Goal: Communication & Community: Participate in discussion

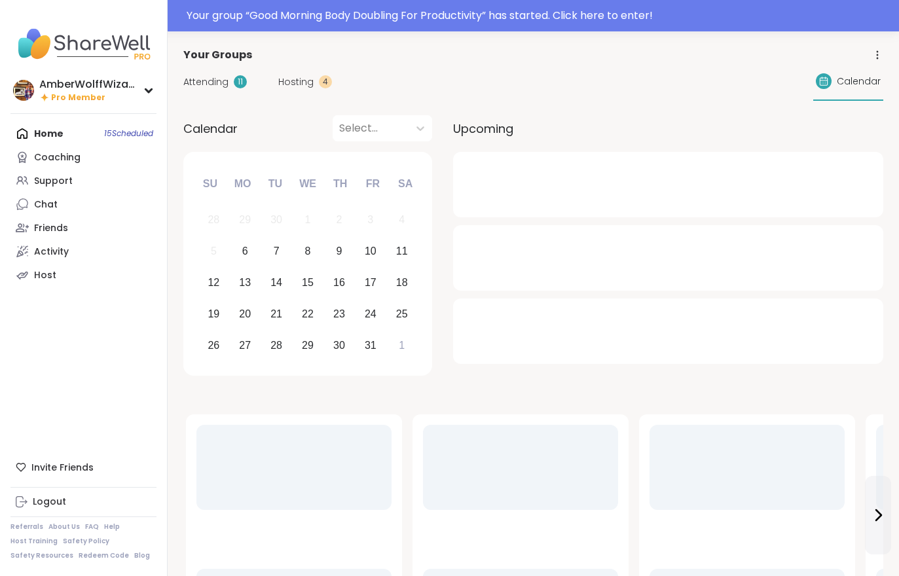
click at [306, 78] on span "Hosting" at bounding box center [295, 82] width 35 height 14
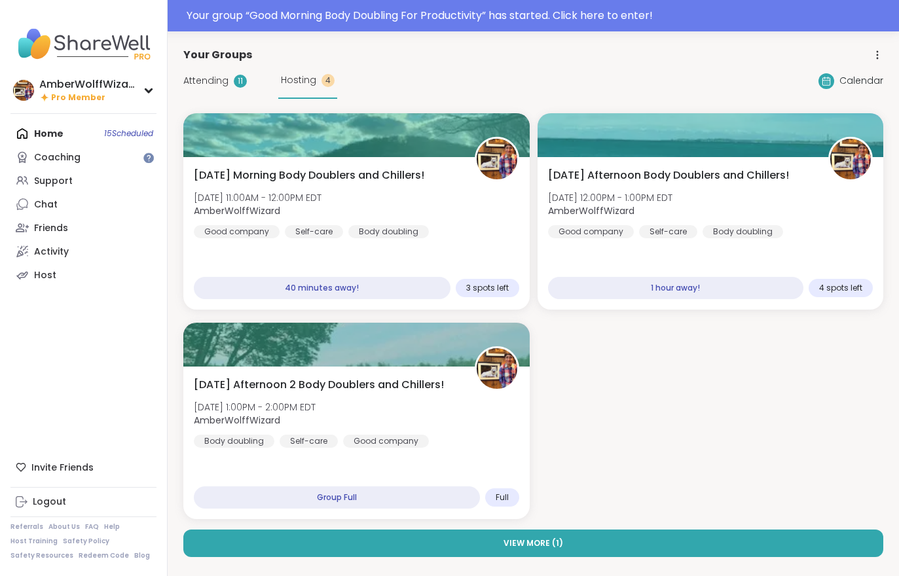
click at [217, 75] on span "Attending" at bounding box center [205, 81] width 45 height 14
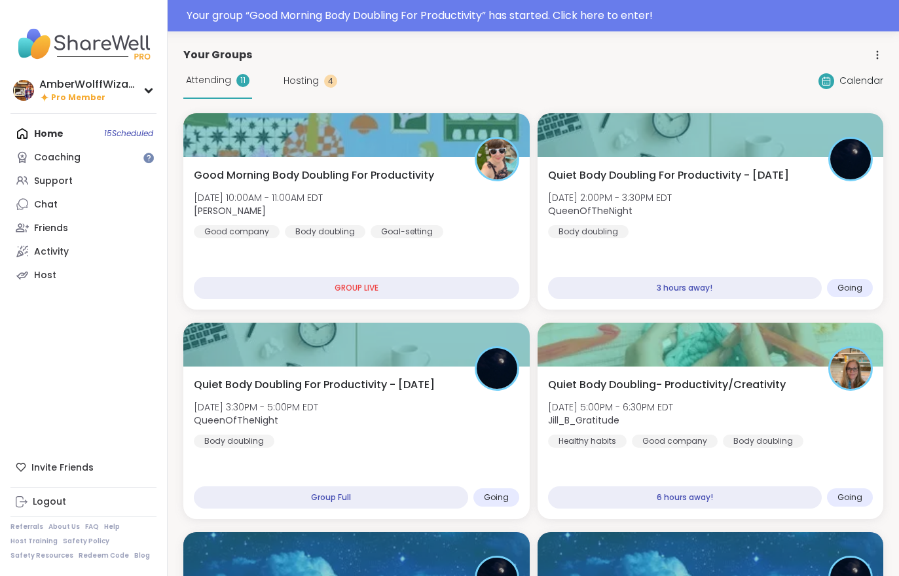
click at [437, 209] on div "Good Morning Body Doubling For Productivity Mon, Oct 06 | 10:00AM - 11:00AM EDT…" at bounding box center [356, 203] width 325 height 71
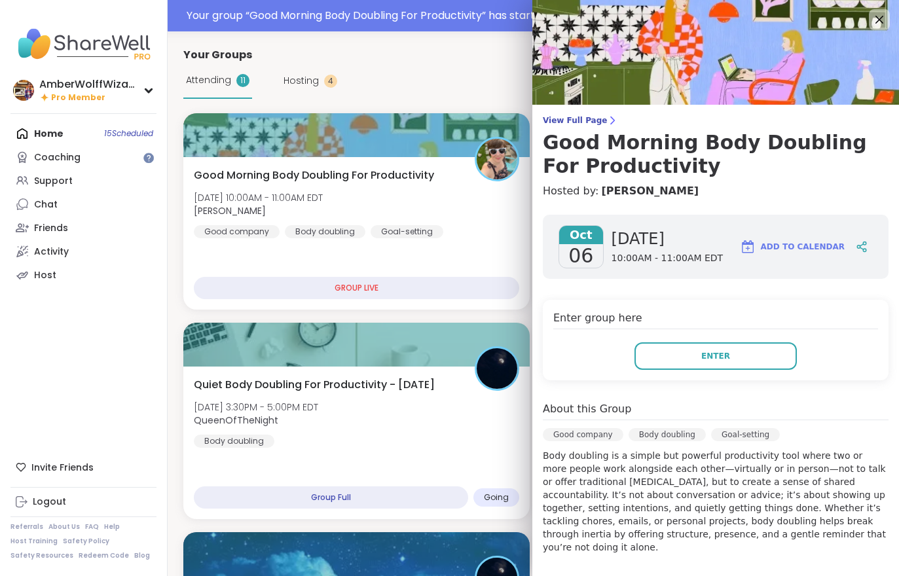
click at [731, 359] on button "Enter" at bounding box center [715, 356] width 162 height 28
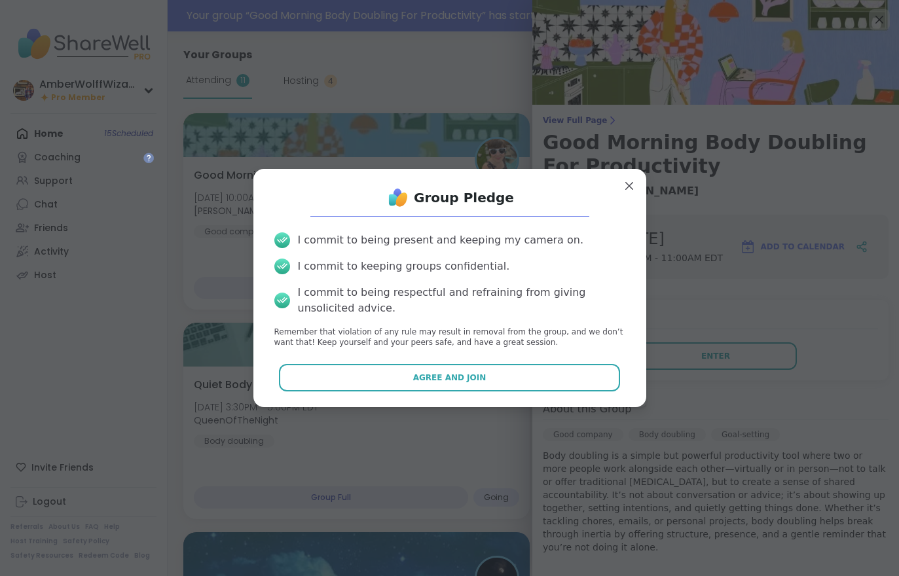
click at [499, 377] on button "Agree and Join" at bounding box center [449, 378] width 341 height 28
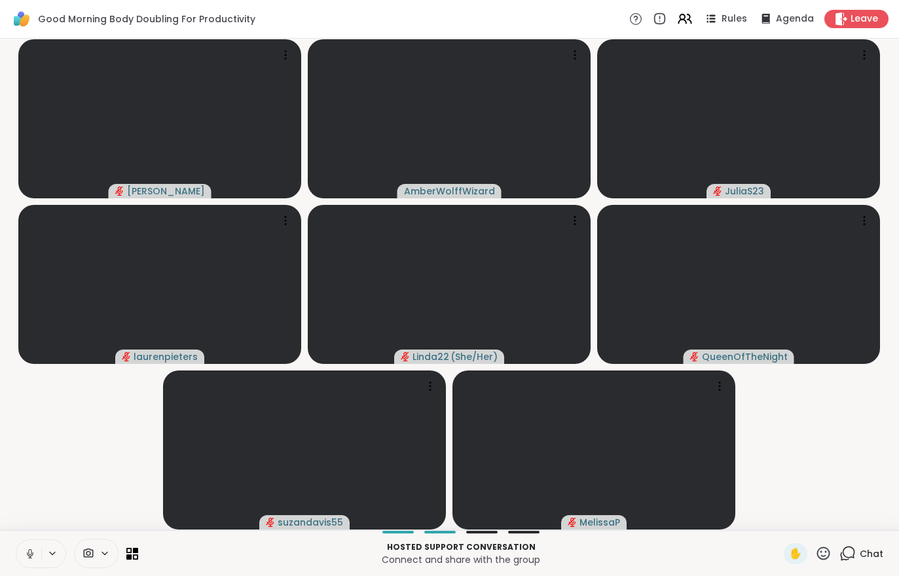
click at [26, 546] on button at bounding box center [28, 554] width 25 height 28
click at [28, 551] on icon at bounding box center [30, 554] width 12 height 12
click at [20, 545] on button at bounding box center [28, 554] width 25 height 28
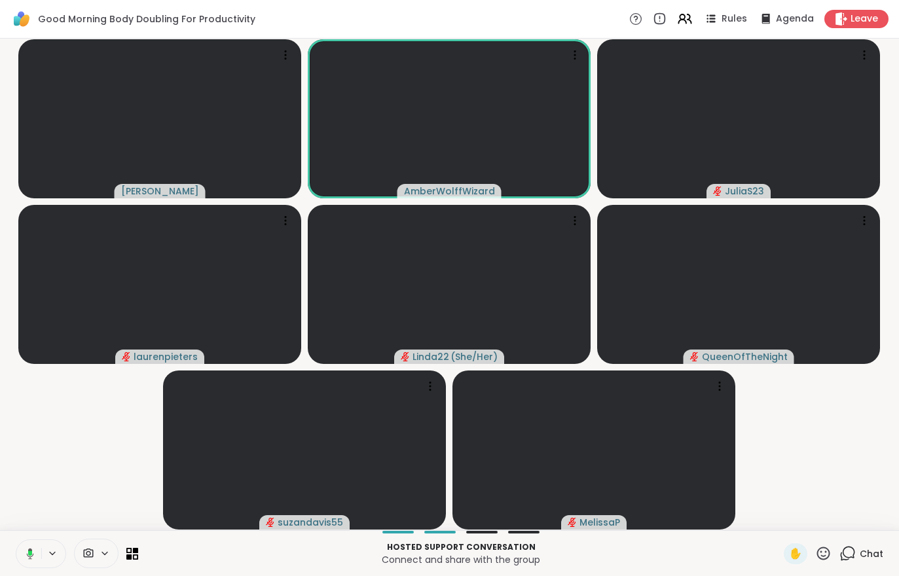
click at [18, 567] on button at bounding box center [27, 554] width 27 height 28
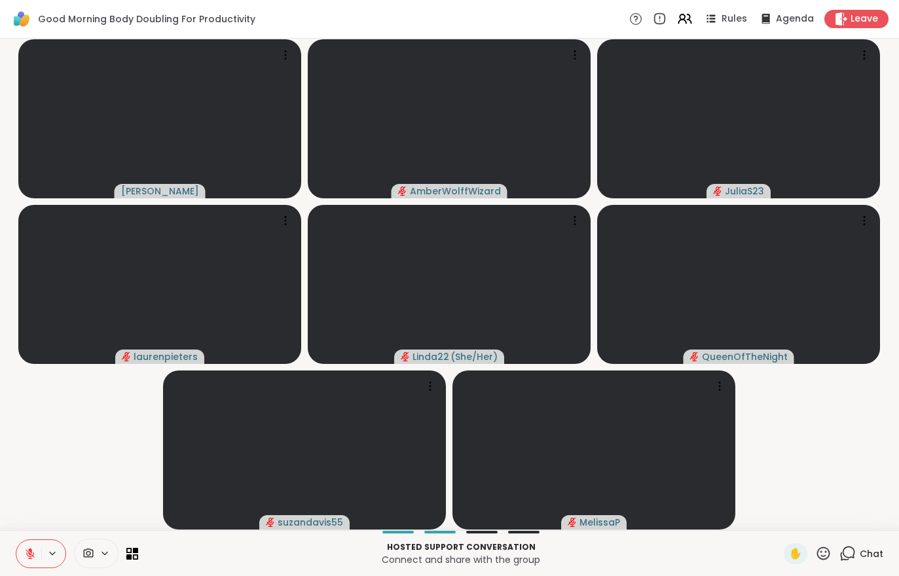
click at [36, 552] on button at bounding box center [28, 554] width 25 height 28
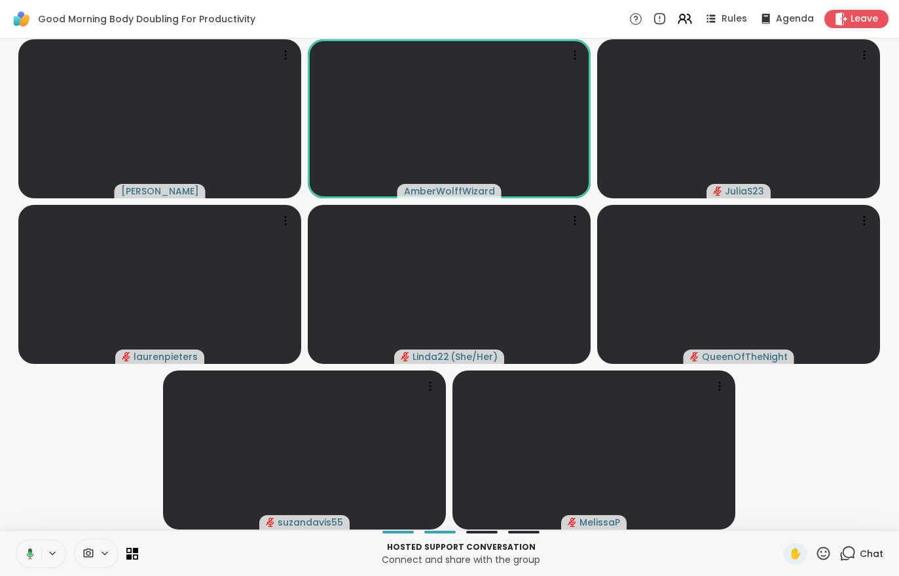
click at [38, 556] on button at bounding box center [27, 554] width 27 height 28
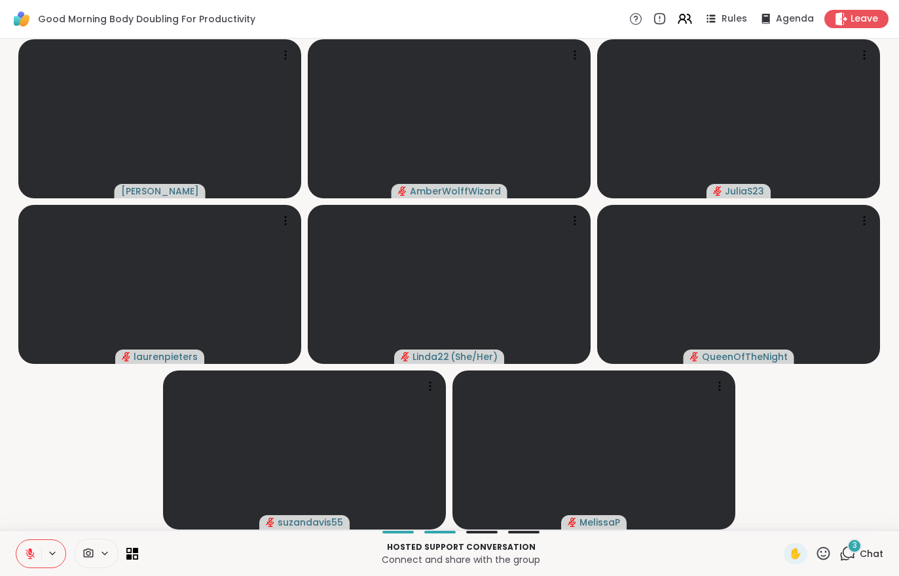
click at [866, 561] on div "3 Chat" at bounding box center [861, 553] width 44 height 21
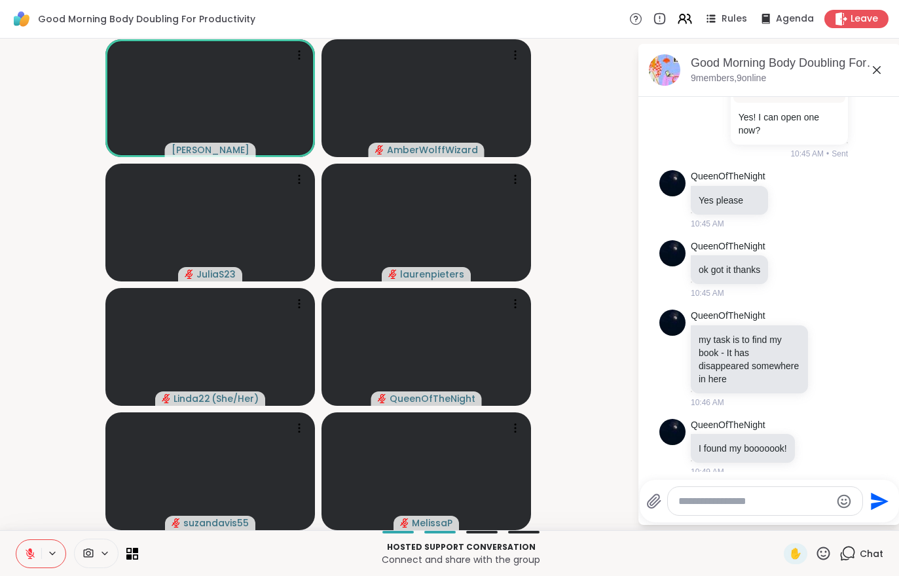
scroll to position [1903, 0]
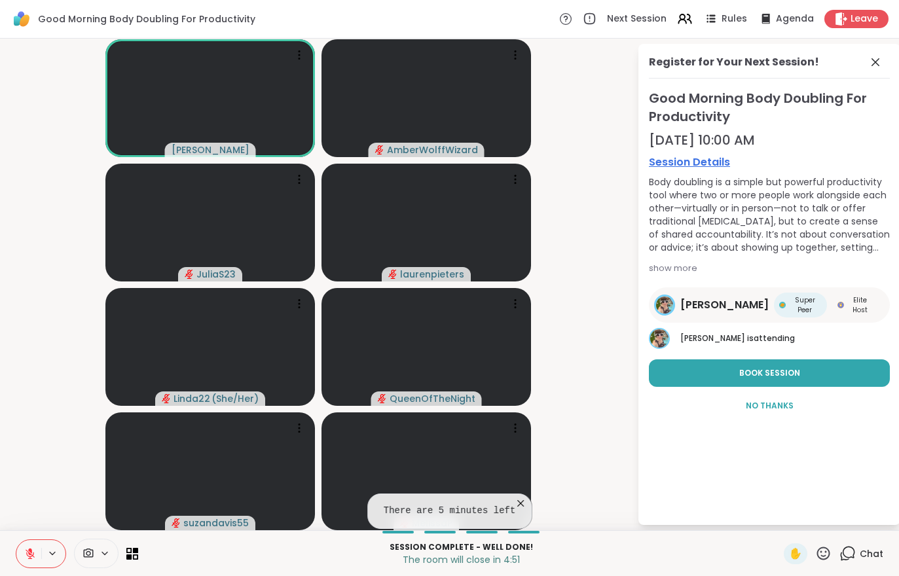
click at [25, 567] on button at bounding box center [28, 554] width 25 height 28
click at [877, 564] on div "Chat" at bounding box center [861, 553] width 44 height 21
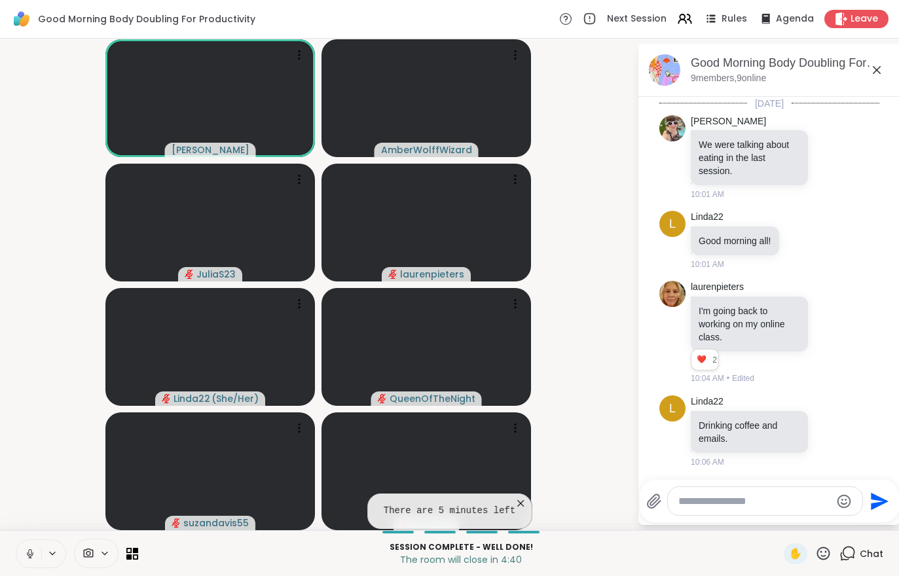
scroll to position [1890, 0]
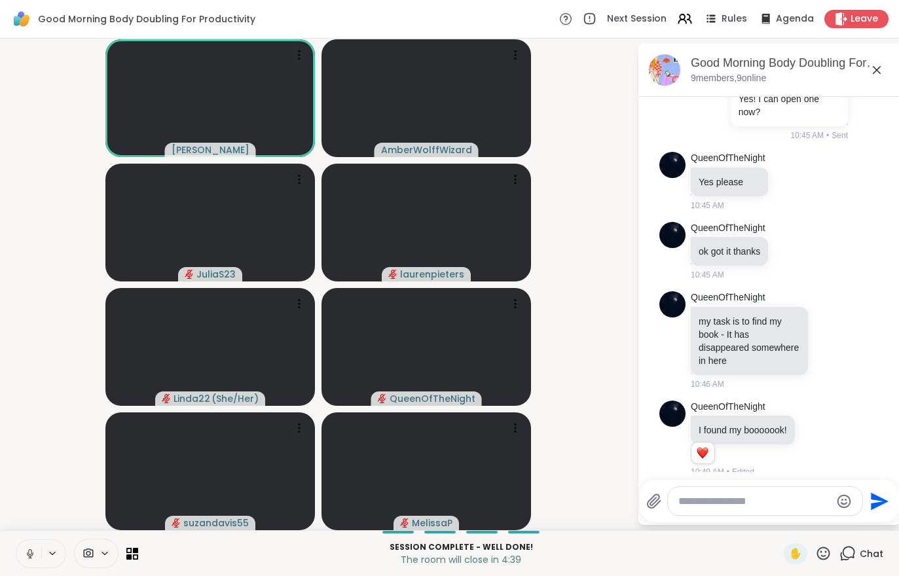
click at [882, 561] on div "Chat" at bounding box center [861, 553] width 44 height 21
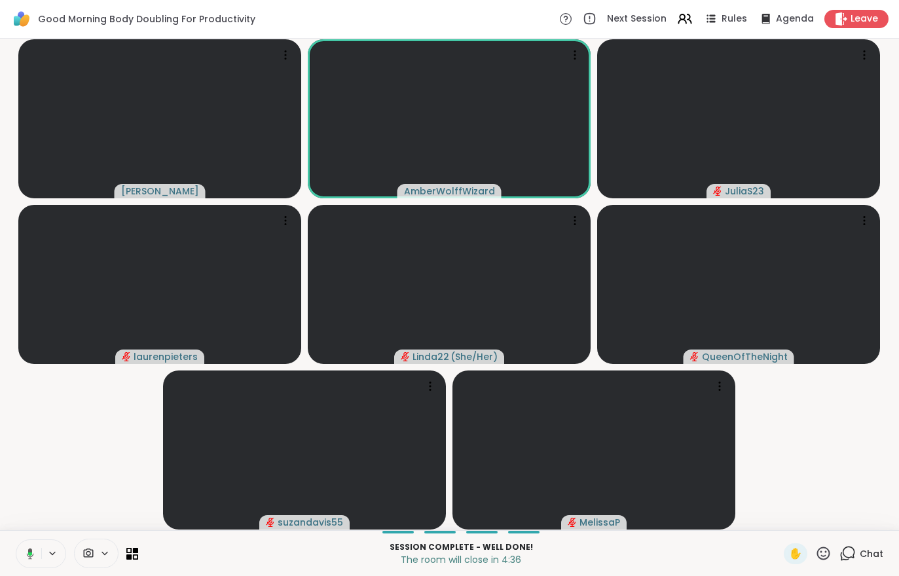
click at [851, 10] on div "Leave" at bounding box center [856, 19] width 64 height 18
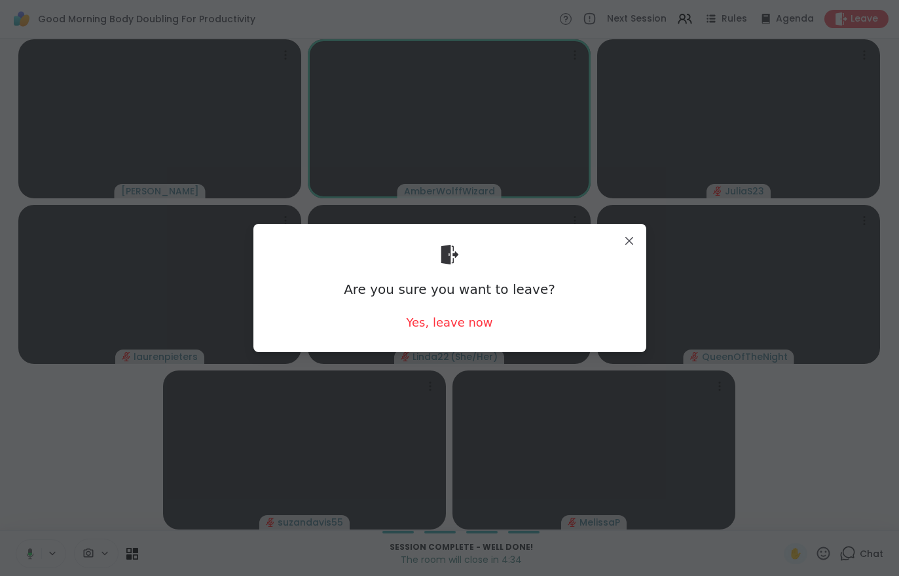
click at [461, 329] on div "Yes, leave now" at bounding box center [449, 322] width 86 height 16
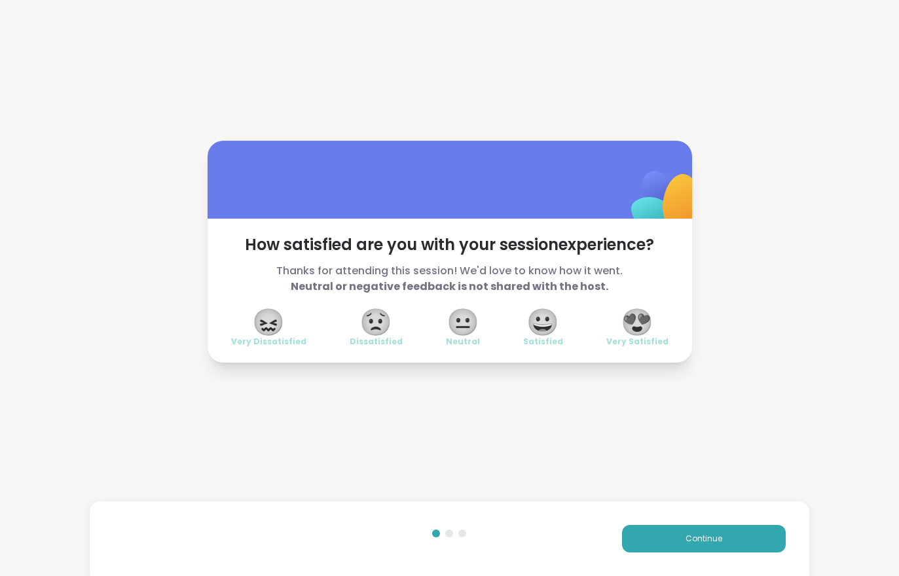
click at [724, 540] on button "Continue" at bounding box center [704, 539] width 164 height 28
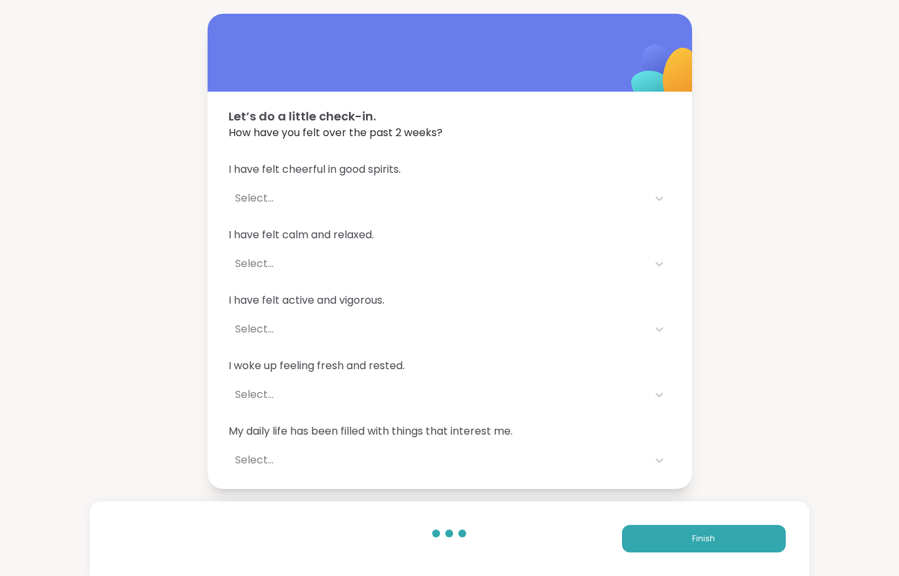
click at [711, 562] on div "Finish" at bounding box center [449, 539] width 719 height 75
click at [706, 550] on button "Finish" at bounding box center [704, 539] width 164 height 28
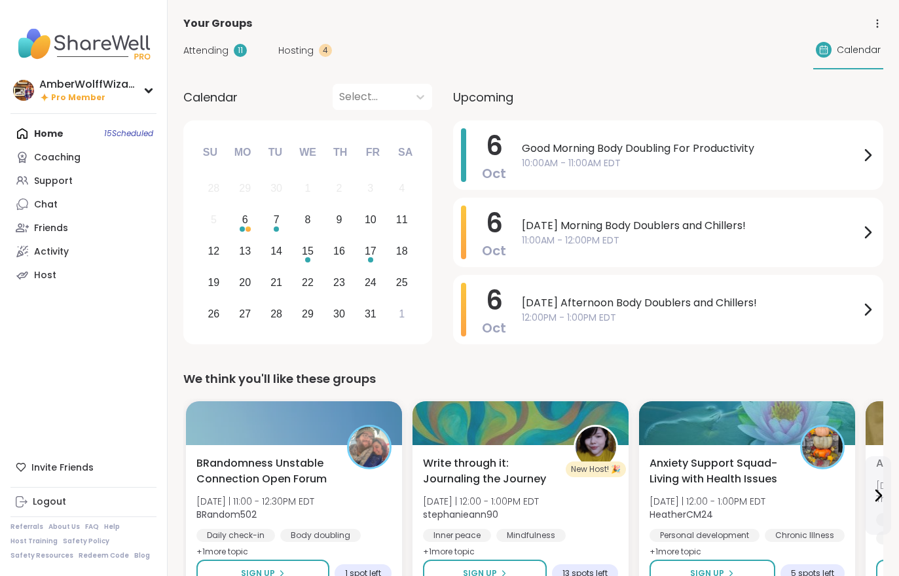
click at [287, 56] on span "Hosting" at bounding box center [295, 51] width 35 height 14
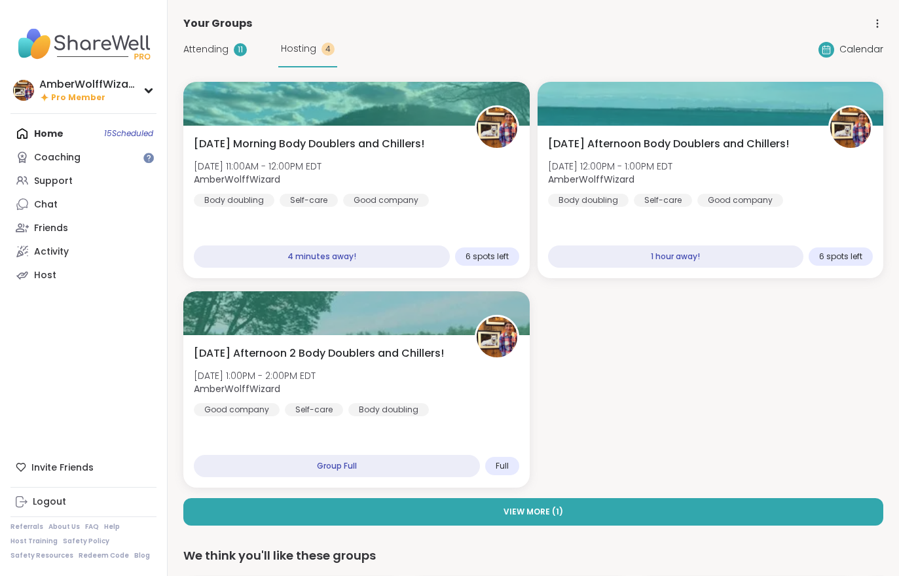
click at [274, 194] on div "Monday Morning Body Doublers and Chillers! Mon, Oct 06 | 11:00AM - 12:00PM EDT …" at bounding box center [356, 171] width 325 height 71
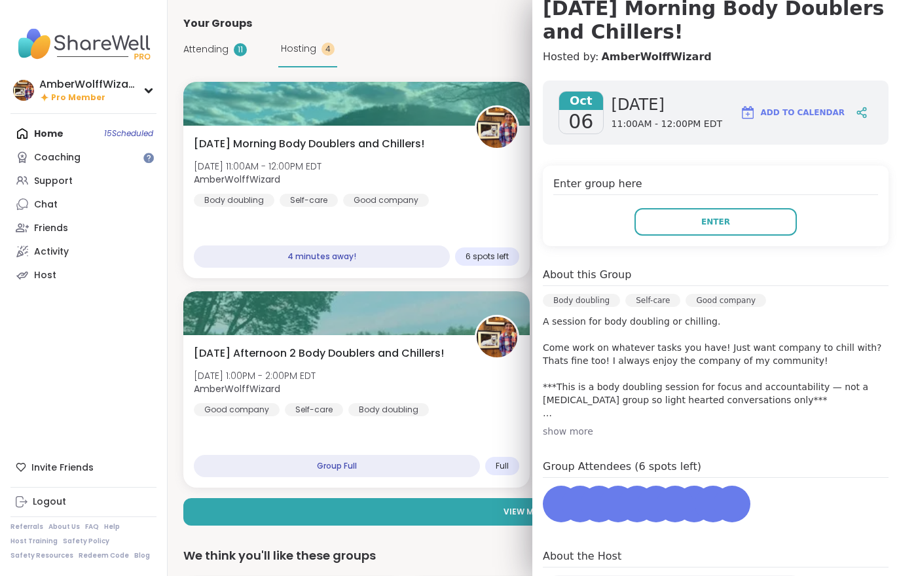
scroll to position [146, 0]
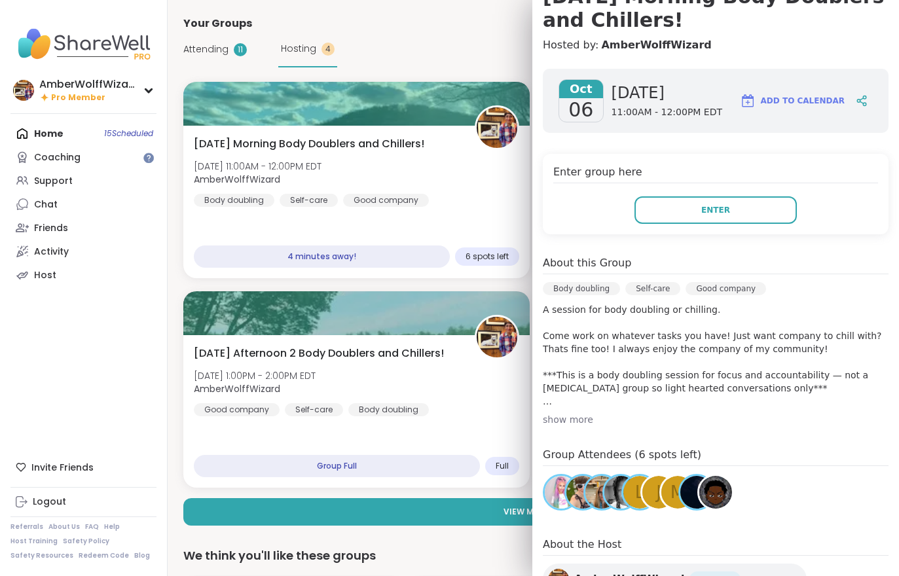
click at [674, 208] on button "Enter" at bounding box center [715, 210] width 162 height 28
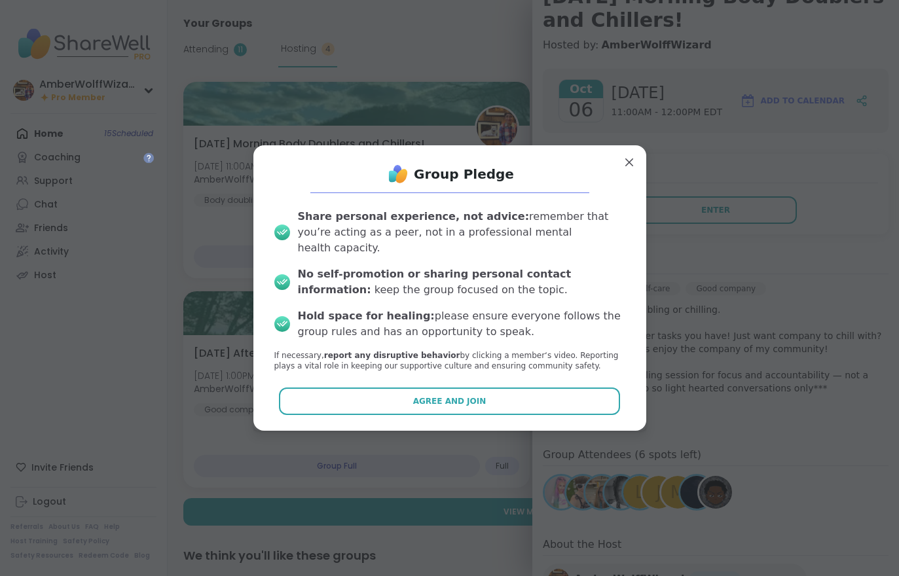
click at [549, 393] on button "Agree and Join" at bounding box center [449, 402] width 341 height 28
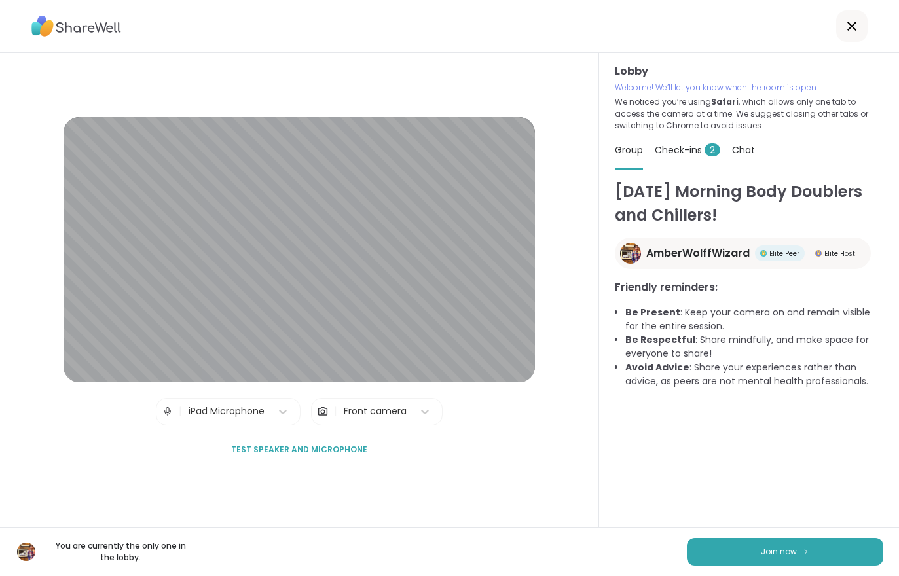
click at [678, 145] on span "Check-ins 2" at bounding box center [687, 149] width 65 height 13
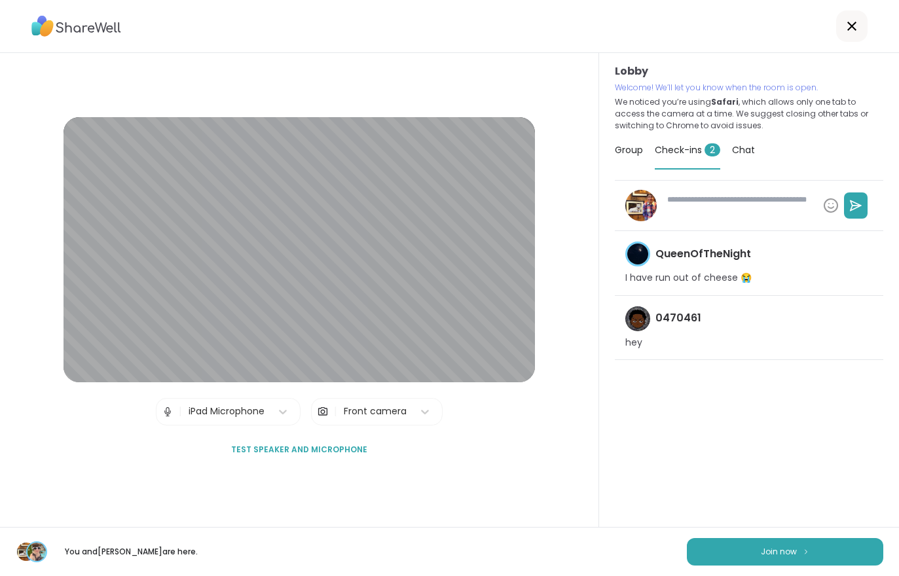
click at [822, 538] on button "Join now" at bounding box center [785, 552] width 196 height 28
type textarea "*"
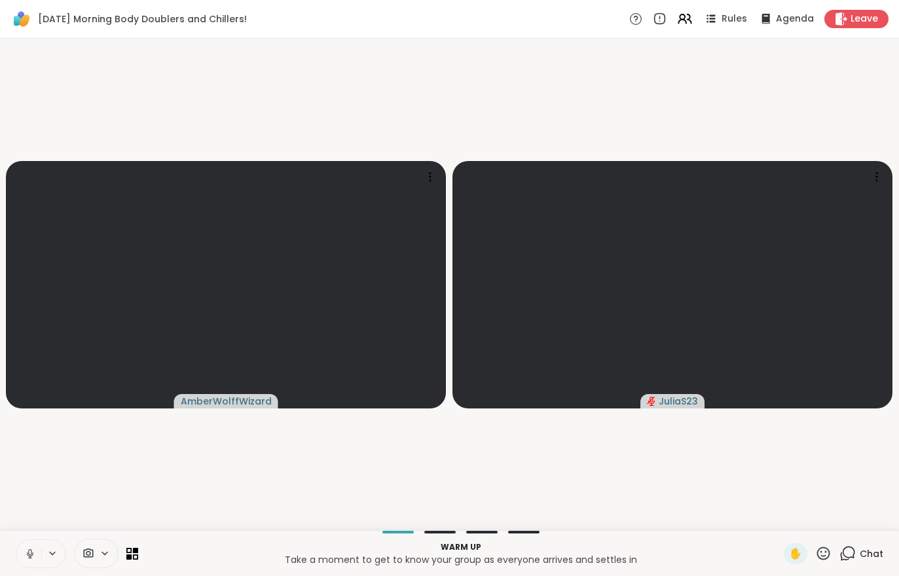
click at [40, 555] on button at bounding box center [28, 554] width 25 height 28
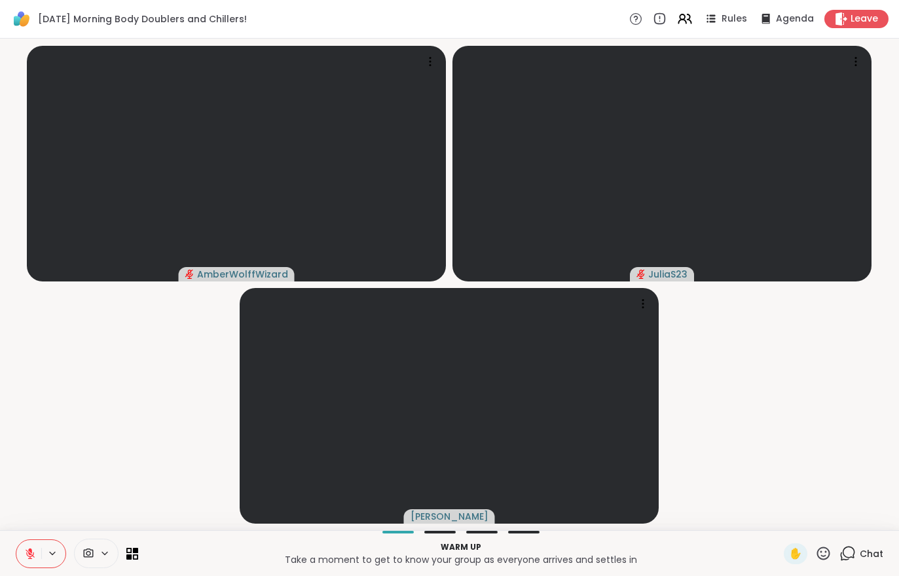
click at [27, 549] on icon at bounding box center [30, 554] width 12 height 12
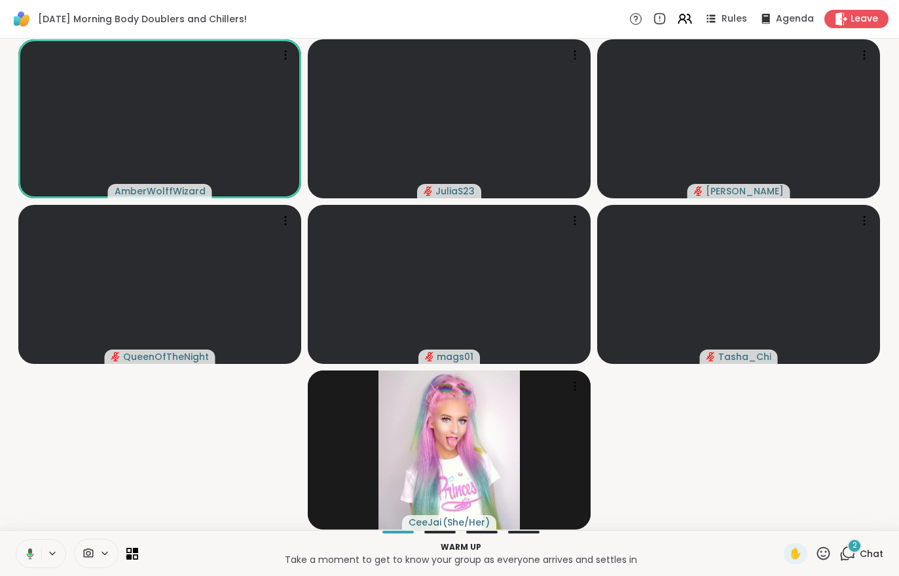
click at [874, 562] on div "2 Chat" at bounding box center [861, 553] width 44 height 21
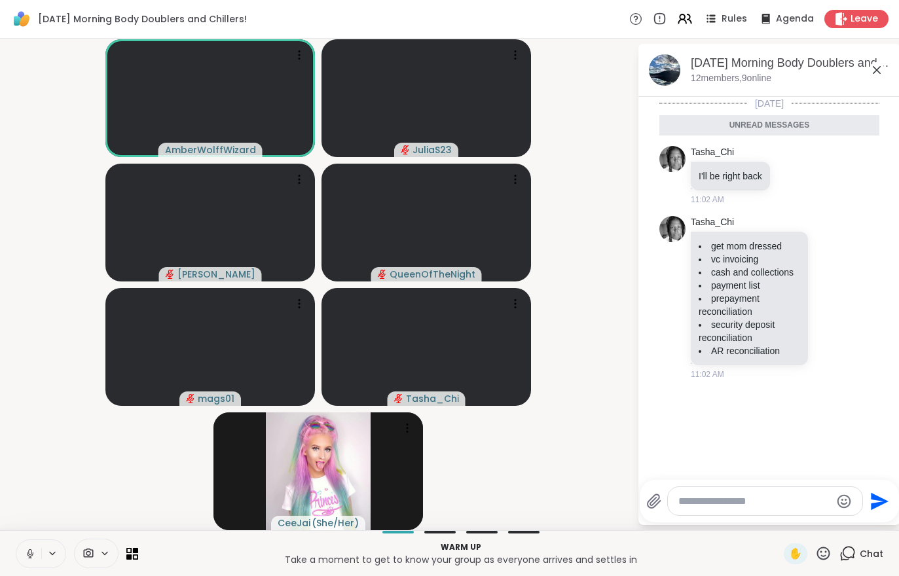
click at [870, 562] on div "Chat" at bounding box center [861, 553] width 44 height 21
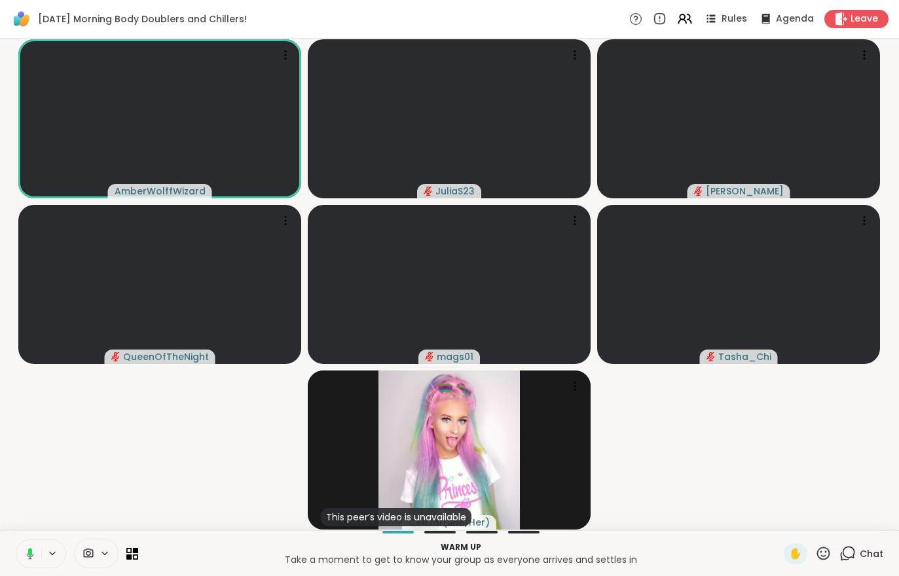
click at [870, 555] on span "Chat" at bounding box center [872, 553] width 24 height 13
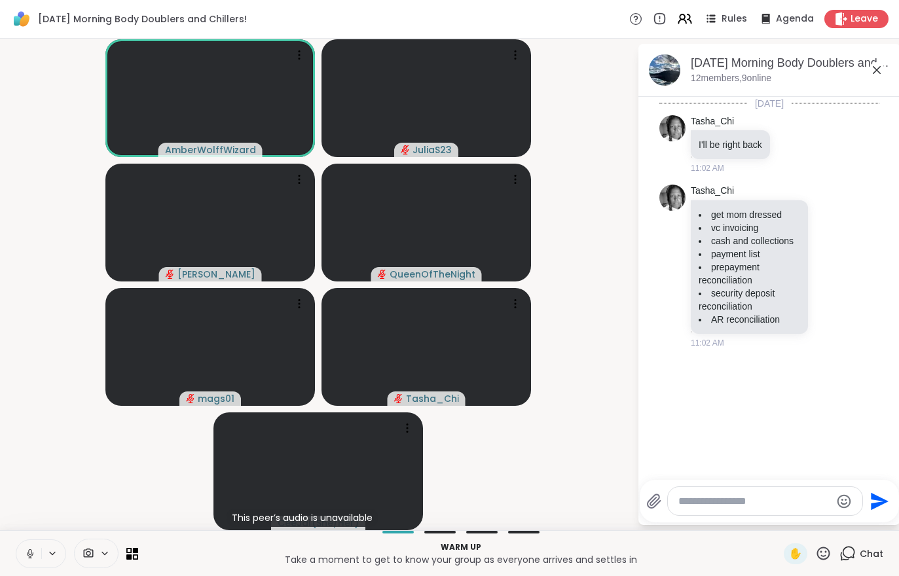
click at [883, 556] on span "Chat" at bounding box center [872, 553] width 24 height 13
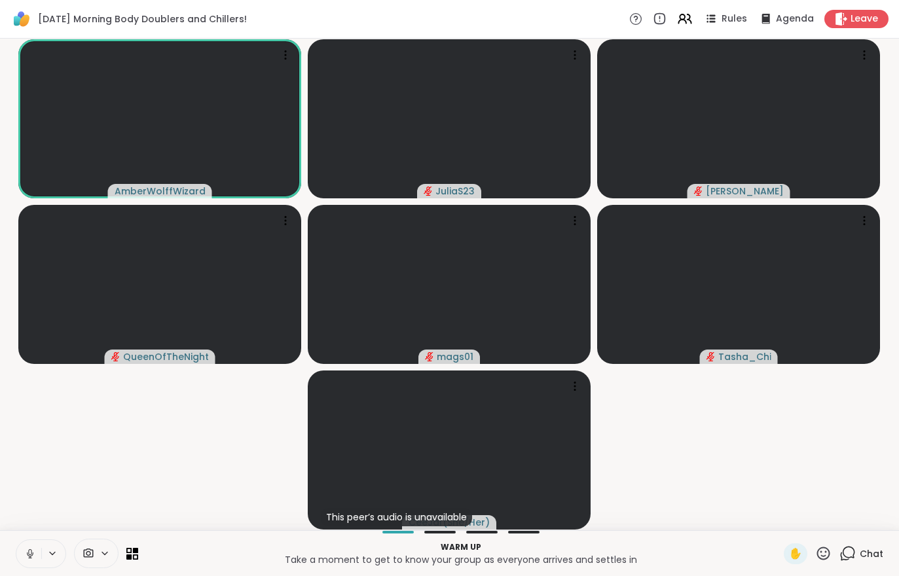
click at [815, 446] on video-player-container "AmberWolffWizard JuliaS23 Adrienne_QueenOfTheDawn QueenOfTheNight mags01 Tasha_…" at bounding box center [449, 284] width 883 height 481
click at [819, 433] on video-player-container "AmberWolffWizard JuliaS23 Adrienne_QueenOfTheDawn QueenOfTheNight mags01 Tasha_…" at bounding box center [449, 284] width 883 height 481
click at [814, 435] on video-player-container "AmberWolffWizard JuliaS23 Adrienne_QueenOfTheDawn QueenOfTheNight mags01 Tasha_…" at bounding box center [449, 284] width 883 height 481
click at [817, 442] on video-player-container "AmberWolffWizard JuliaS23 Adrienne_QueenOfTheDawn QueenOfTheNight mags01 Tasha_…" at bounding box center [449, 284] width 883 height 481
click at [829, 424] on video-player-container "AmberWolffWizard JuliaS23 Adrienne_QueenOfTheDawn QueenOfTheNight mags01 Tasha_…" at bounding box center [449, 284] width 883 height 481
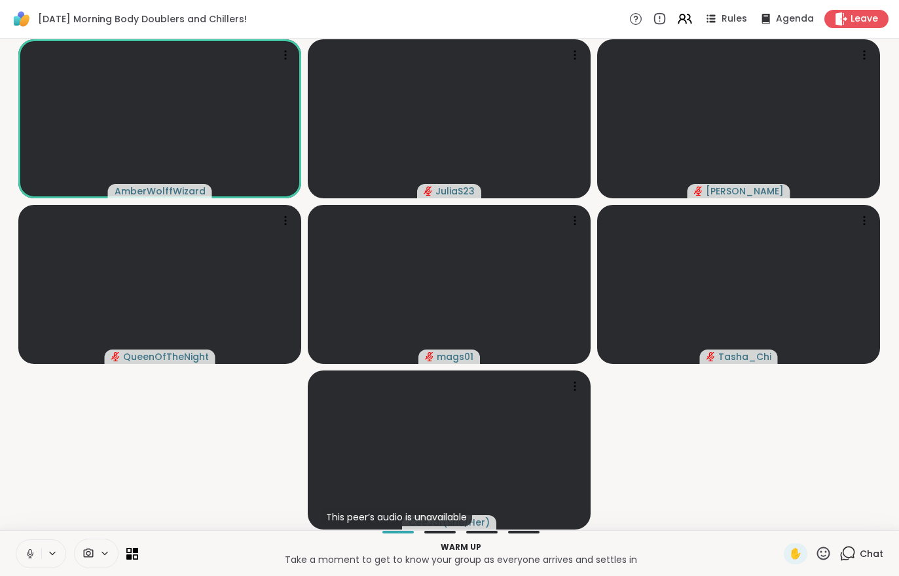
click at [830, 425] on video-player-container "AmberWolffWizard JuliaS23 Adrienne_QueenOfTheDawn QueenOfTheNight mags01 Tasha_…" at bounding box center [449, 284] width 883 height 481
click at [824, 422] on video-player-container "AmberWolffWizard JuliaS23 Adrienne_QueenOfTheDawn QueenOfTheNight mags01 Tasha_…" at bounding box center [449, 284] width 883 height 481
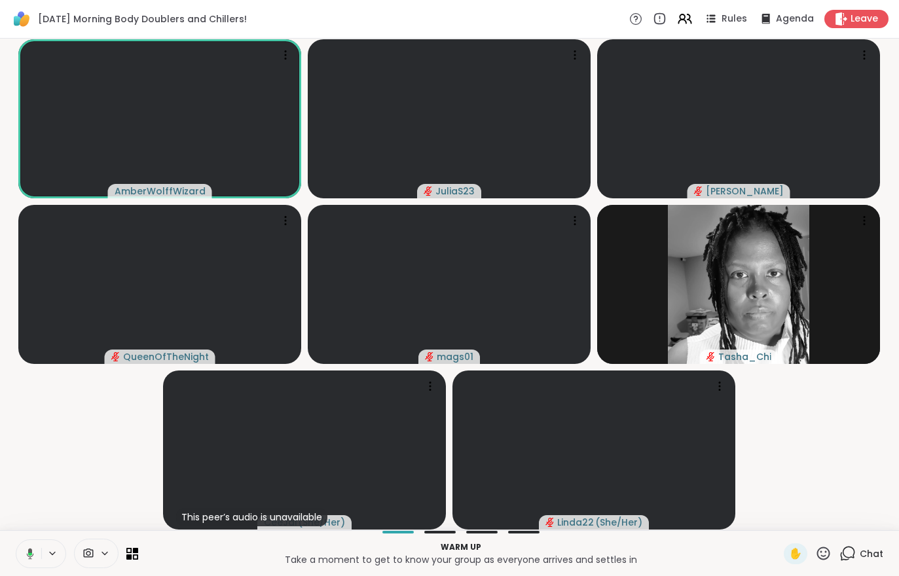
click at [873, 564] on div "Chat" at bounding box center [861, 553] width 44 height 21
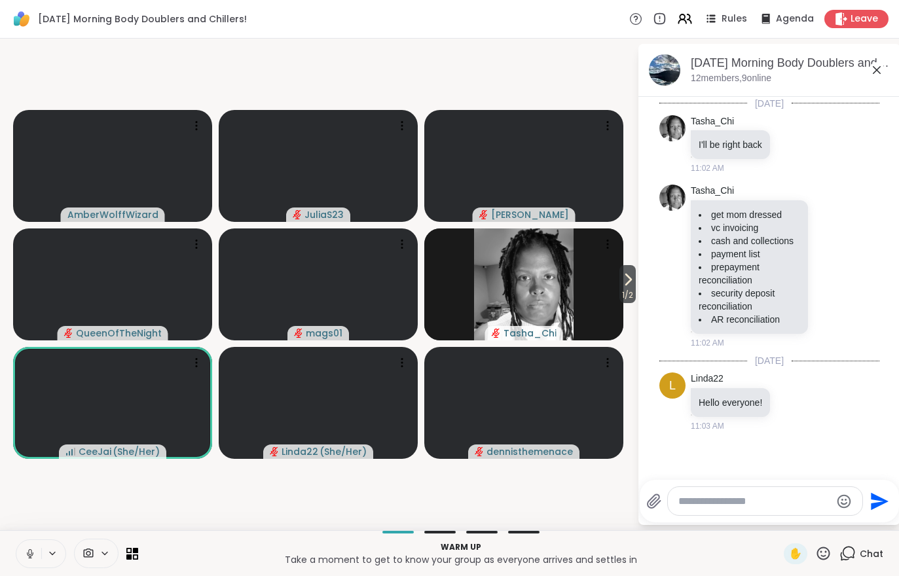
click at [621, 288] on span "1 / 2" at bounding box center [627, 295] width 16 height 16
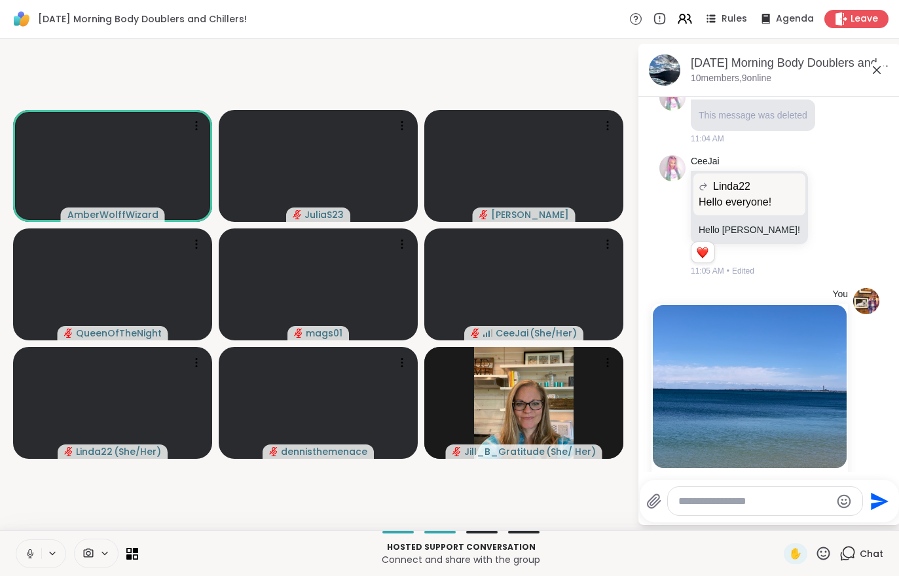
scroll to position [570, 0]
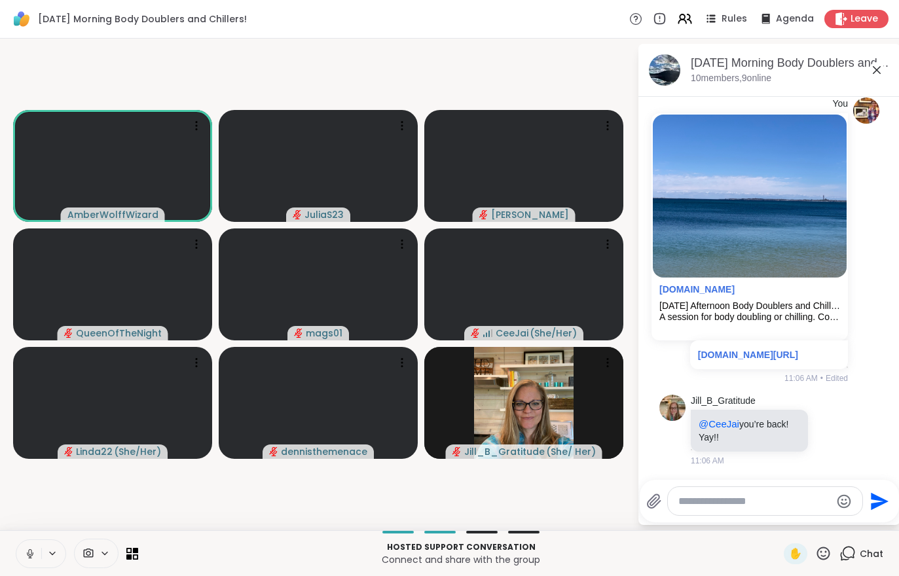
click at [14, 559] on div "Hosted support conversation Connect and share with the group ✋ Chat" at bounding box center [449, 553] width 899 height 46
click at [23, 564] on button at bounding box center [28, 554] width 25 height 28
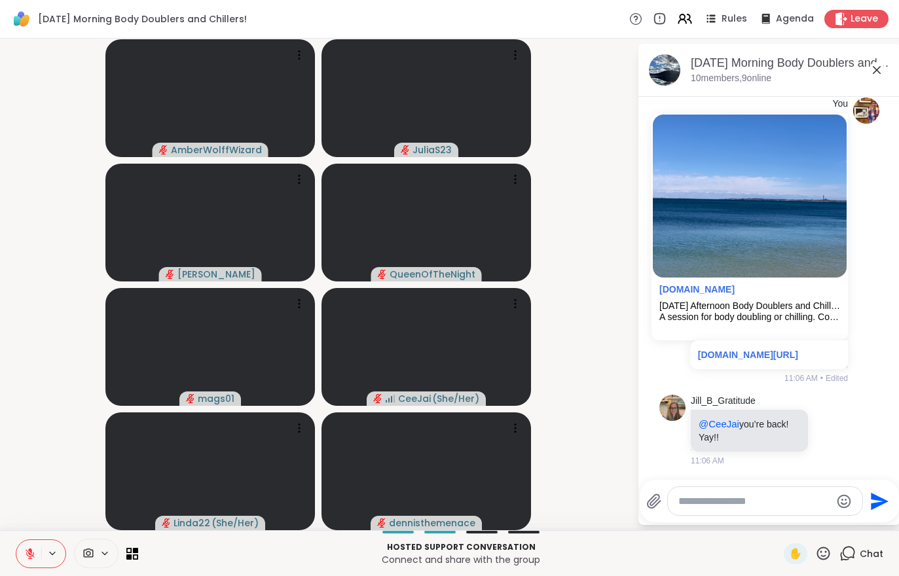
scroll to position [589, 0]
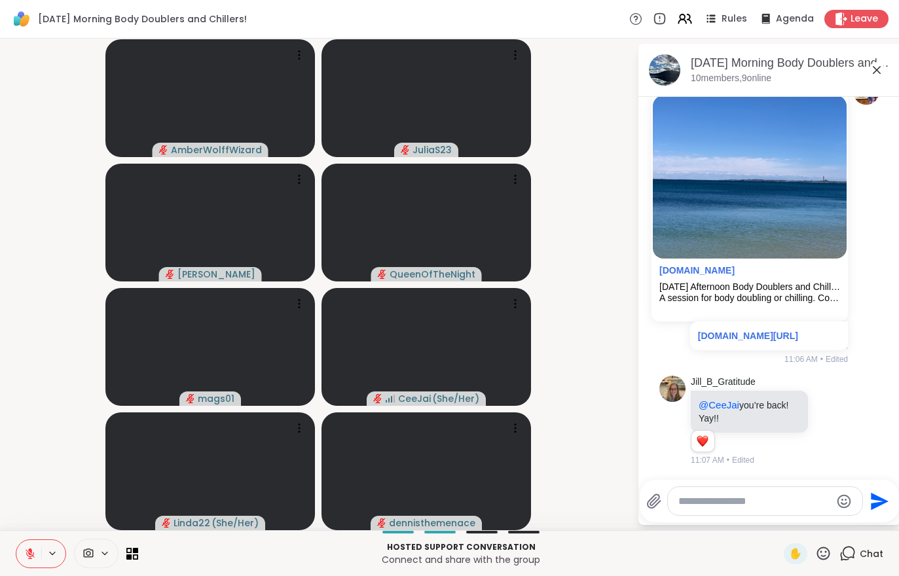
click at [589, 473] on video-player-container "AmberWolffWizard JuliaS23 Adrienne_QueenOfTheDawn QueenOfTheNight mags01 CeeJai…" at bounding box center [318, 284] width 621 height 481
click at [852, 470] on div "Jill_B_Gratitude @CeeJai you’re back! Yay!! CeeJai ❤️ L Linda22 ❤️ 2 2 2 11:09 …" at bounding box center [769, 421] width 220 height 101
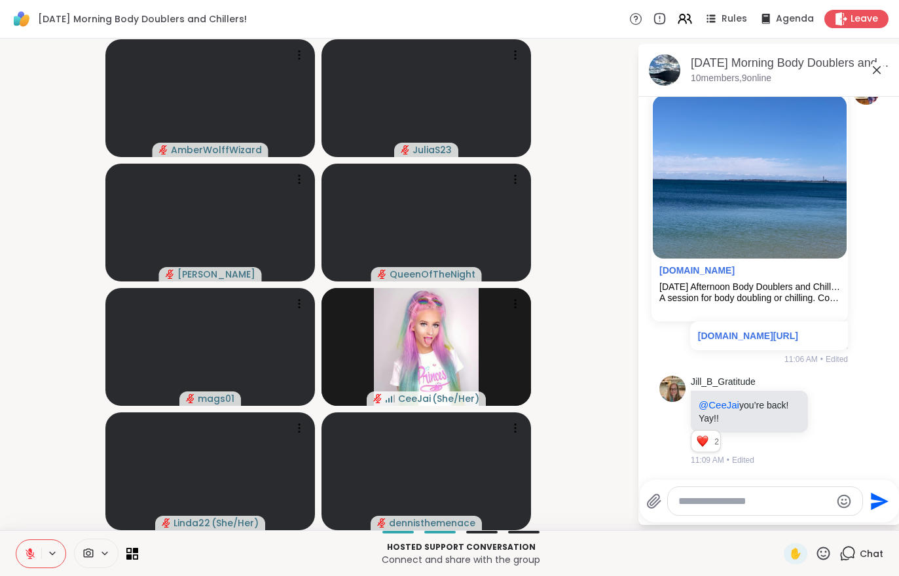
scroll to position [684, 0]
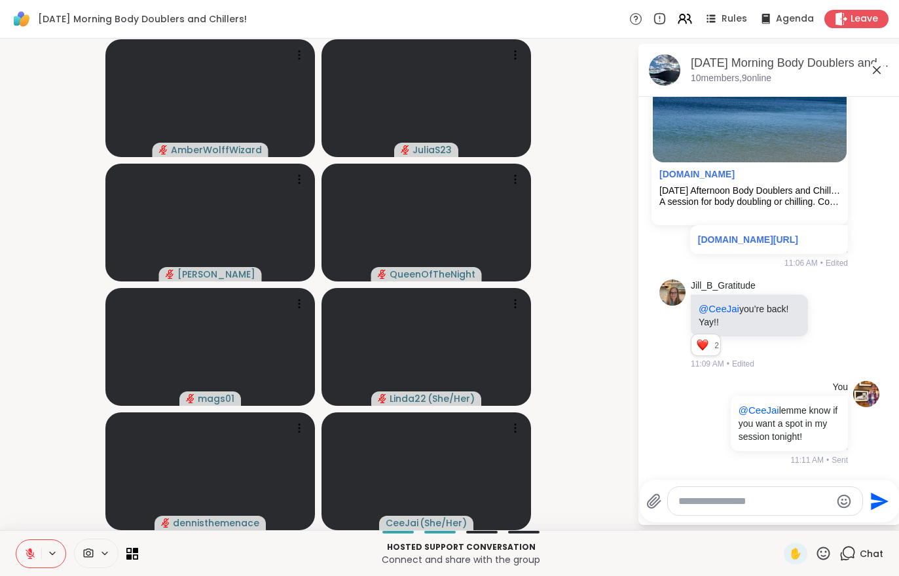
click at [684, 20] on icon at bounding box center [682, 16] width 5 height 5
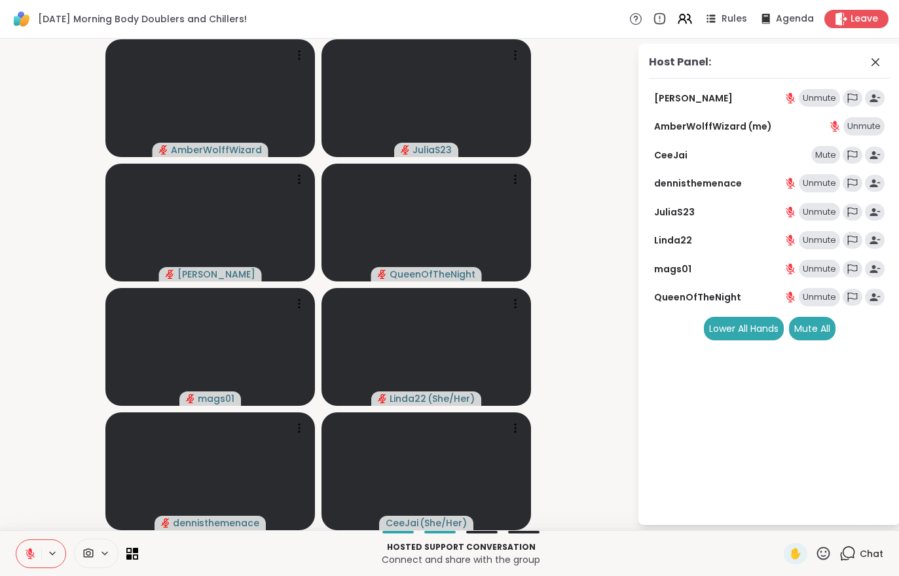
click at [809, 329] on div "Mute All" at bounding box center [812, 329] width 46 height 24
click at [871, 564] on div "Chat" at bounding box center [861, 553] width 44 height 21
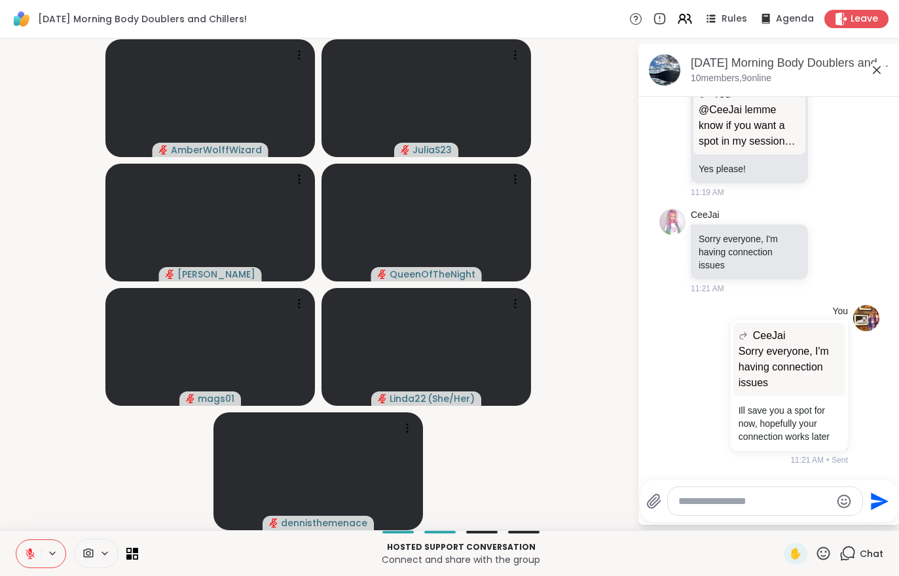
scroll to position [1263, 0]
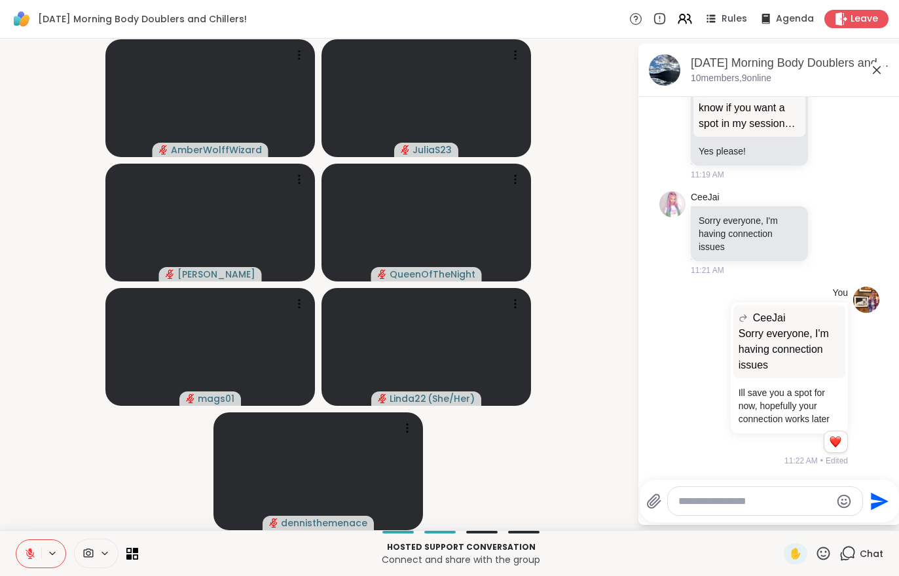
click at [853, 460] on div "You CeeJai Sorry everyone, I'm having connection issues Sorry everyone, I'm hav…" at bounding box center [769, 377] width 220 height 191
click at [840, 448] on div "Reactions: love" at bounding box center [836, 442] width 12 height 12
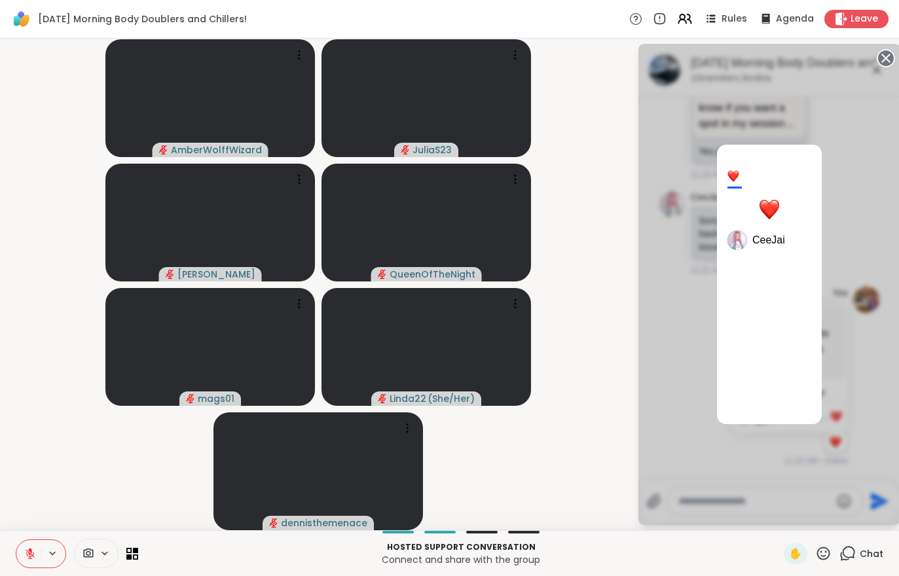
click at [738, 470] on div "1 CeeJai" at bounding box center [769, 284] width 262 height 481
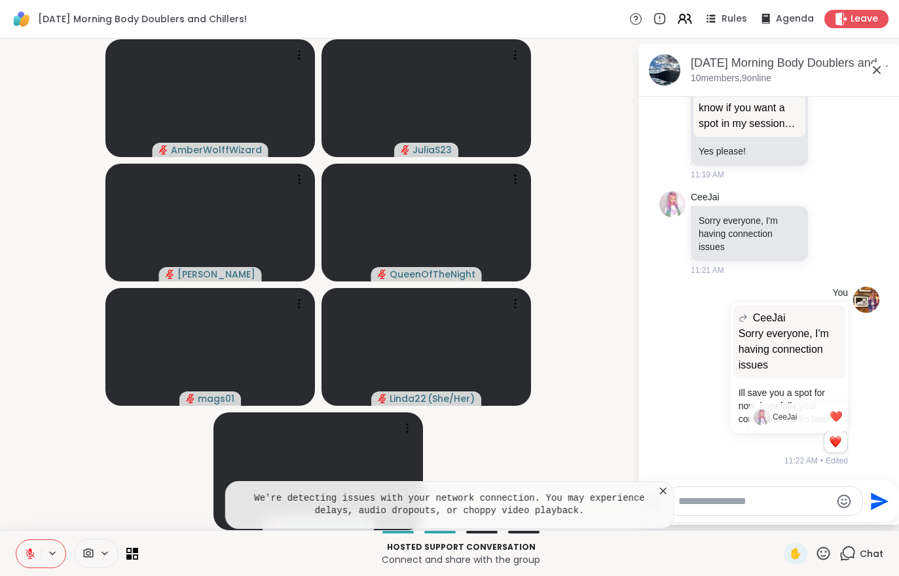
click at [663, 492] on icon at bounding box center [663, 491] width 7 height 7
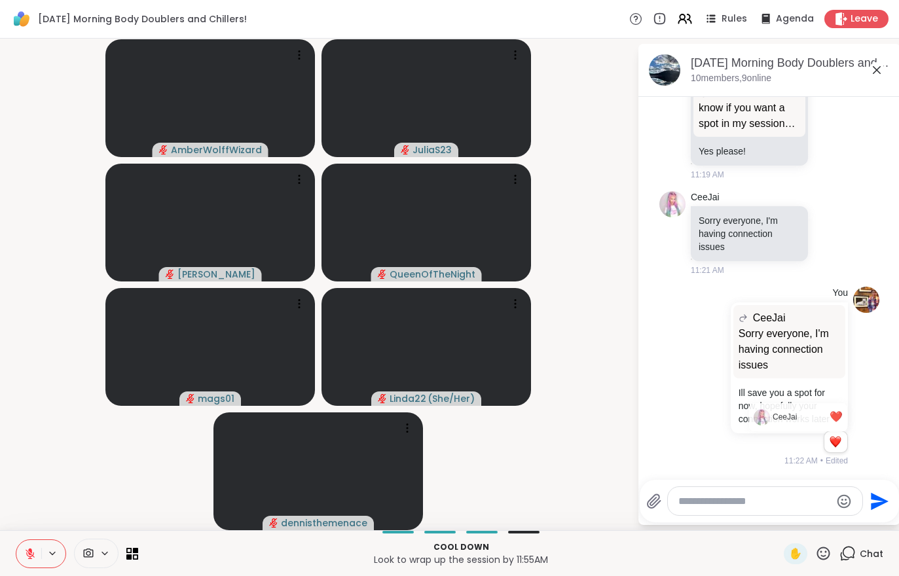
click at [31, 550] on icon at bounding box center [30, 550] width 4 height 5
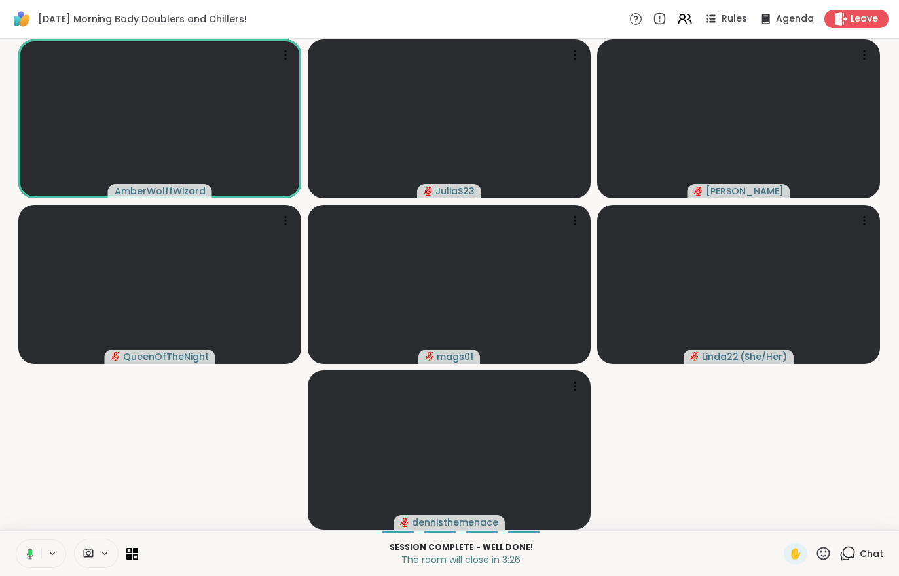
click at [852, 27] on div "Leave" at bounding box center [856, 19] width 64 height 18
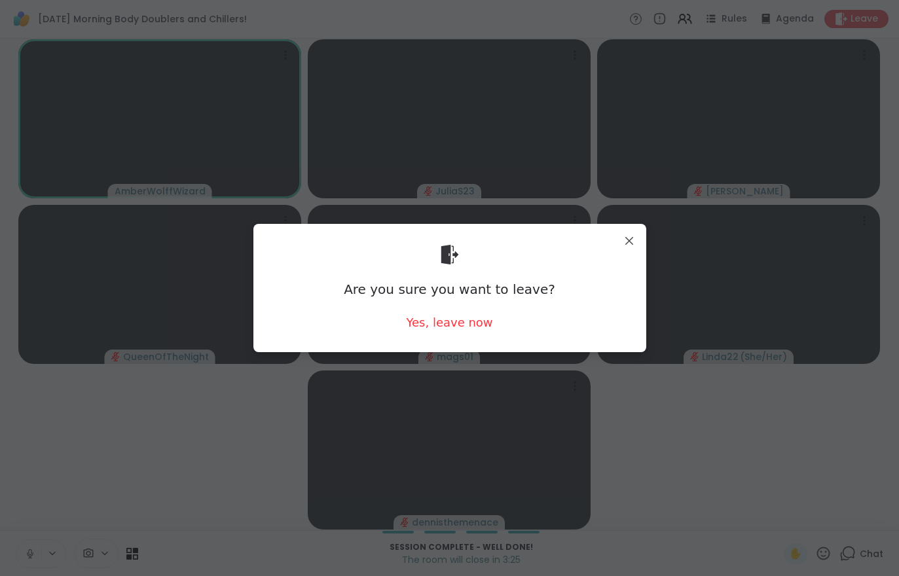
click at [458, 328] on div "Yes, leave now" at bounding box center [449, 322] width 86 height 16
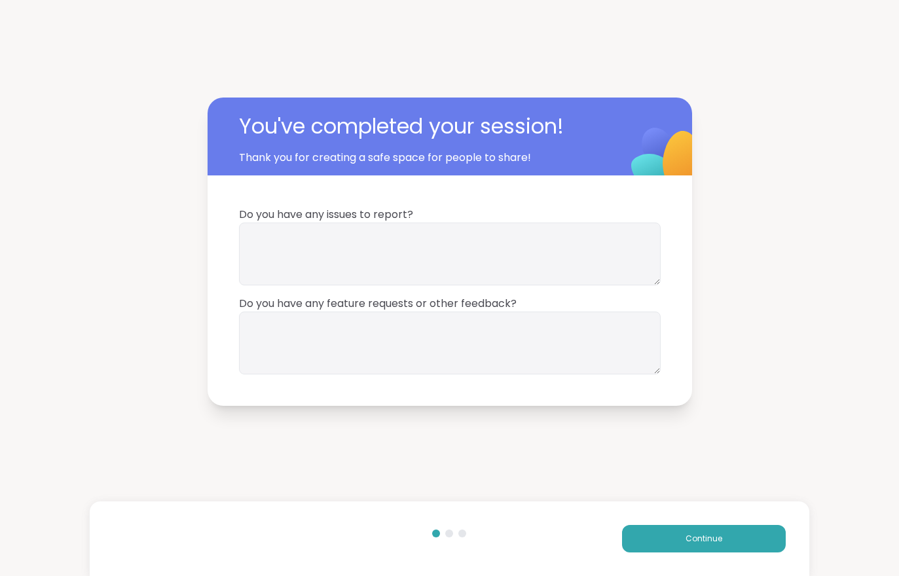
click at [769, 538] on button "Continue" at bounding box center [704, 539] width 164 height 28
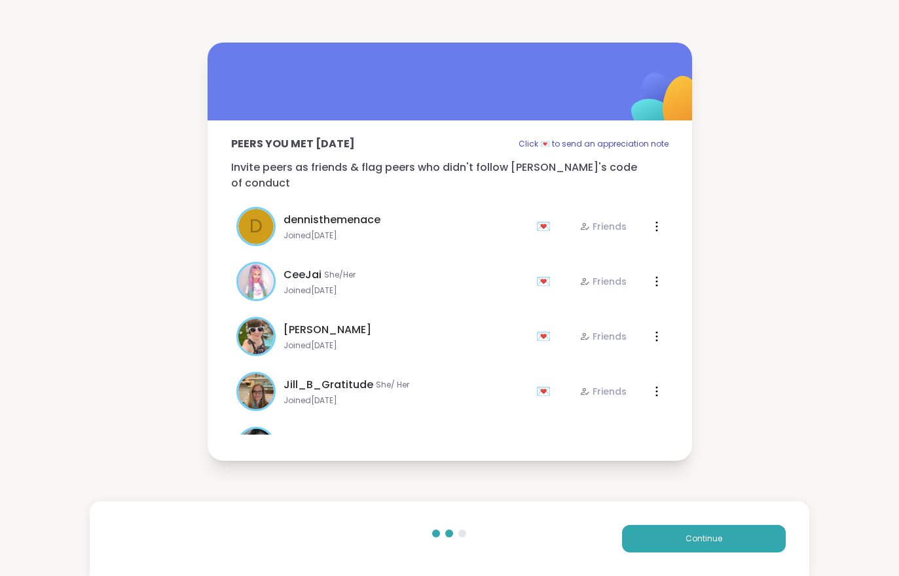
click at [769, 538] on button "Continue" at bounding box center [704, 539] width 164 height 28
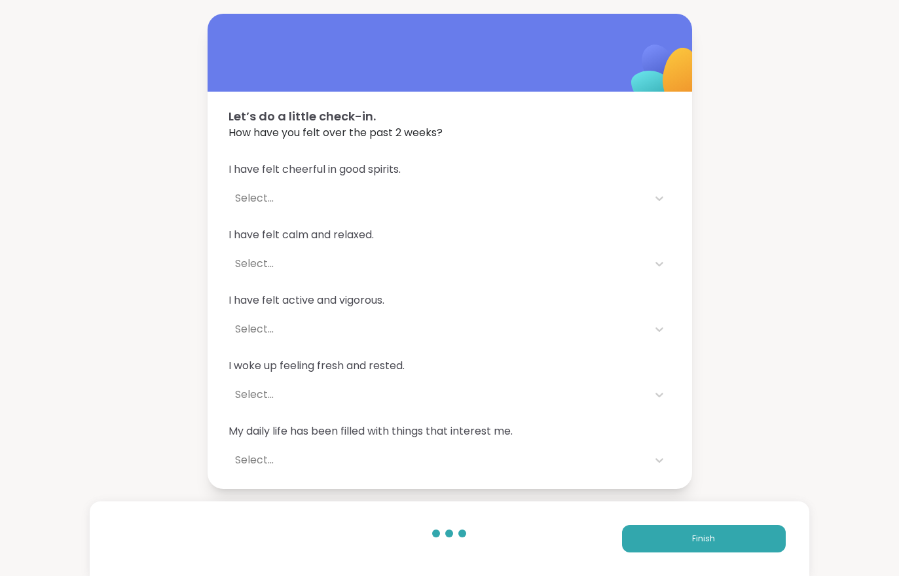
click at [764, 541] on button "Finish" at bounding box center [704, 539] width 164 height 28
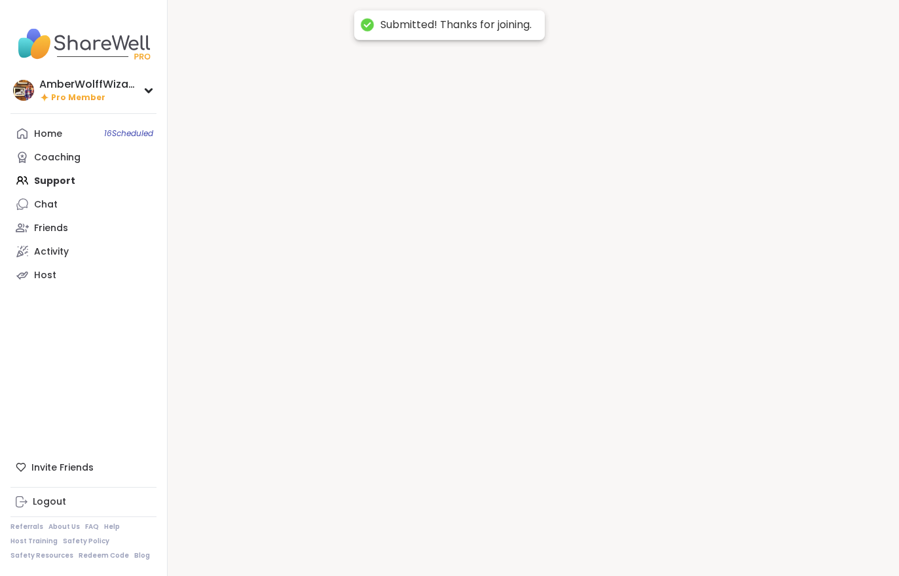
click at [766, 539] on div at bounding box center [533, 288] width 731 height 576
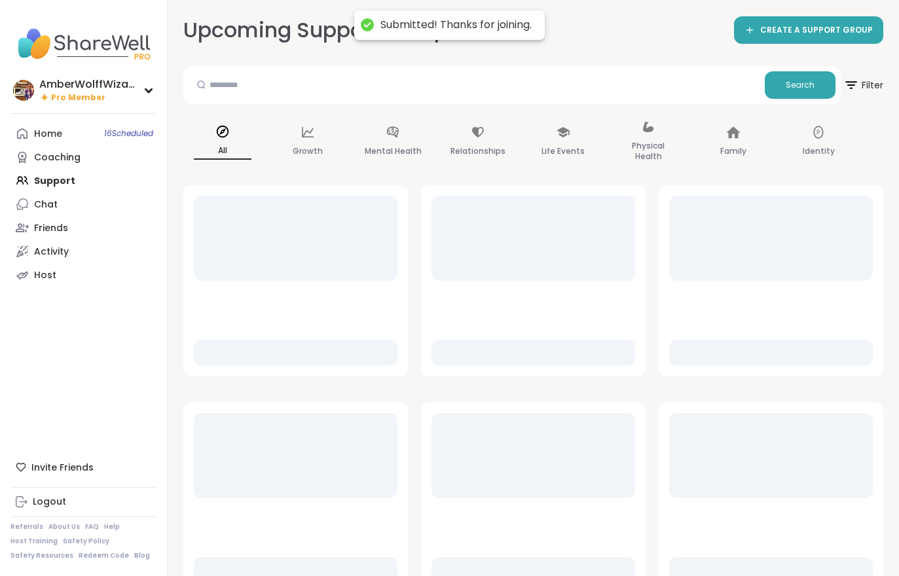
click at [875, 5] on div "Upcoming Support Groups CREATE A SUPPORT GROUP Search Filter All Growth Mental …" at bounding box center [533, 514] width 731 height 1029
click at [119, 137] on span "16 Scheduled" at bounding box center [128, 133] width 49 height 10
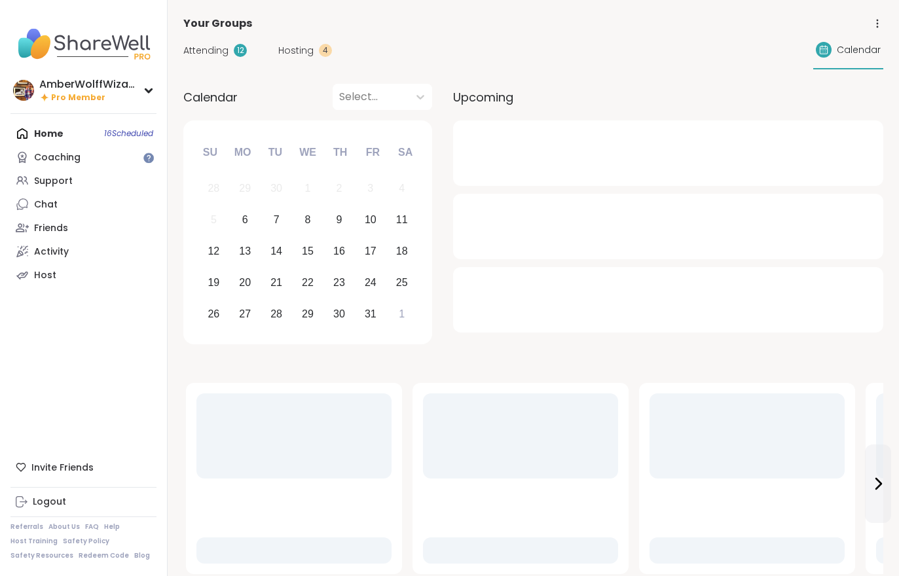
click at [315, 49] on div "Hosting 4" at bounding box center [305, 51] width 54 height 14
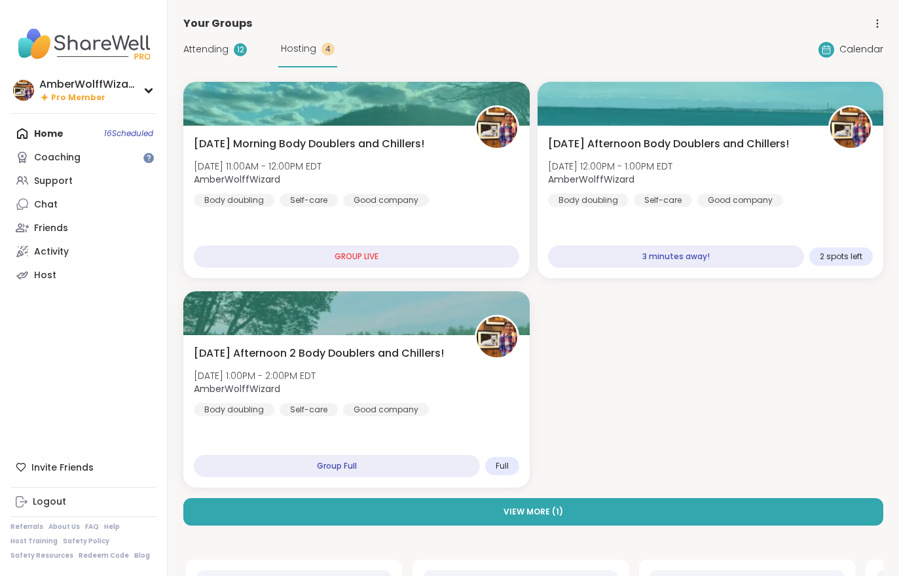
click at [315, 49] on div "Hosting 4" at bounding box center [307, 49] width 59 height 36
click at [803, 185] on div "Monday Afternoon Body Doublers and Chillers! Mon, Oct 06 | 12:00PM - 1:00PM EDT…" at bounding box center [710, 171] width 325 height 71
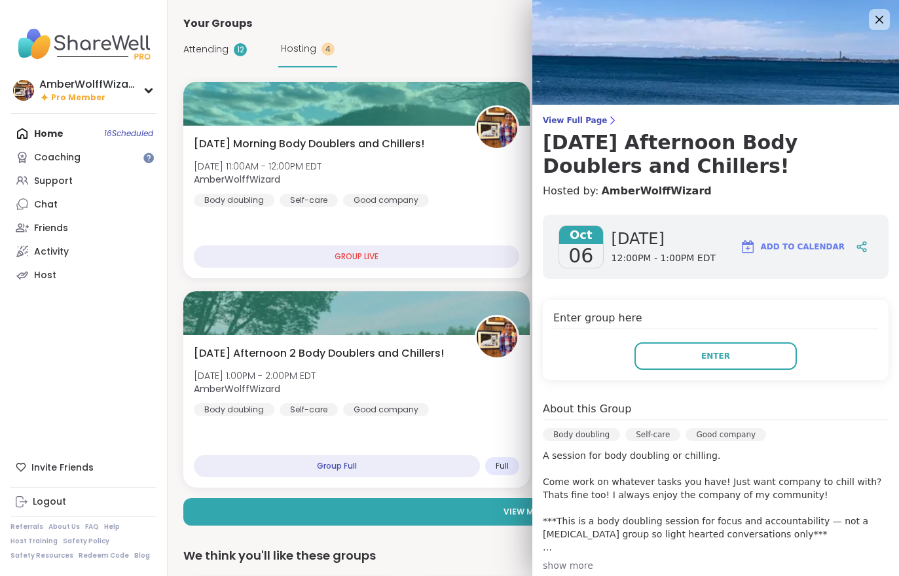
click at [712, 350] on button "Enter" at bounding box center [715, 356] width 162 height 28
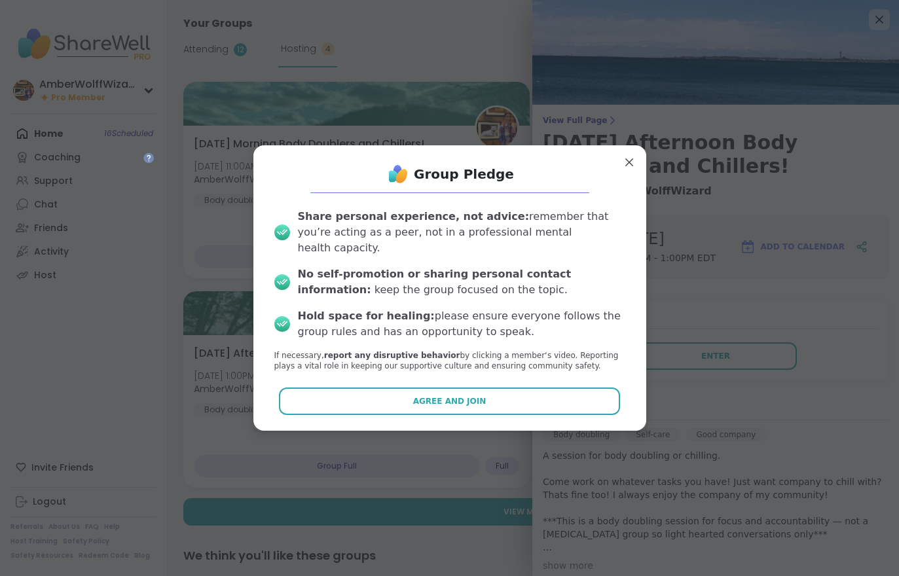
click at [591, 388] on button "Agree and Join" at bounding box center [449, 402] width 341 height 28
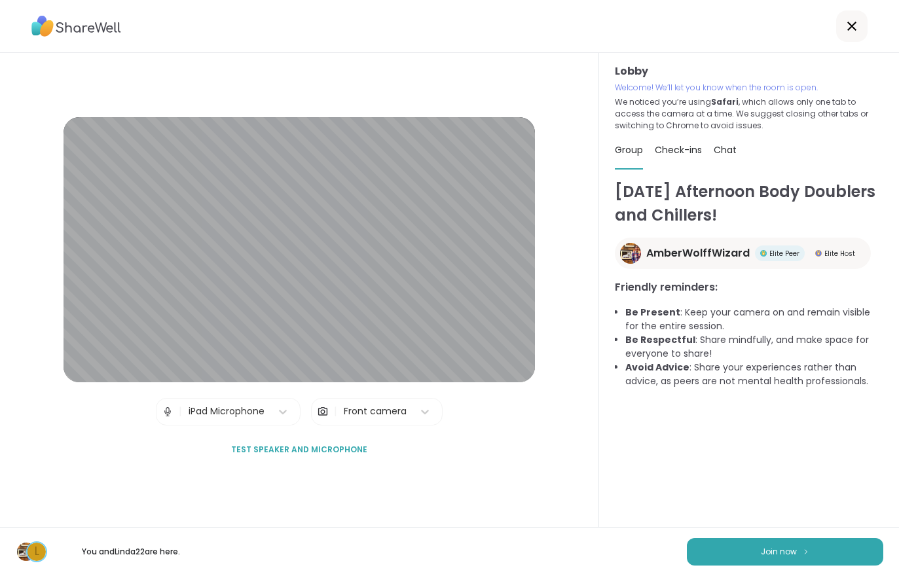
click at [819, 549] on button "Join now" at bounding box center [785, 552] width 196 height 28
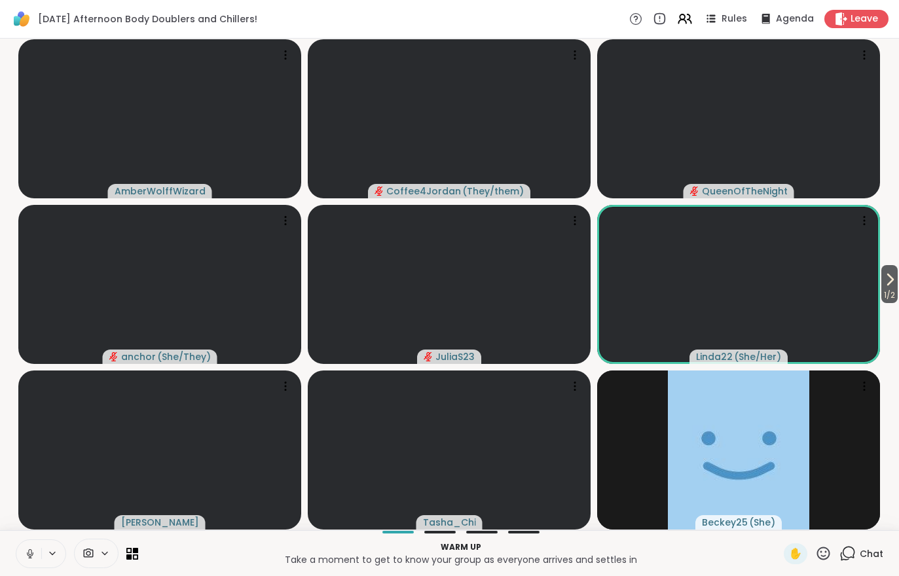
click at [892, 292] on span "1 / 2" at bounding box center [889, 295] width 16 height 16
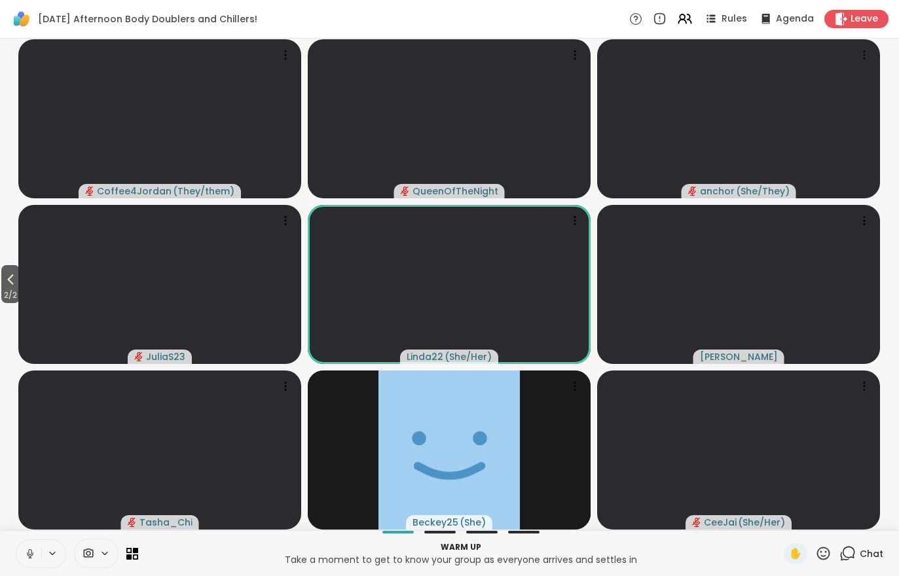
click at [665, 17] on icon at bounding box center [660, 19] width 10 height 10
click at [691, 22] on icon at bounding box center [690, 18] width 4 height 9
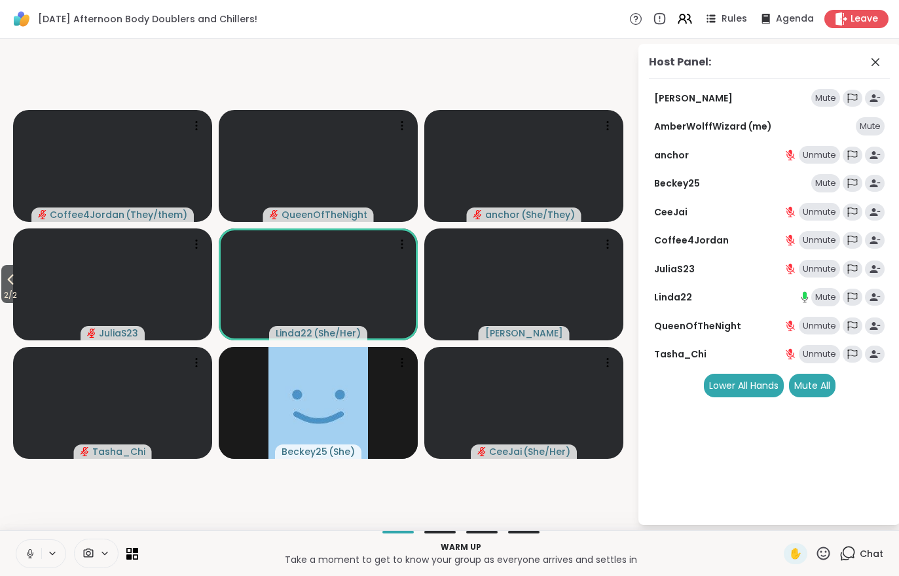
click at [817, 379] on div "Mute All" at bounding box center [812, 386] width 46 height 24
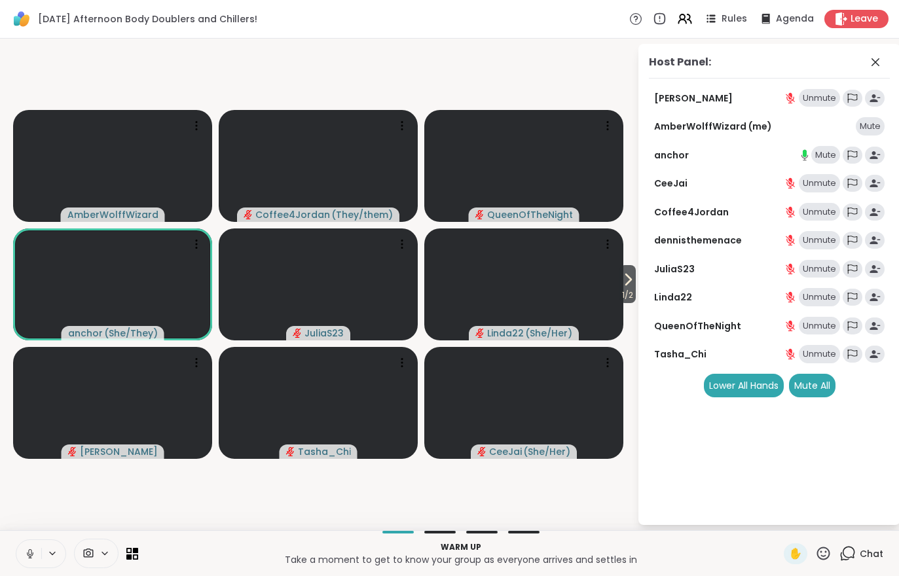
click at [619, 291] on span "1 / 2" at bounding box center [627, 295] width 16 height 16
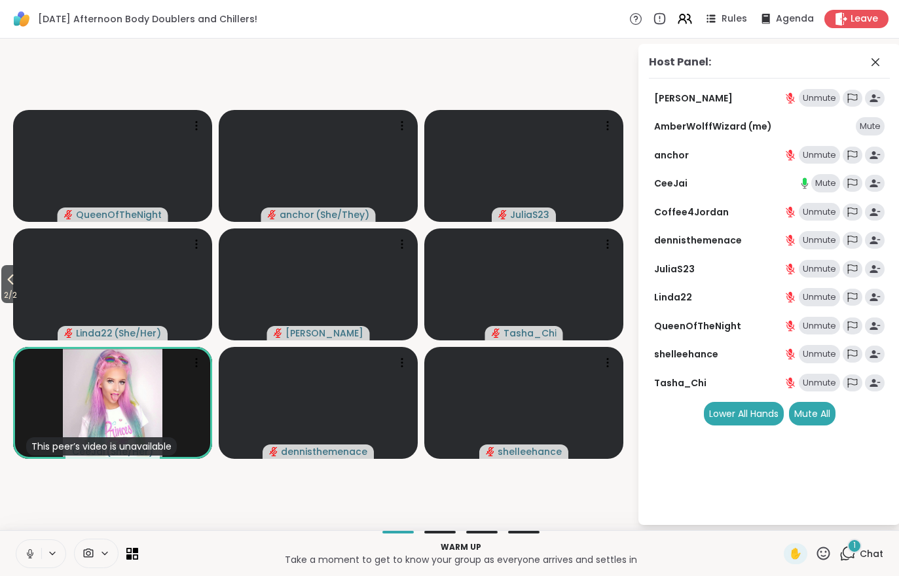
click at [807, 410] on div "Mute All" at bounding box center [812, 414] width 46 height 24
click at [854, 562] on div "1 Chat" at bounding box center [861, 553] width 44 height 21
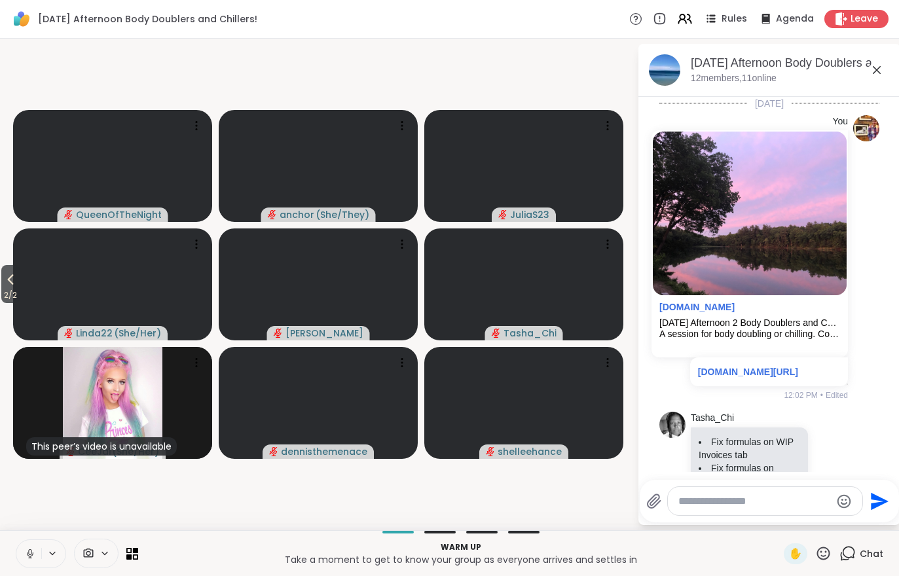
scroll to position [217, 0]
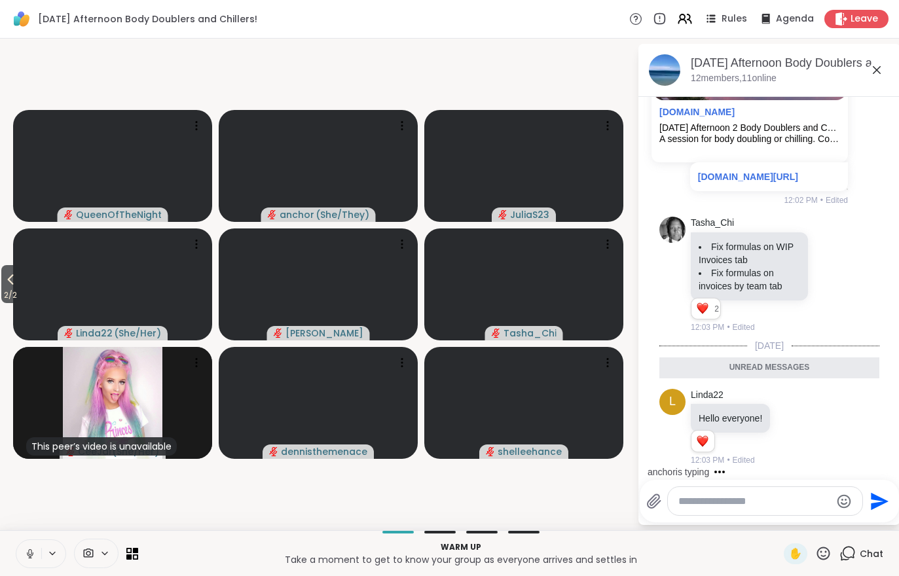
click at [857, 562] on div "Chat" at bounding box center [861, 553] width 44 height 21
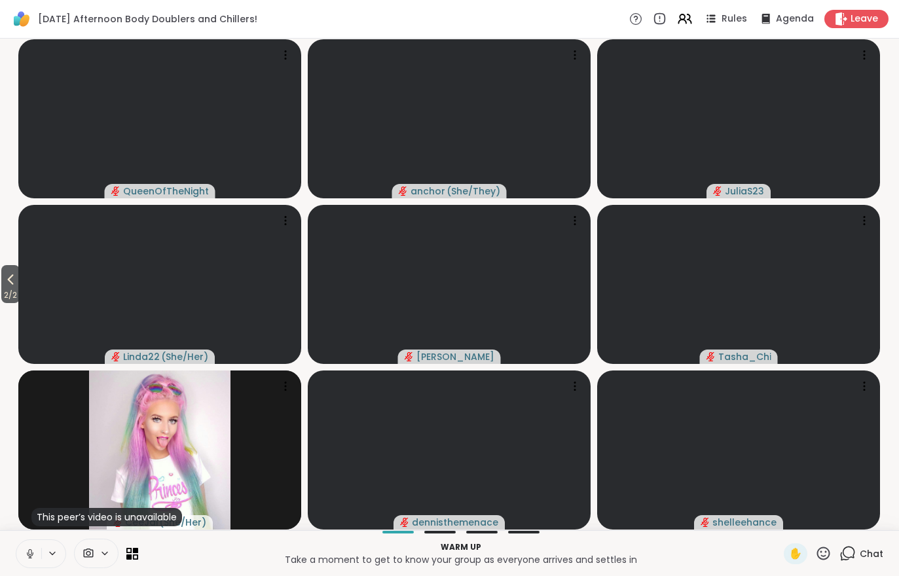
click at [858, 563] on div "Chat" at bounding box center [861, 553] width 44 height 21
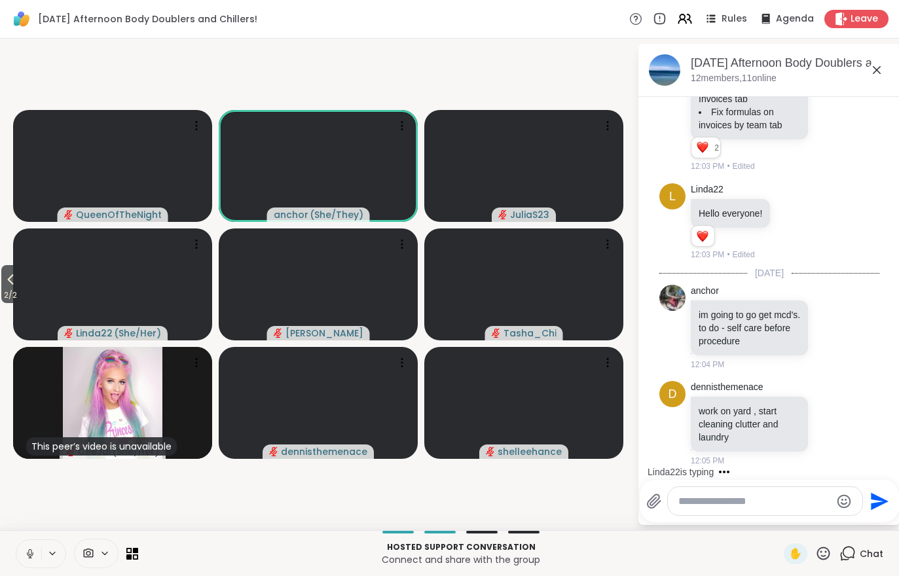
scroll to position [447, 0]
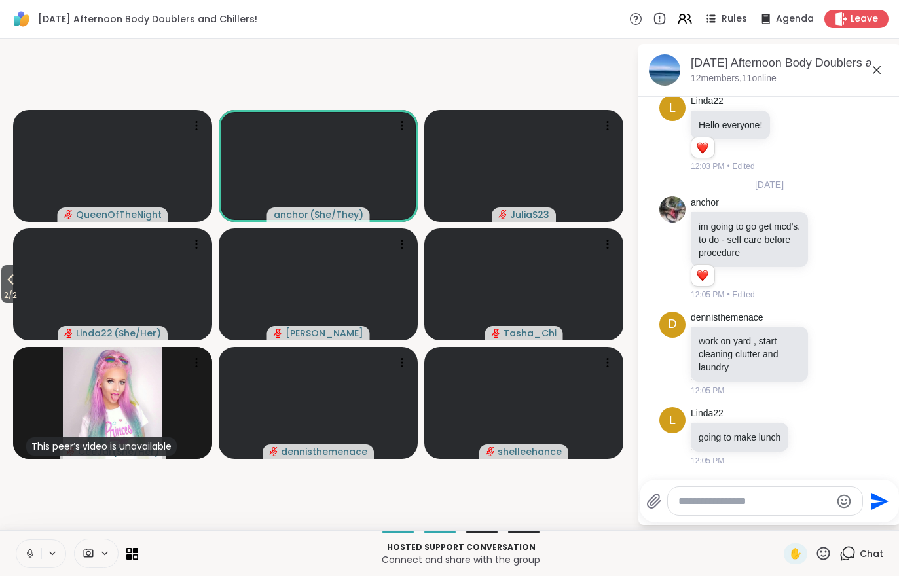
click at [6, 291] on span "2 / 2" at bounding box center [10, 295] width 18 height 16
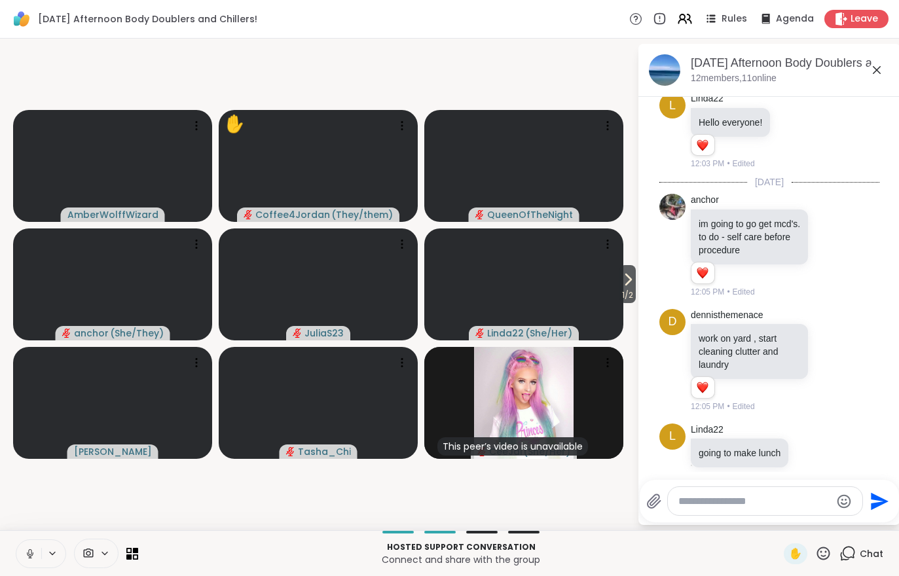
scroll to position [484, 0]
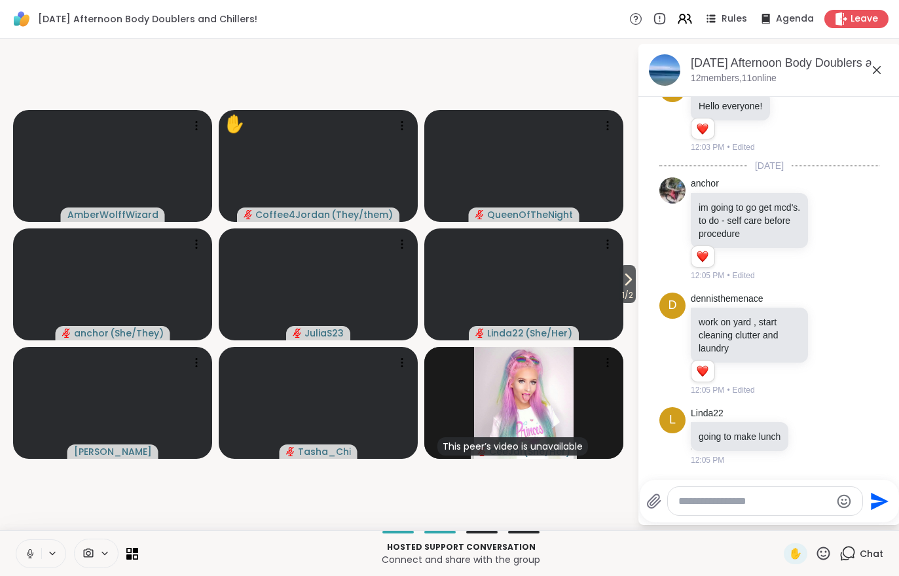
click at [628, 280] on icon at bounding box center [628, 279] width 5 height 10
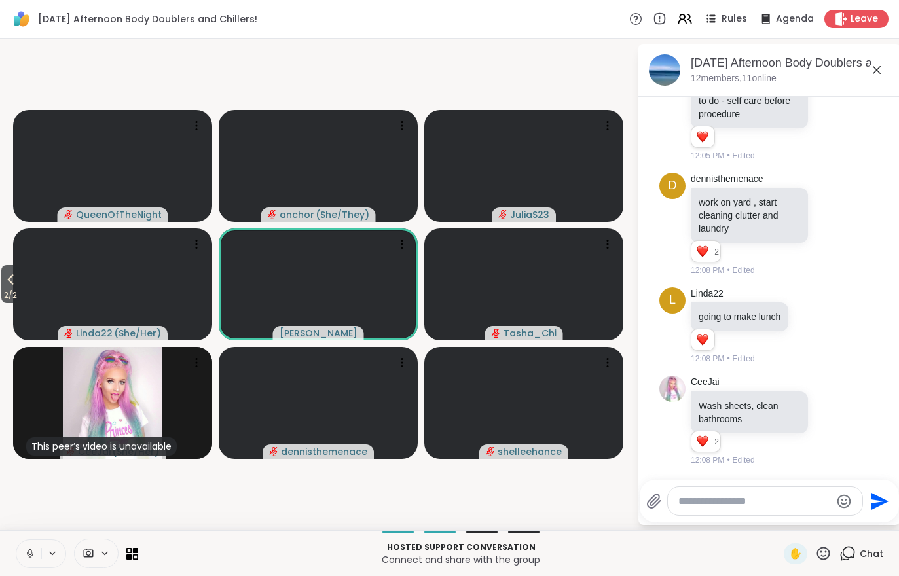
scroll to position [603, 0]
click at [20, 270] on button "2 / 2" at bounding box center [10, 284] width 18 height 38
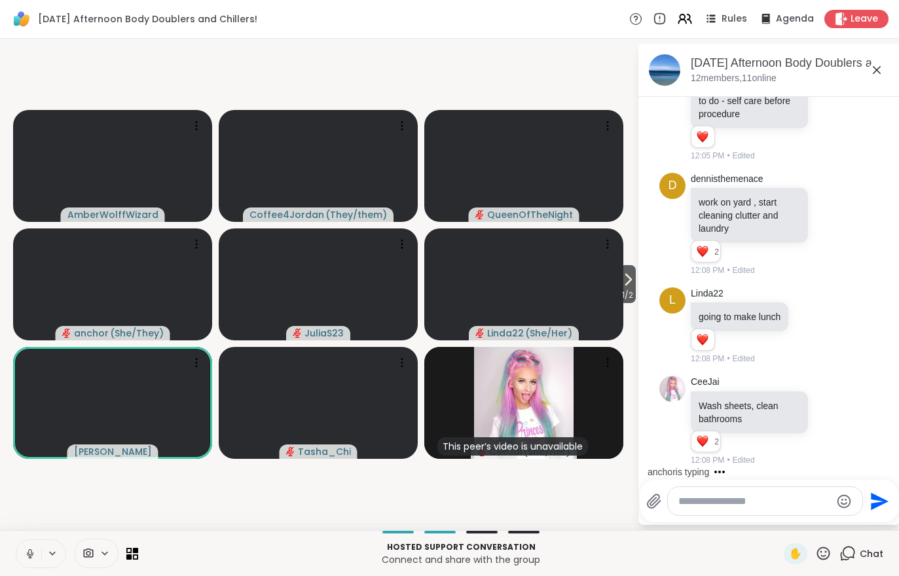
scroll to position [686, 0]
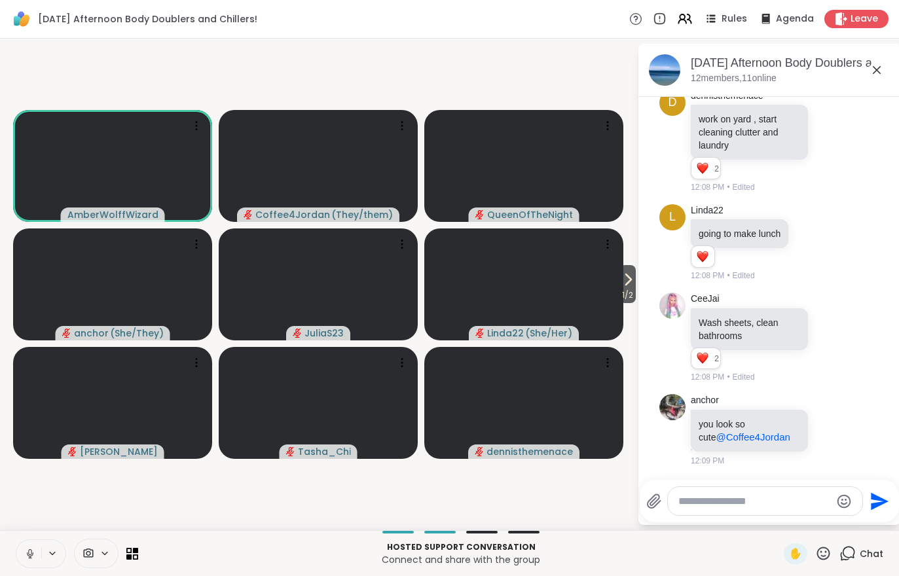
click at [830, 546] on icon at bounding box center [823, 553] width 16 height 16
click at [813, 526] on span "🎉" at bounding box center [813, 519] width 13 height 16
click at [634, 276] on icon at bounding box center [628, 280] width 16 height 16
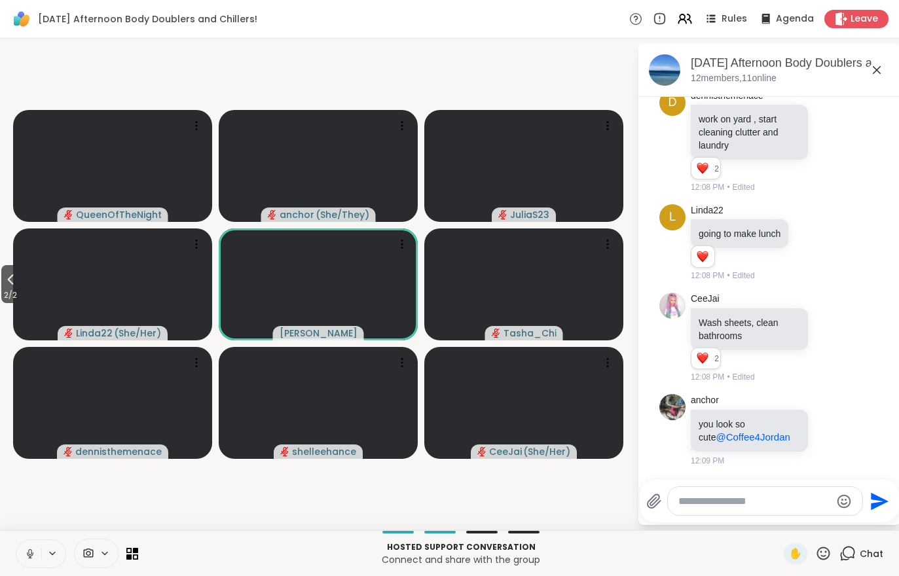
click at [13, 267] on button "2 / 2" at bounding box center [10, 284] width 18 height 38
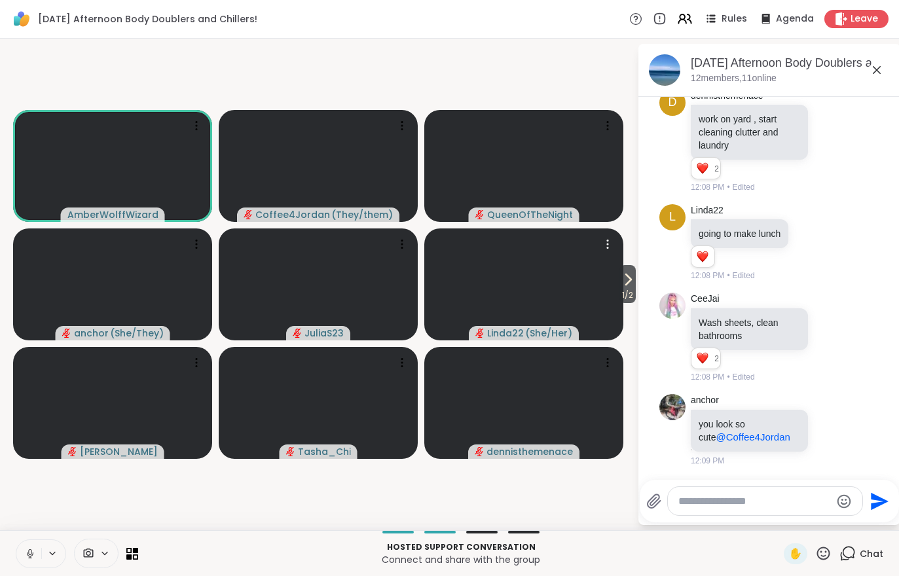
click at [612, 286] on video at bounding box center [523, 285] width 199 height 112
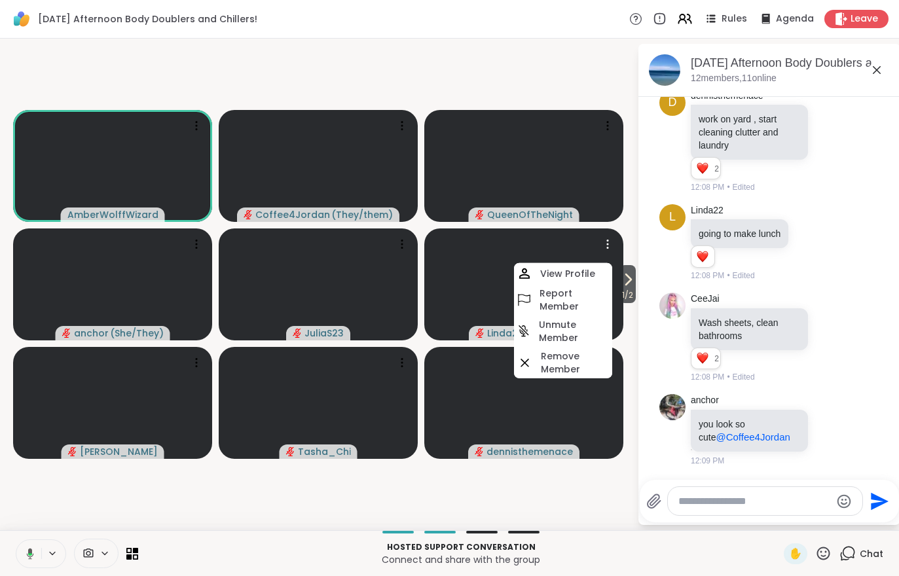
click at [636, 281] on button "1 / 2" at bounding box center [627, 284] width 16 height 38
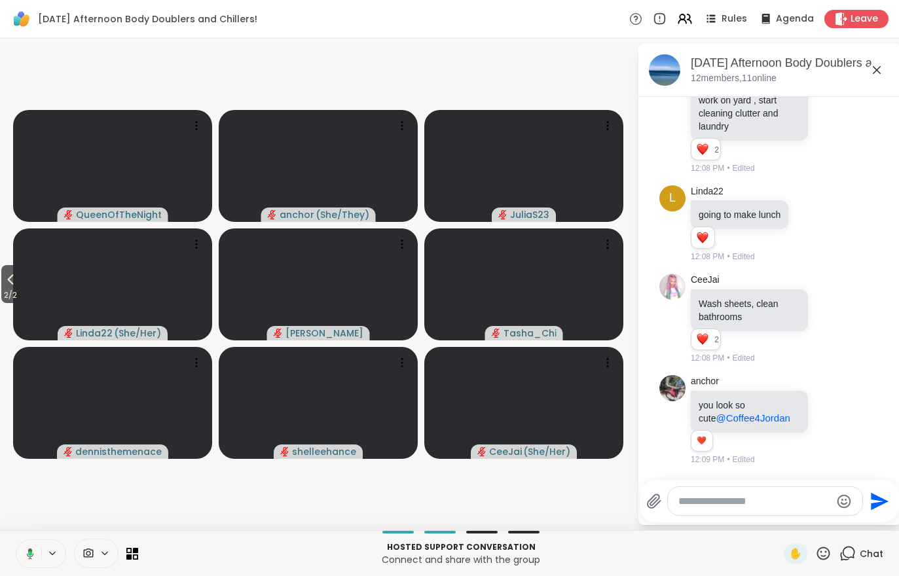
scroll to position [704, 0]
click at [27, 554] on icon at bounding box center [30, 554] width 12 height 12
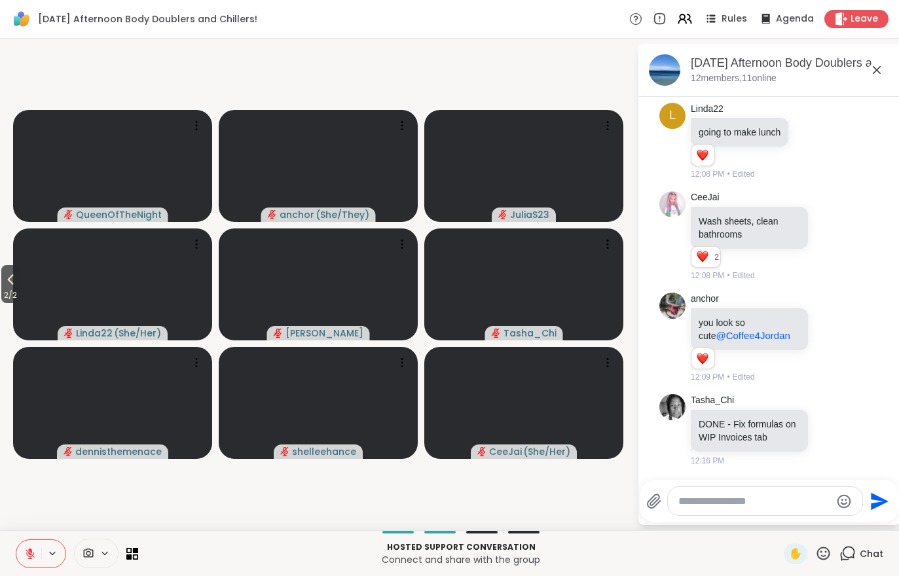
scroll to position [805, 0]
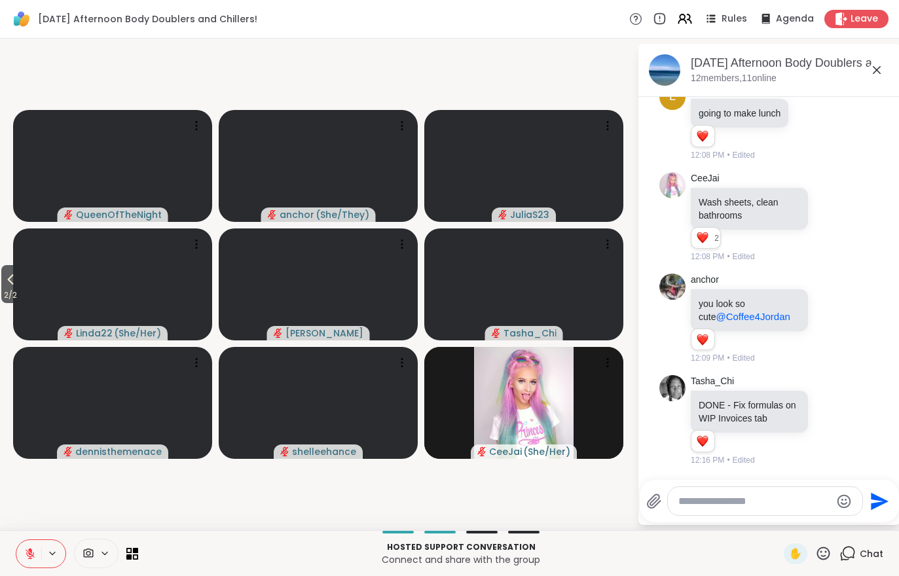
click at [5, 276] on icon at bounding box center [11, 280] width 16 height 16
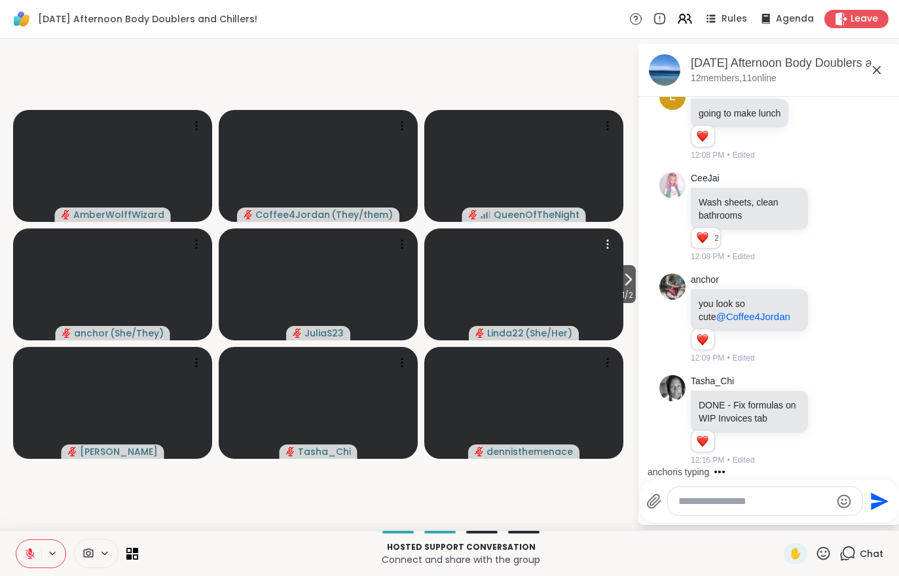
click at [623, 304] on video at bounding box center [523, 285] width 199 height 112
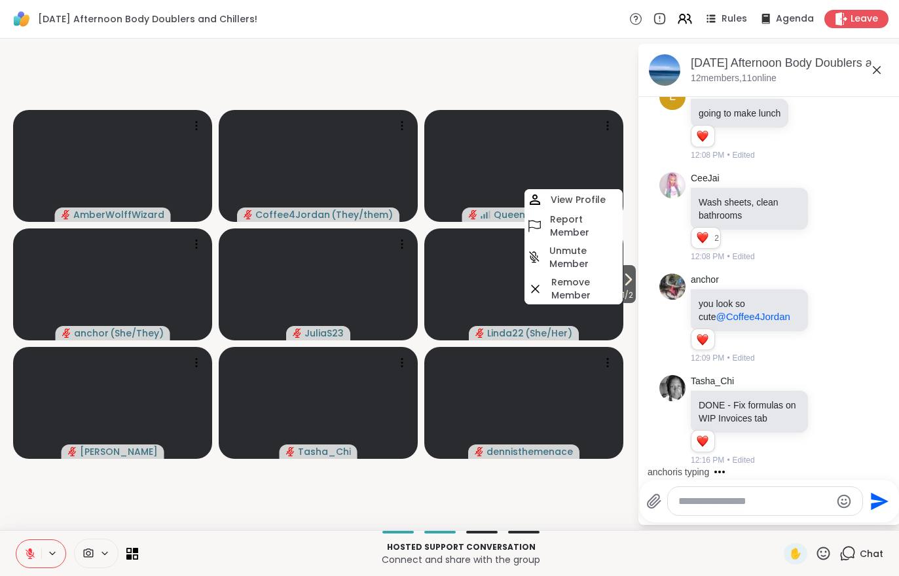
click at [588, 507] on video-player-container "1 / 2 AmberWolffWizard Coffee4Jordan ( They/them ) QueenOfTheNight anchor ( She…" at bounding box center [318, 284] width 621 height 481
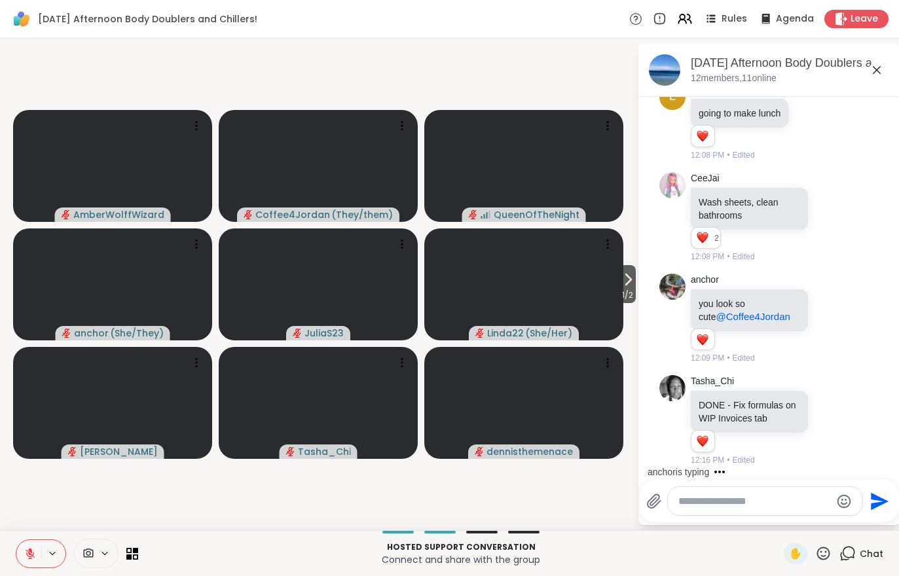
click at [626, 299] on span "1 / 2" at bounding box center [627, 295] width 16 height 16
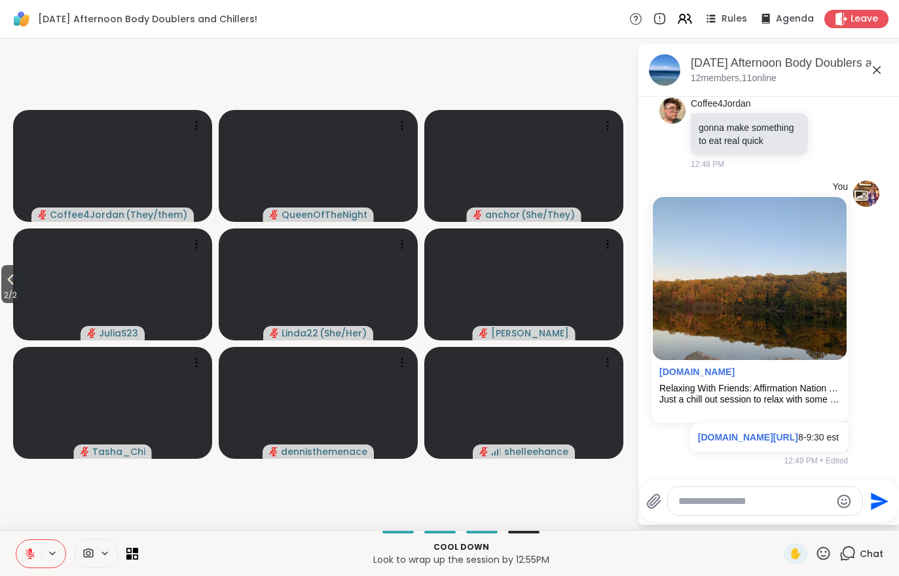
scroll to position [2454, 0]
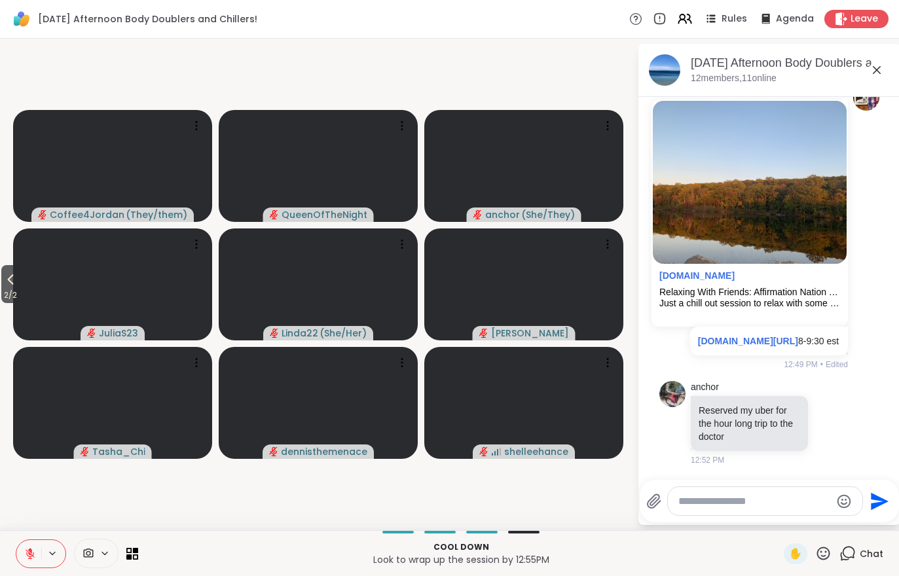
click at [22, 565] on button at bounding box center [28, 554] width 25 height 28
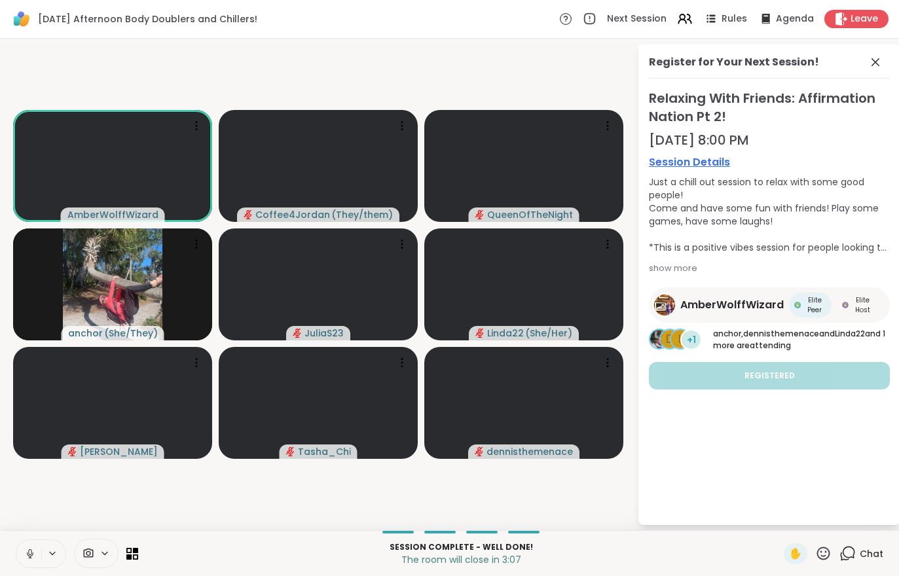
click at [853, 6] on div "Monday Afternoon Body Doublers and Chillers! Next Session Rules Agenda Leave" at bounding box center [449, 19] width 899 height 39
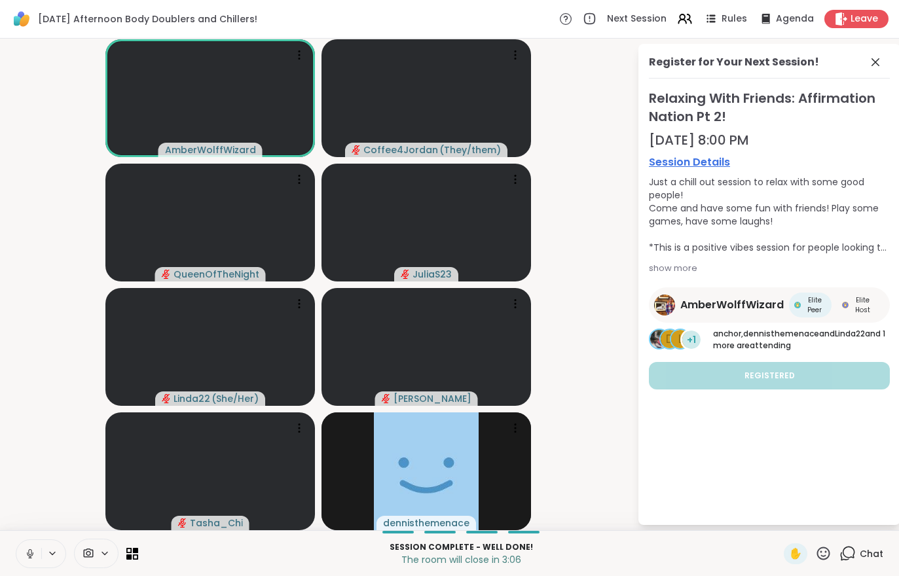
click at [862, 19] on span "Leave" at bounding box center [865, 18] width 28 height 13
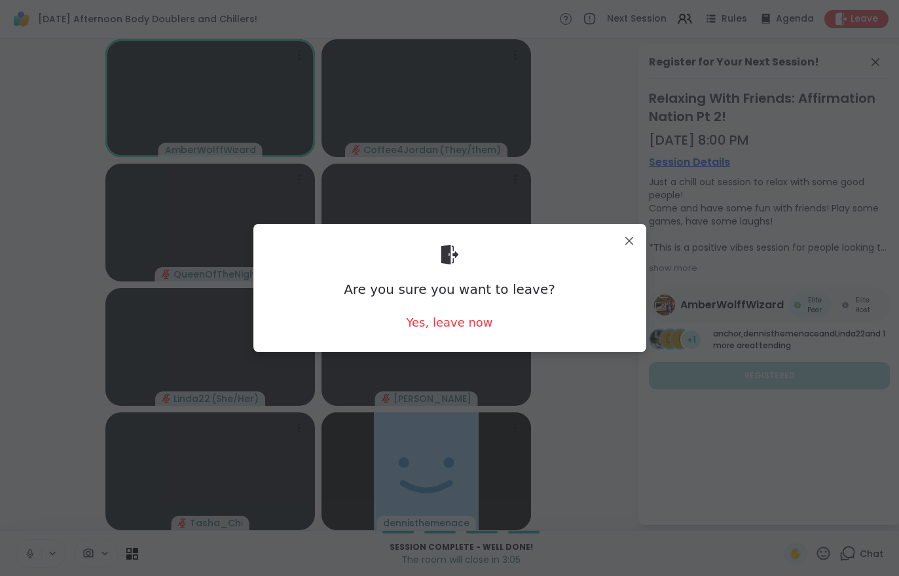
click at [439, 299] on div "Are you sure you want to leave? Yes, leave now" at bounding box center [450, 287] width 372 height 107
click at [439, 299] on div "Are you sure you want to leave?" at bounding box center [449, 289] width 211 height 18
click at [458, 346] on div "Are you sure you want to leave? Yes, leave now" at bounding box center [449, 288] width 393 height 128
click at [456, 327] on div "Yes, leave now" at bounding box center [449, 322] width 86 height 16
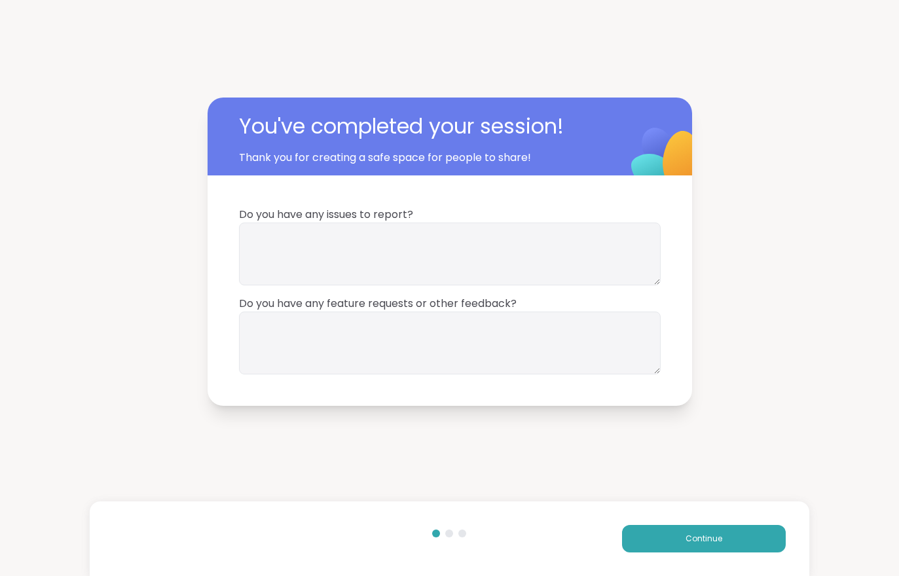
click at [749, 538] on button "Continue" at bounding box center [704, 539] width 164 height 28
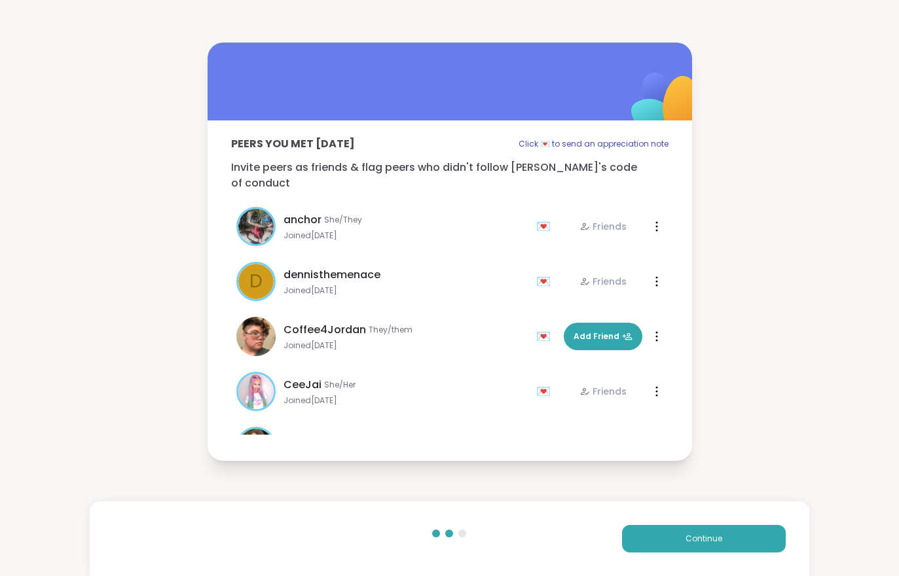
click at [749, 537] on button "Continue" at bounding box center [704, 539] width 164 height 28
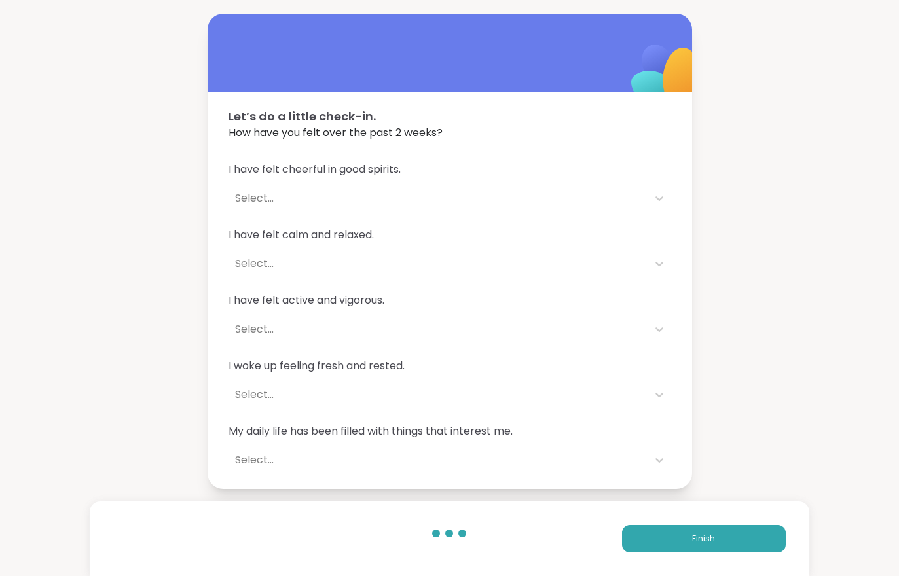
click at [744, 546] on button "Finish" at bounding box center [704, 539] width 164 height 28
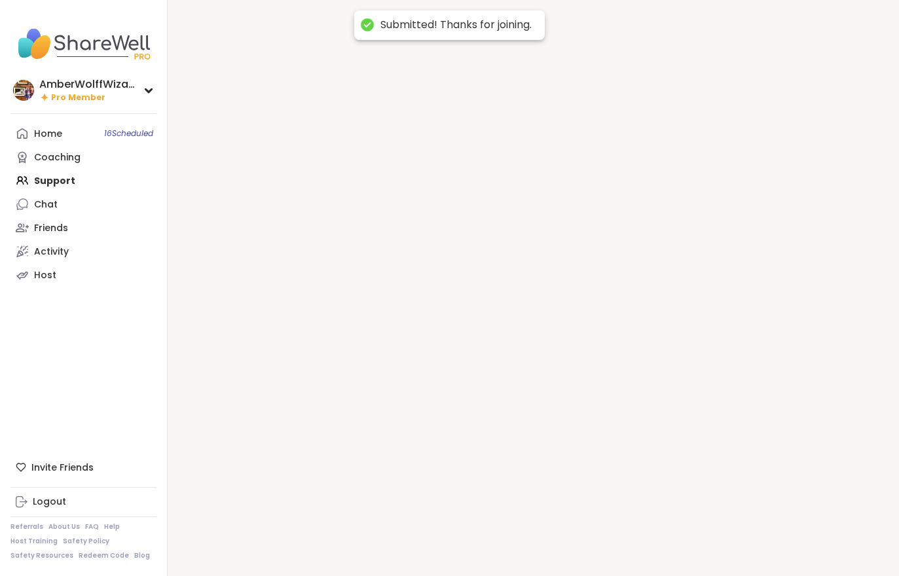
click at [736, 552] on div at bounding box center [533, 288] width 731 height 576
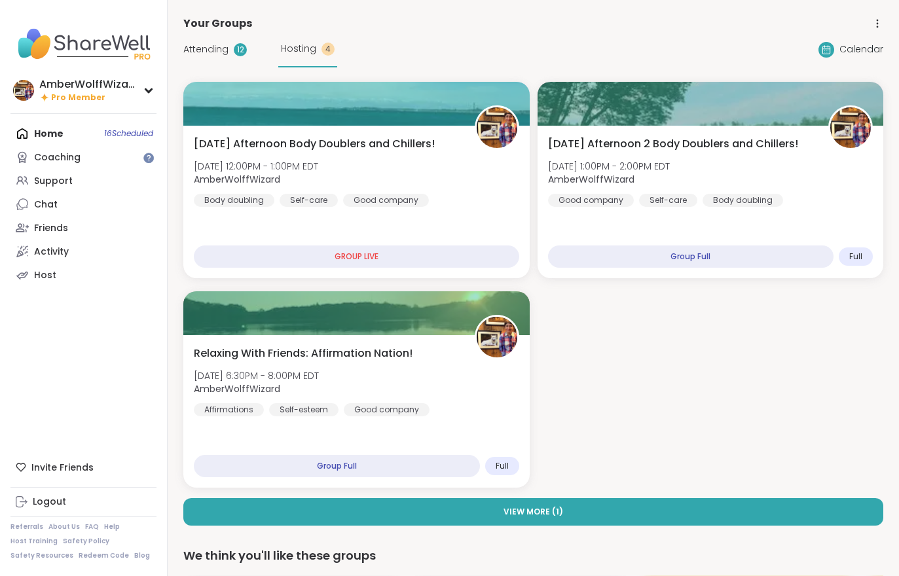
click at [623, 523] on button "View More ( 1 )" at bounding box center [533, 512] width 700 height 28
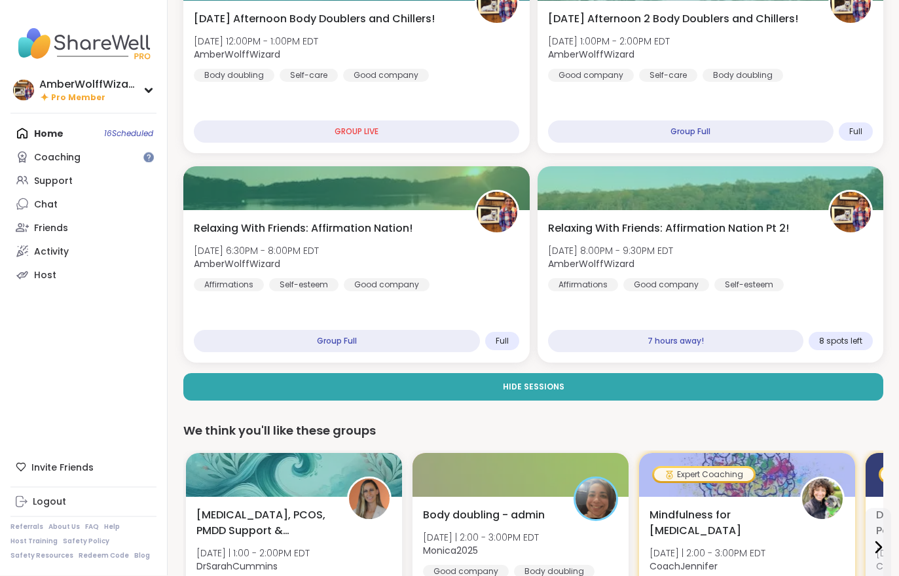
scroll to position [125, 0]
click at [752, 72] on div "Body doubling" at bounding box center [743, 75] width 81 height 13
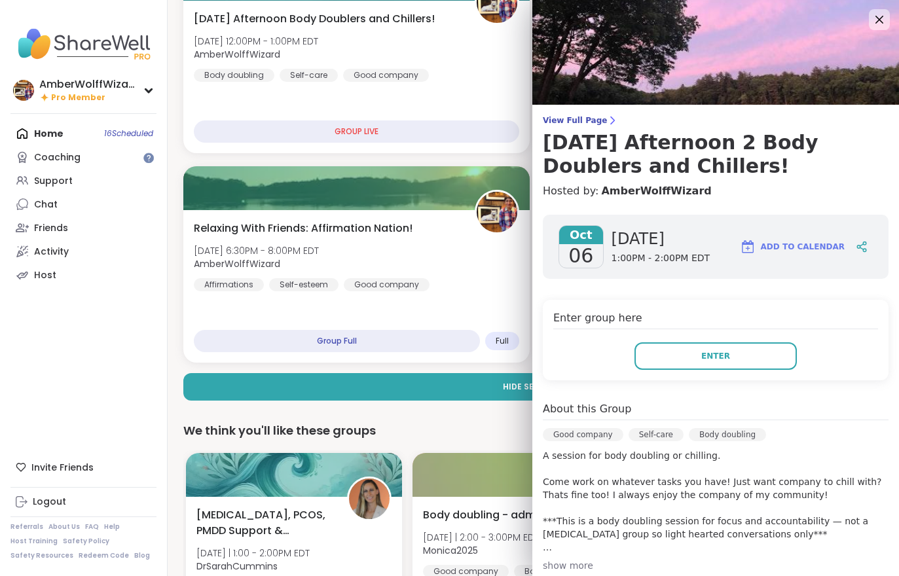
click at [703, 359] on span "Enter" at bounding box center [715, 356] width 29 height 12
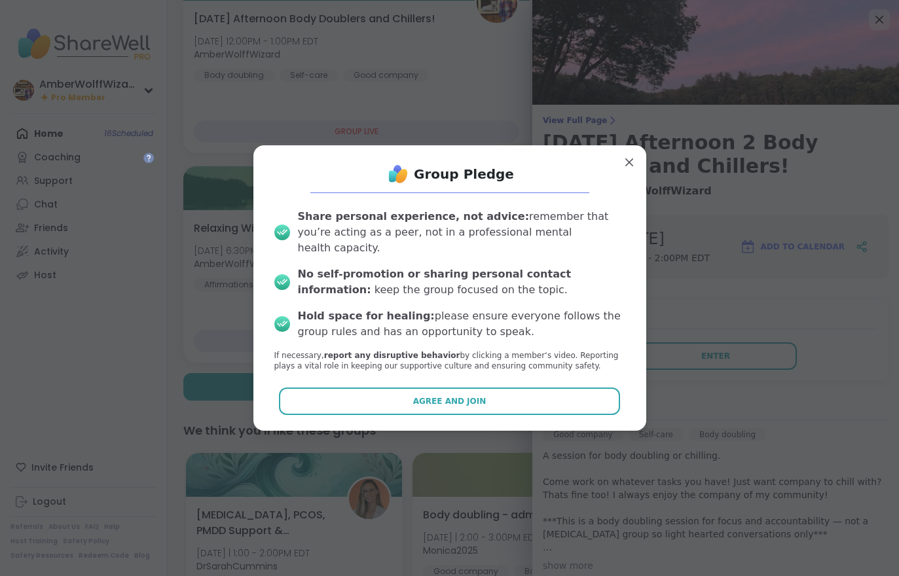
click at [545, 408] on button "Agree and Join" at bounding box center [449, 402] width 341 height 28
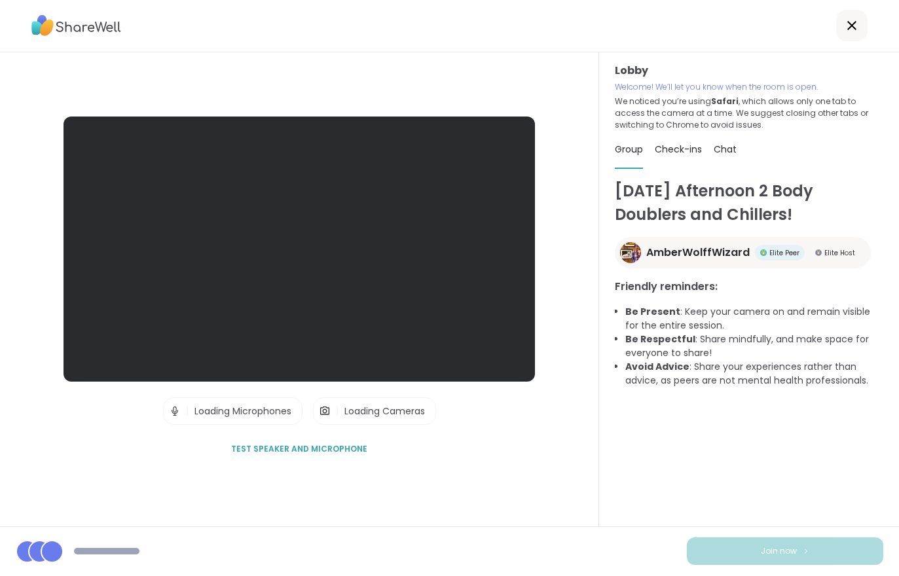
scroll to position [20, 0]
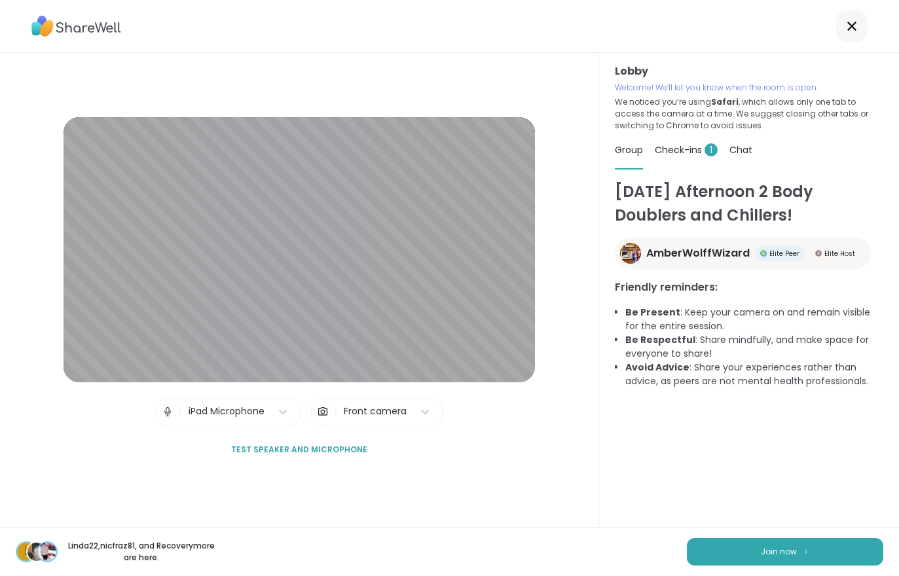
click at [708, 143] on span "1" at bounding box center [711, 149] width 13 height 13
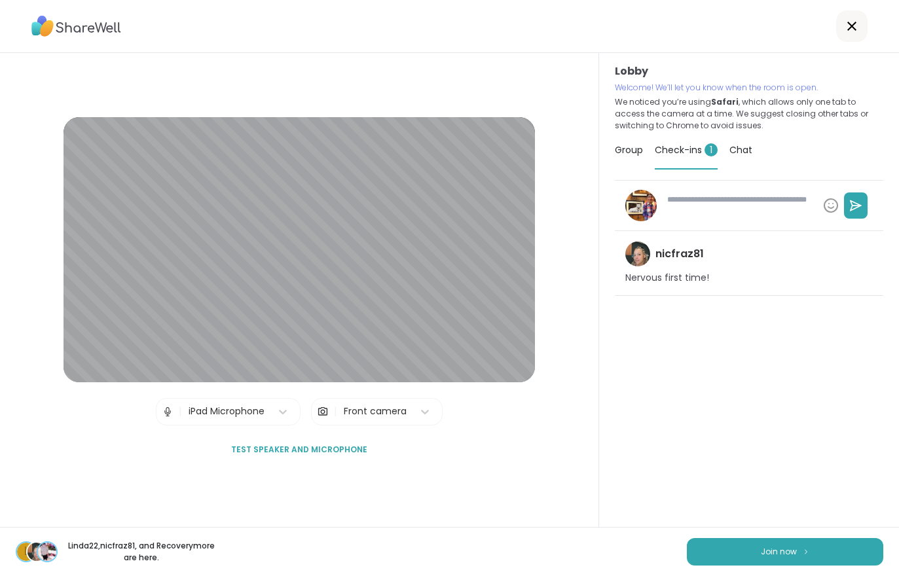
click at [771, 550] on span "Join now" at bounding box center [779, 552] width 36 height 12
type textarea "*"
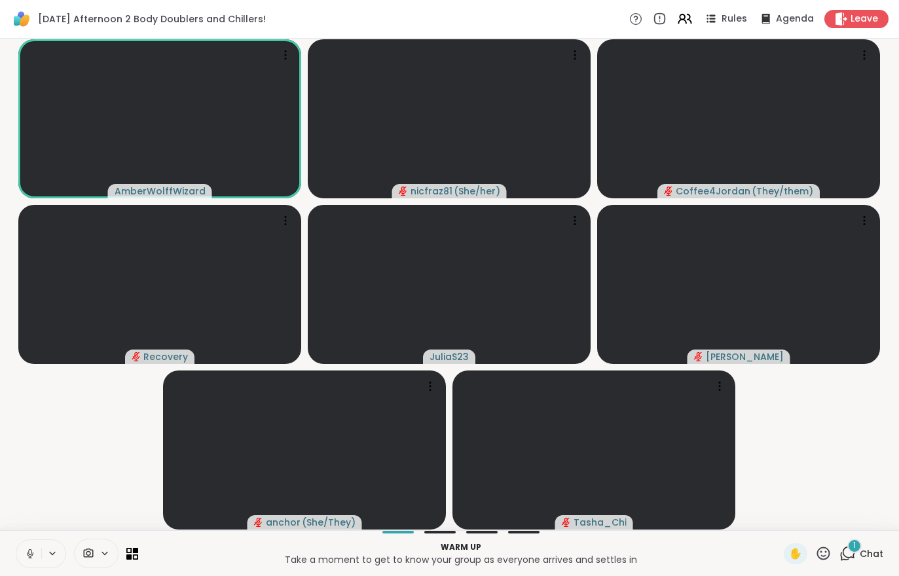
click at [853, 558] on icon at bounding box center [847, 553] width 16 height 16
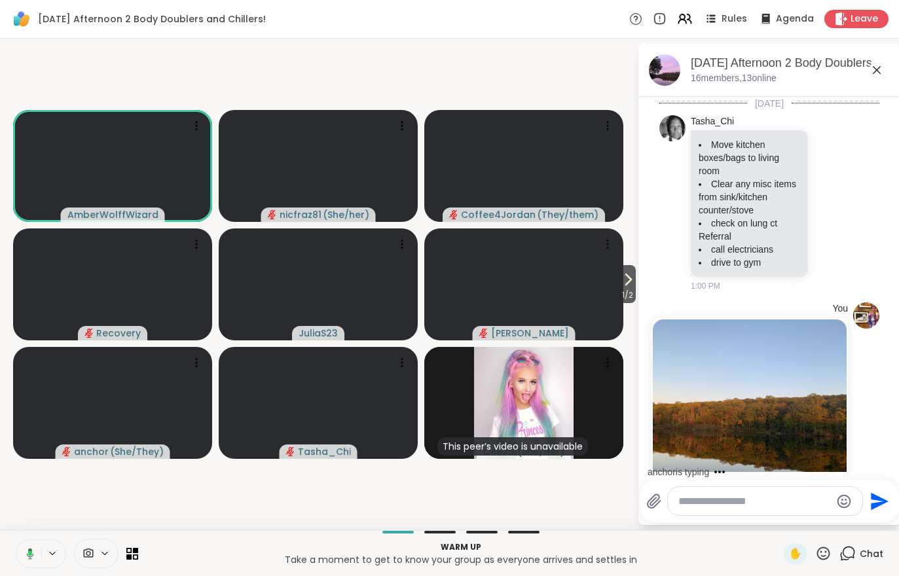
click at [631, 288] on span "1 / 2" at bounding box center [627, 295] width 16 height 16
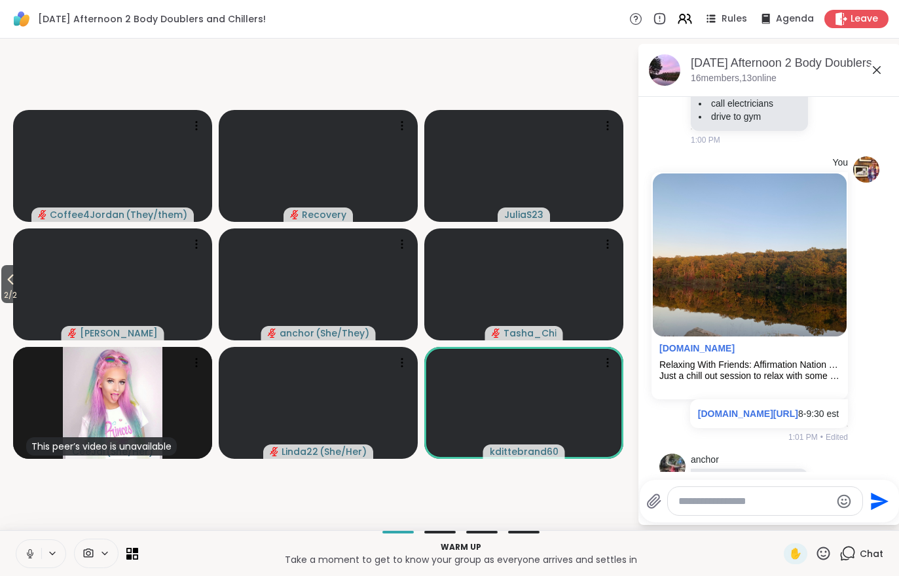
scroll to position [242, 0]
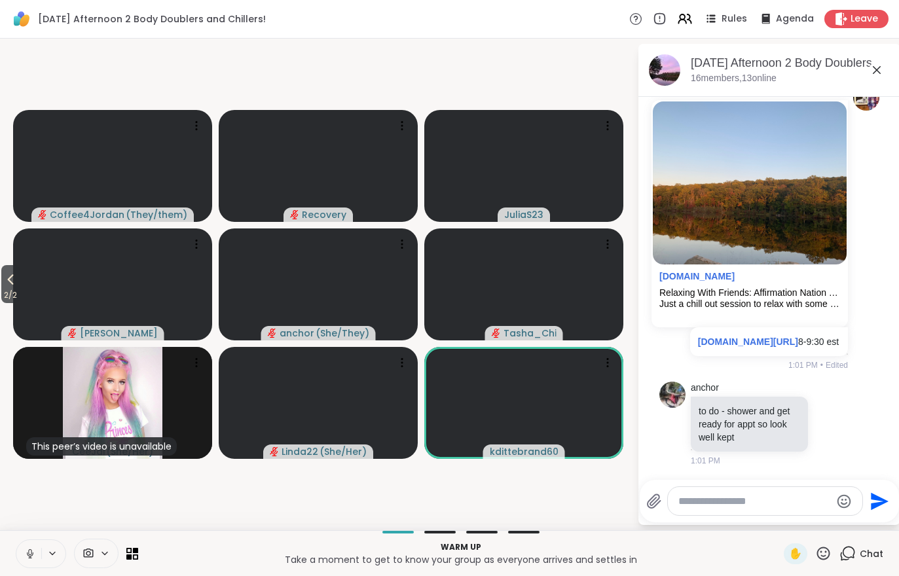
click at [693, 18] on icon at bounding box center [685, 19] width 16 height 16
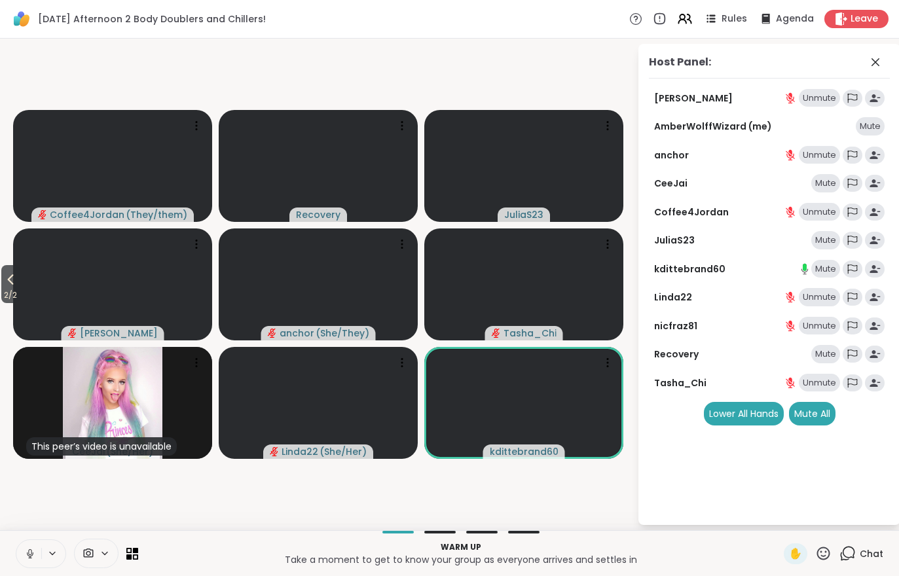
click at [813, 410] on div "Mute All" at bounding box center [812, 414] width 46 height 24
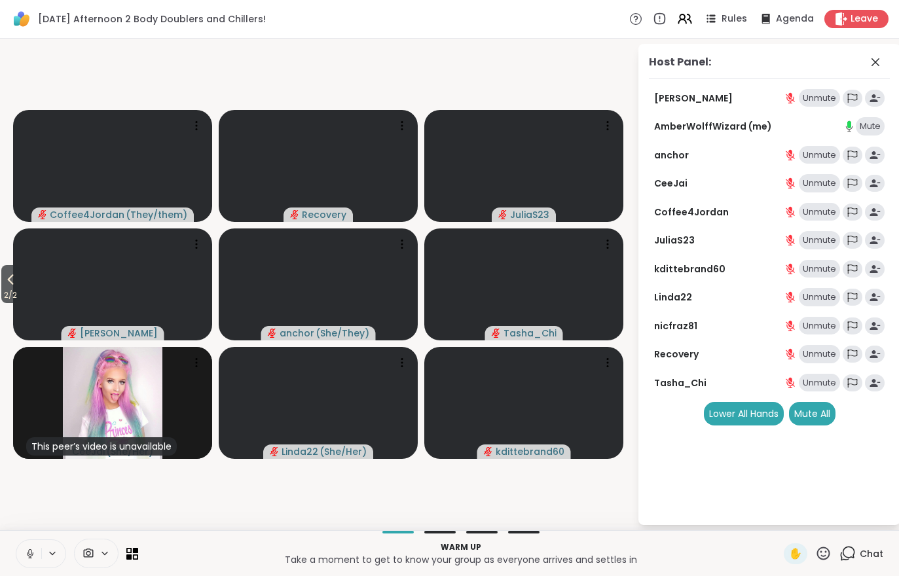
click at [9, 267] on button "2 / 2" at bounding box center [10, 284] width 18 height 38
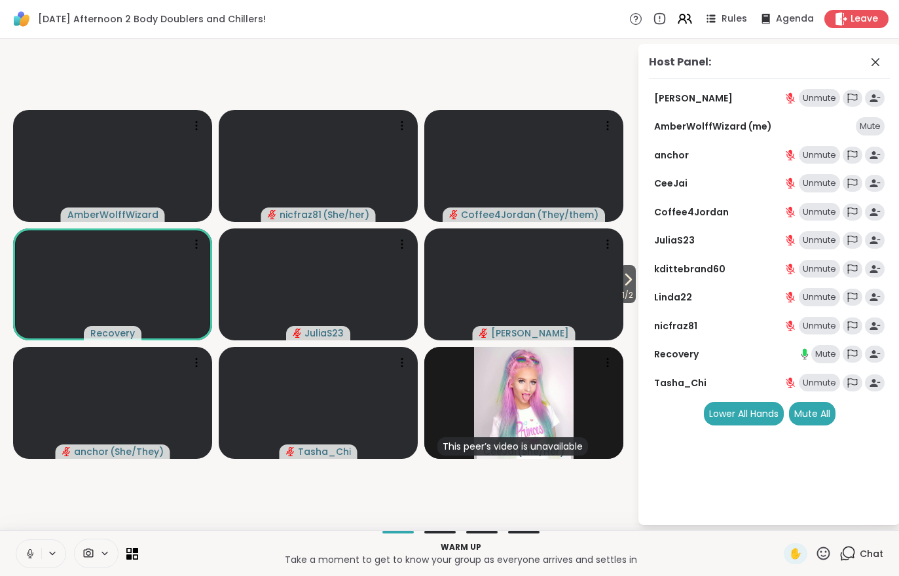
click at [864, 549] on span "Chat" at bounding box center [872, 553] width 24 height 13
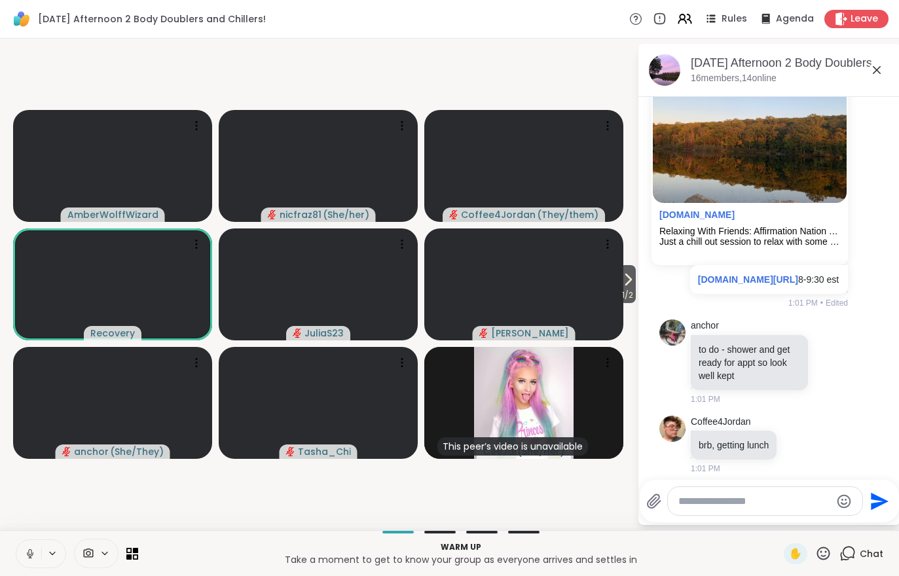
scroll to position [329, 0]
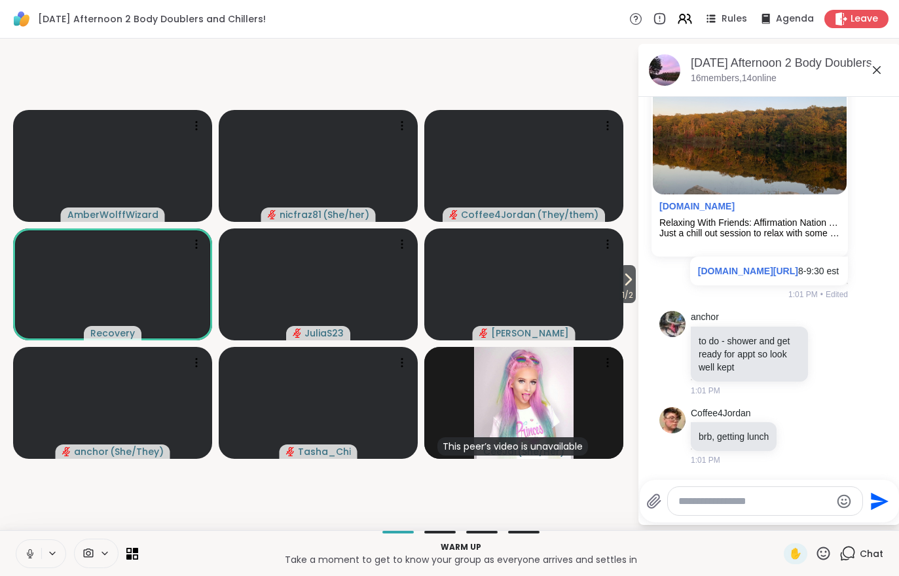
click at [626, 287] on icon at bounding box center [628, 280] width 16 height 16
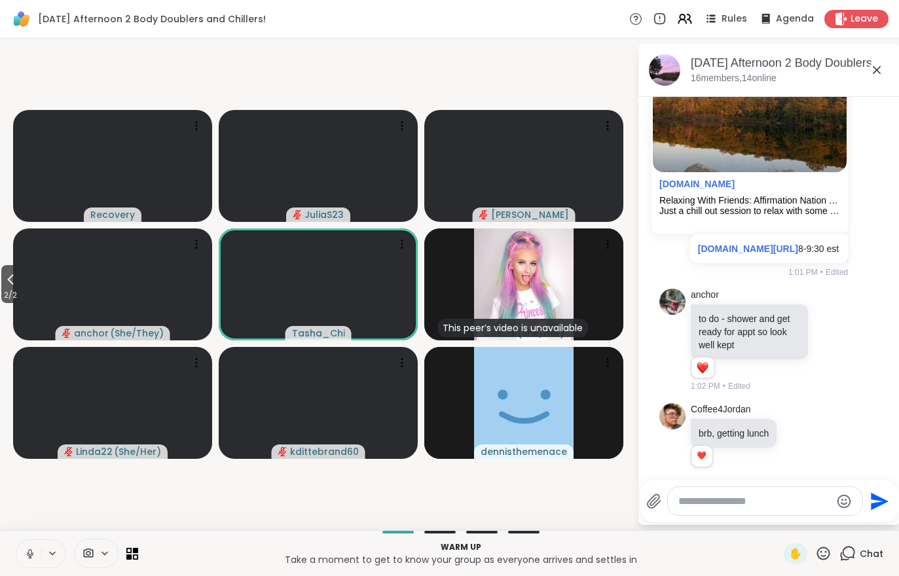
scroll to position [366, 0]
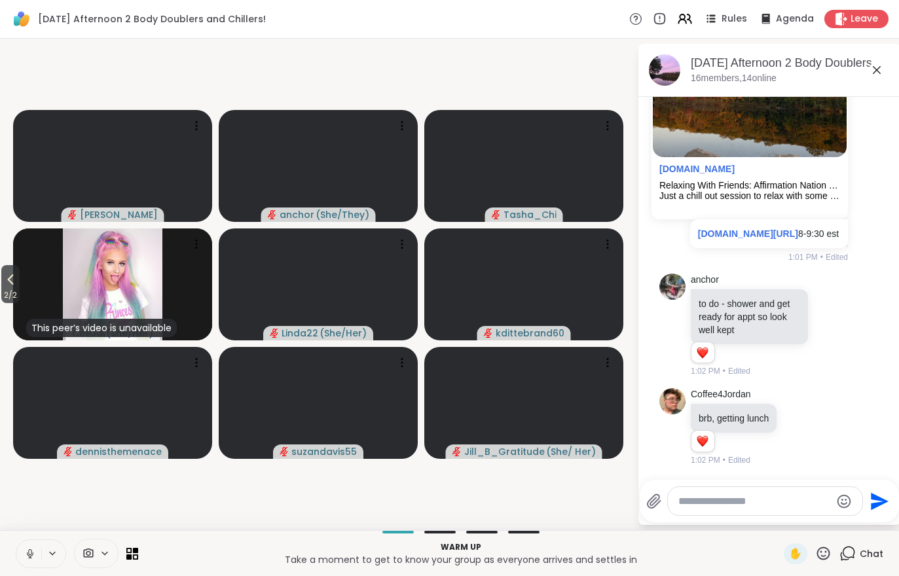
click at [4, 289] on span "2 / 2" at bounding box center [10, 295] width 18 height 16
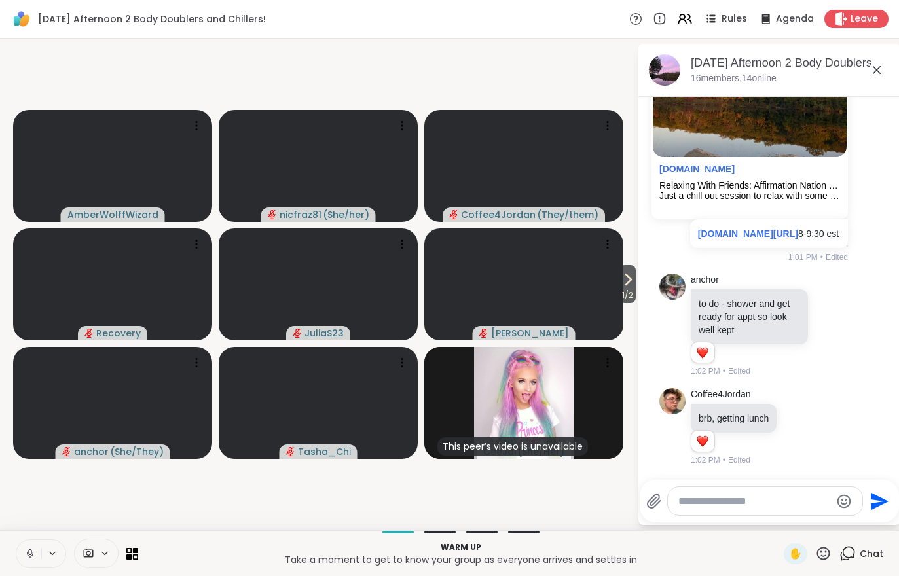
click at [692, 22] on icon at bounding box center [685, 19] width 16 height 16
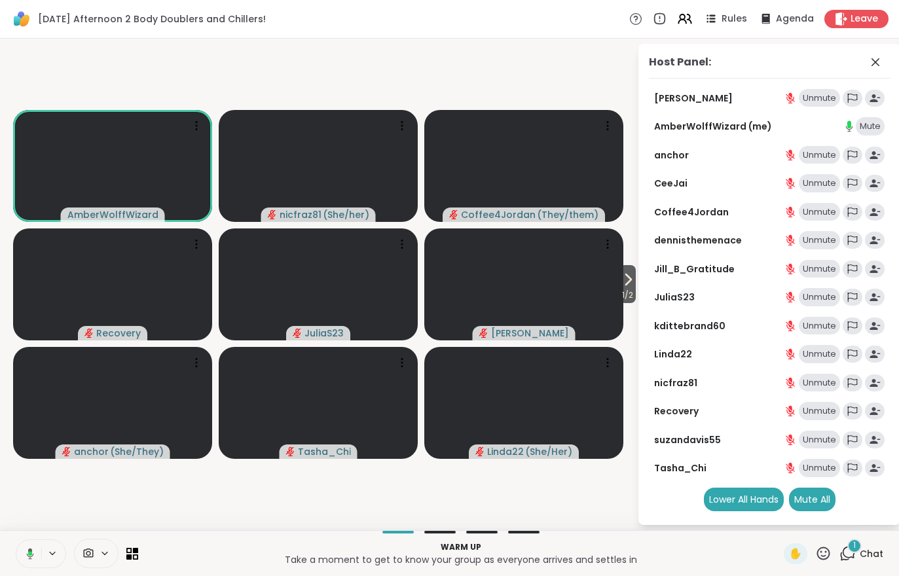
click at [619, 292] on span "1 / 2" at bounding box center [627, 295] width 16 height 16
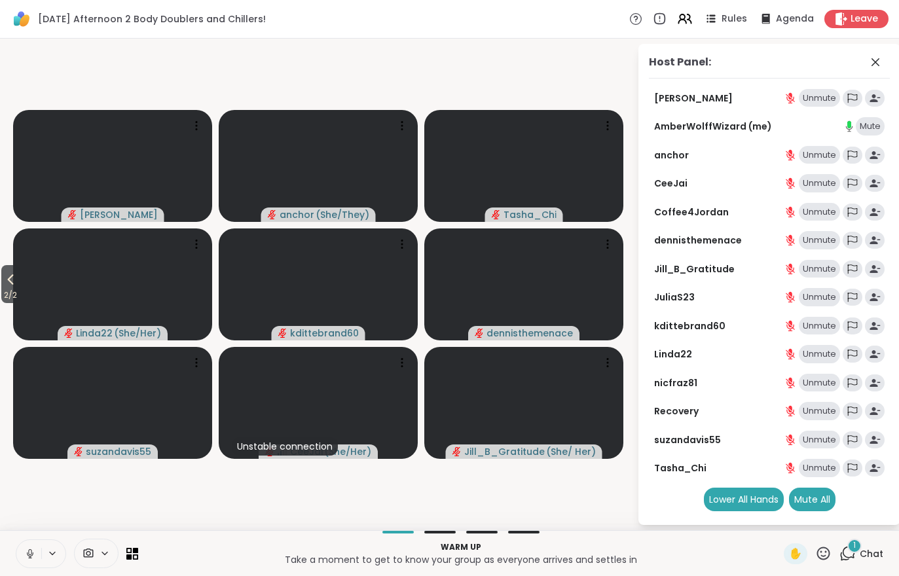
click at [863, 551] on span "Chat" at bounding box center [872, 553] width 24 height 13
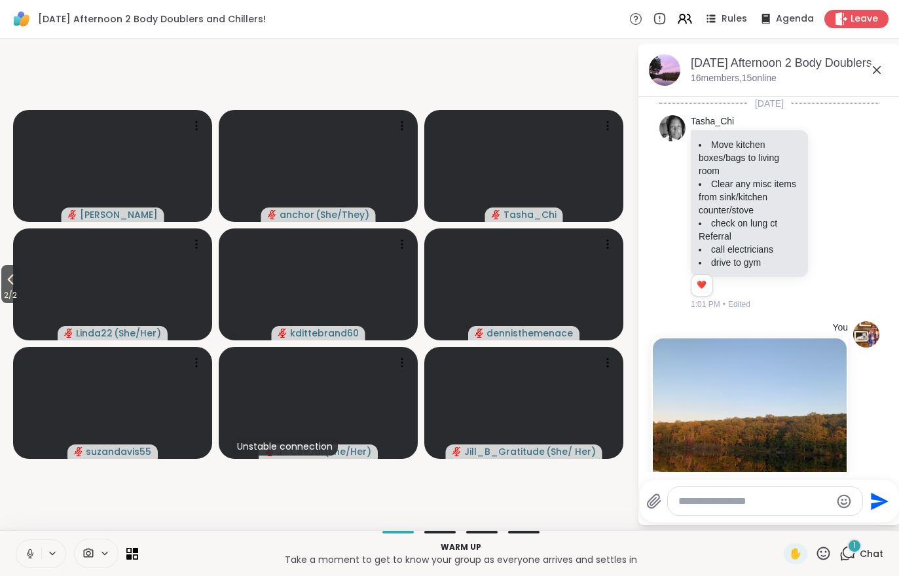
scroll to position [492, 0]
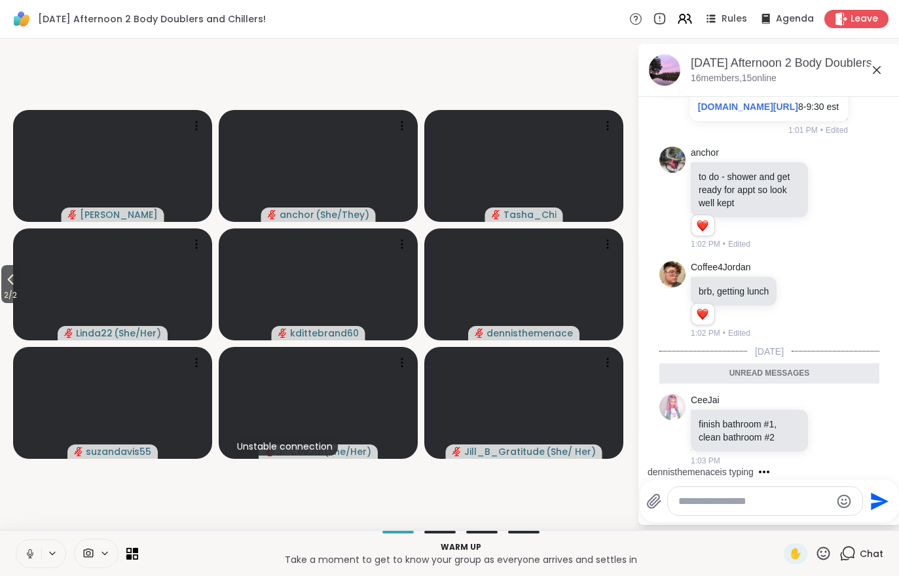
click at [688, 23] on icon at bounding box center [685, 19] width 16 height 16
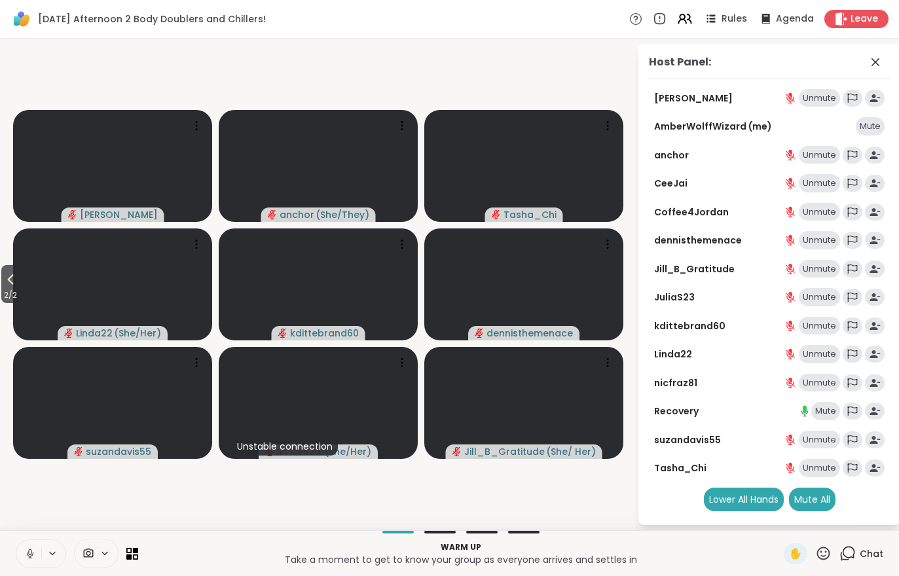
click at [3, 295] on span "2 / 2" at bounding box center [10, 295] width 18 height 16
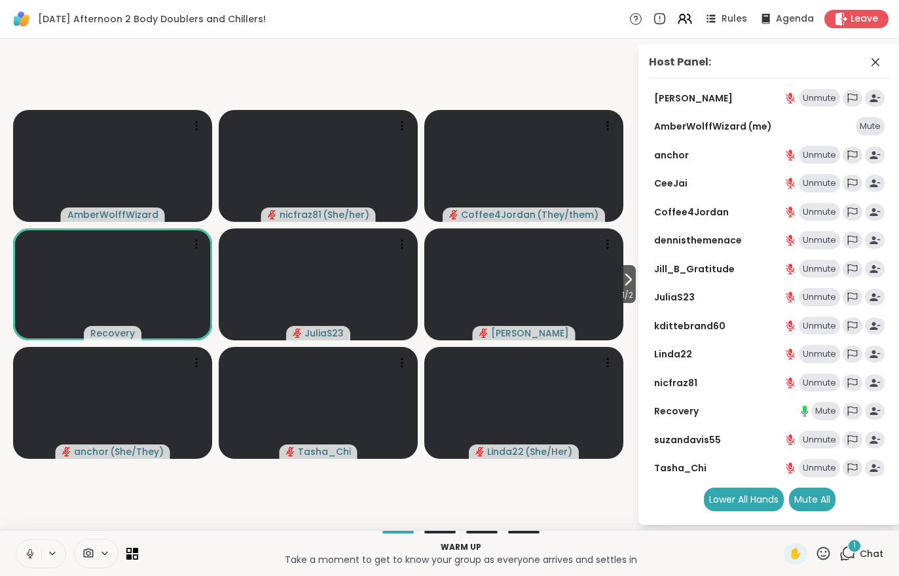
click at [864, 555] on span "Chat" at bounding box center [872, 553] width 24 height 13
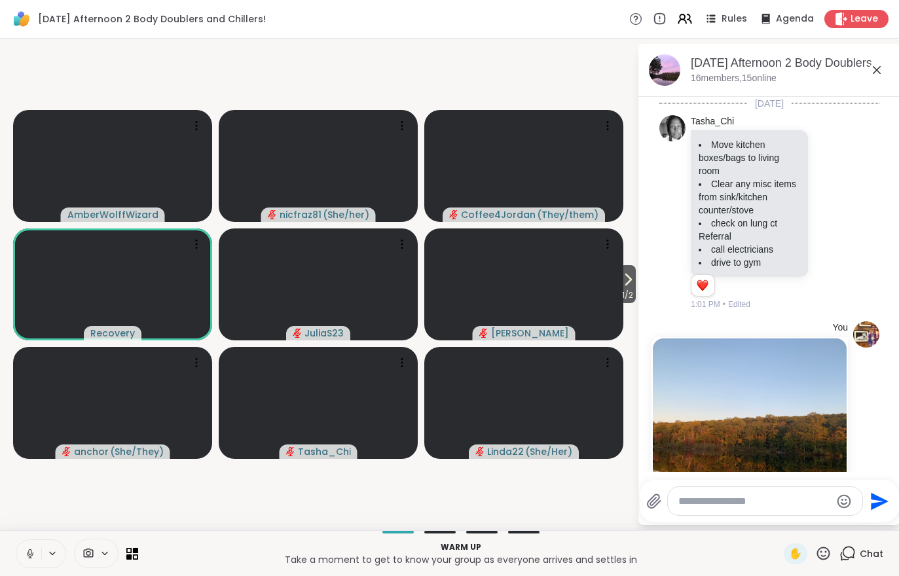
scroll to position [580, 0]
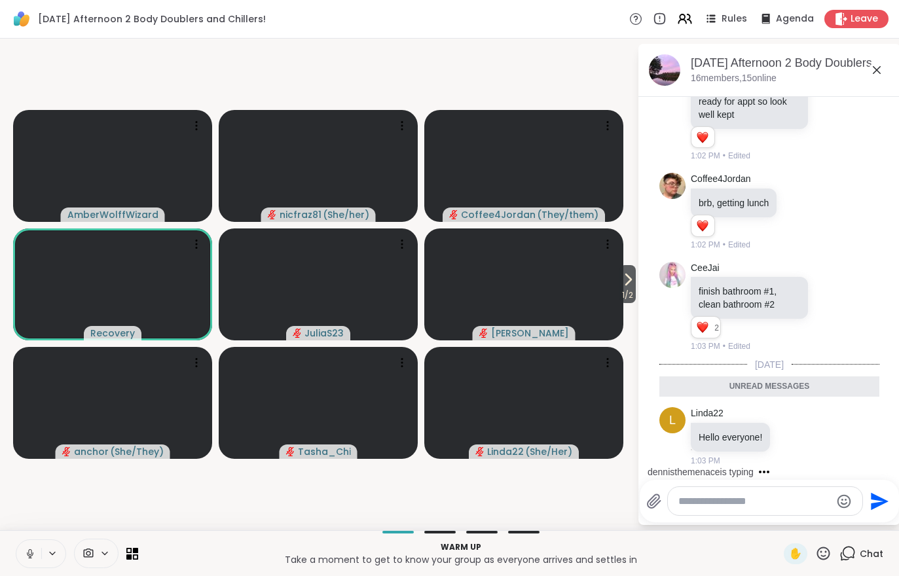
click at [619, 291] on span "1 / 2" at bounding box center [627, 295] width 16 height 16
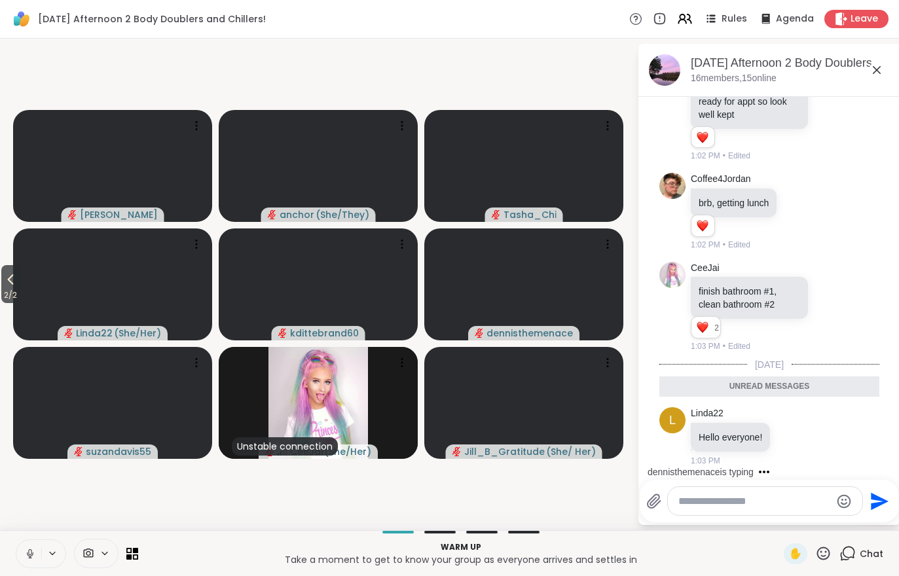
click at [2, 288] on span "2 / 2" at bounding box center [10, 295] width 18 height 16
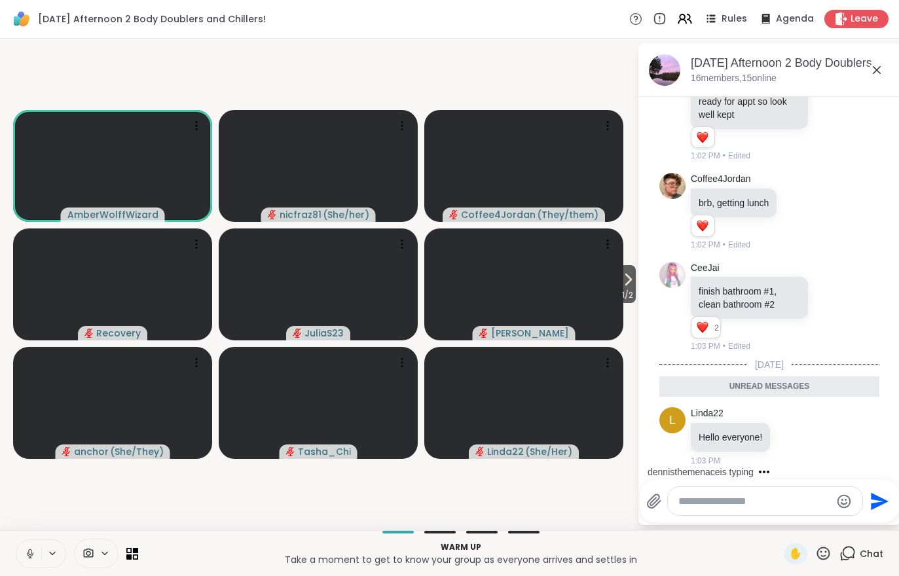
click at [626, 284] on icon at bounding box center [628, 279] width 5 height 10
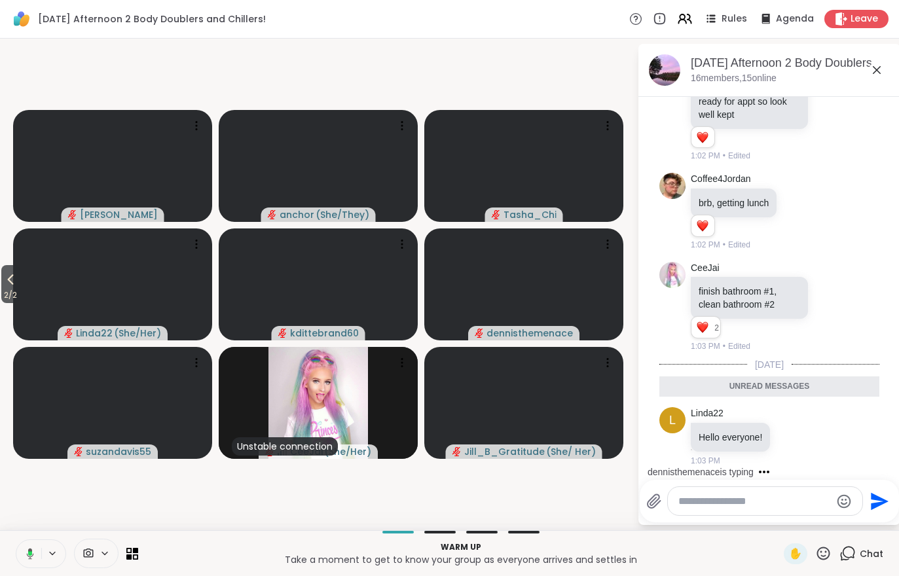
click at [7, 299] on span "2 / 2" at bounding box center [10, 295] width 18 height 16
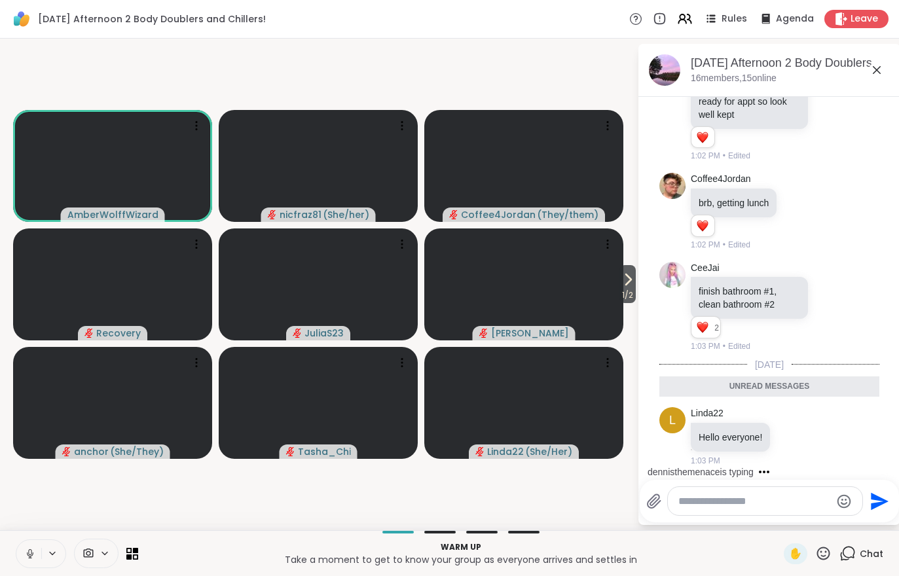
click at [625, 297] on span "1 / 2" at bounding box center [627, 295] width 16 height 16
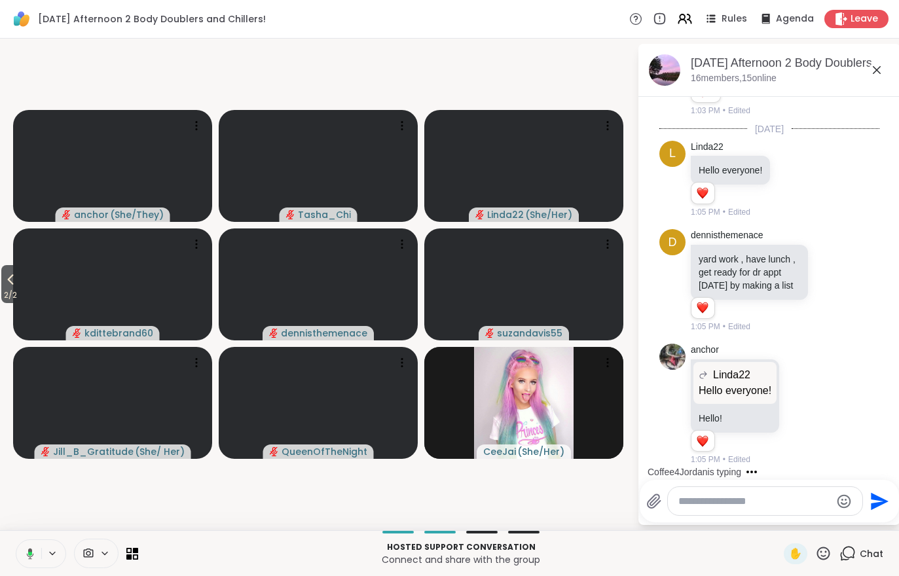
scroll to position [827, 0]
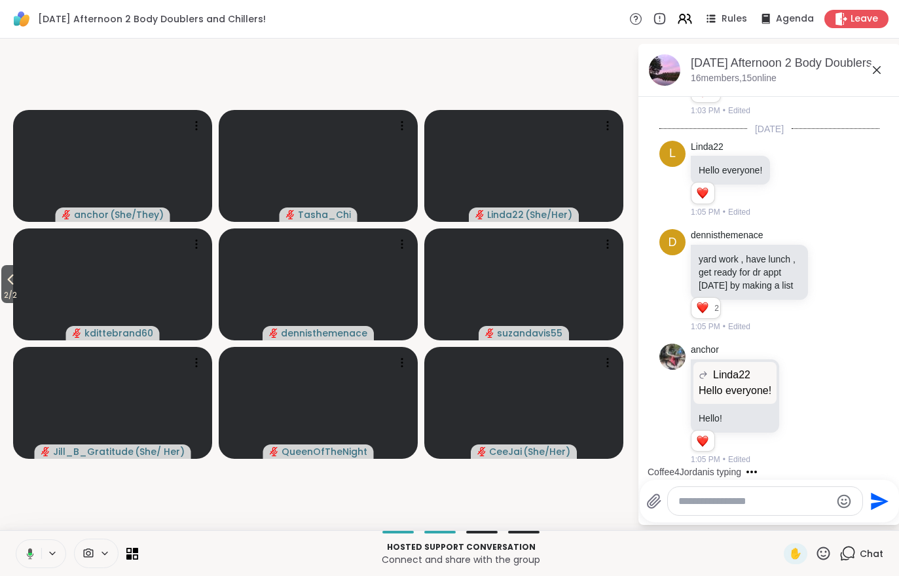
click at [722, 22] on div "Rules" at bounding box center [725, 19] width 44 height 16
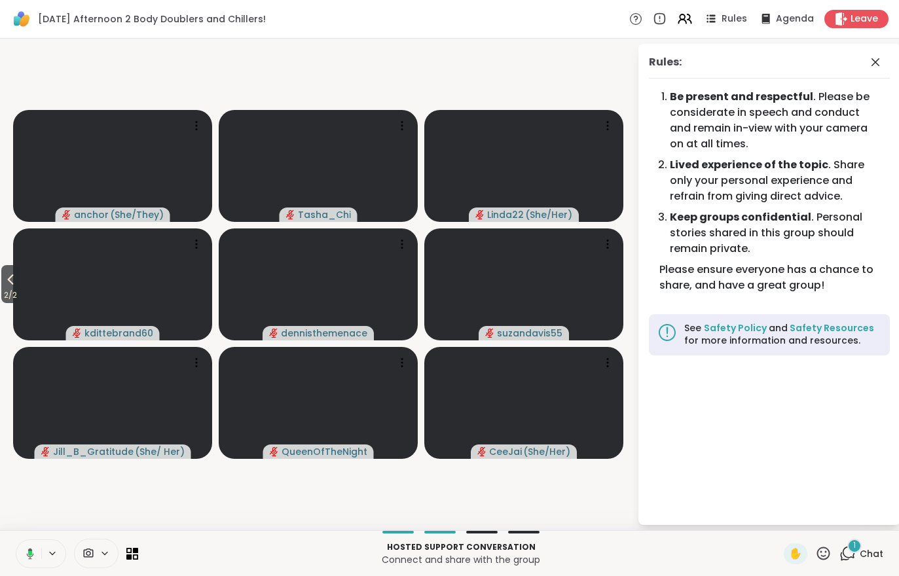
click at [862, 556] on span "Chat" at bounding box center [872, 553] width 24 height 13
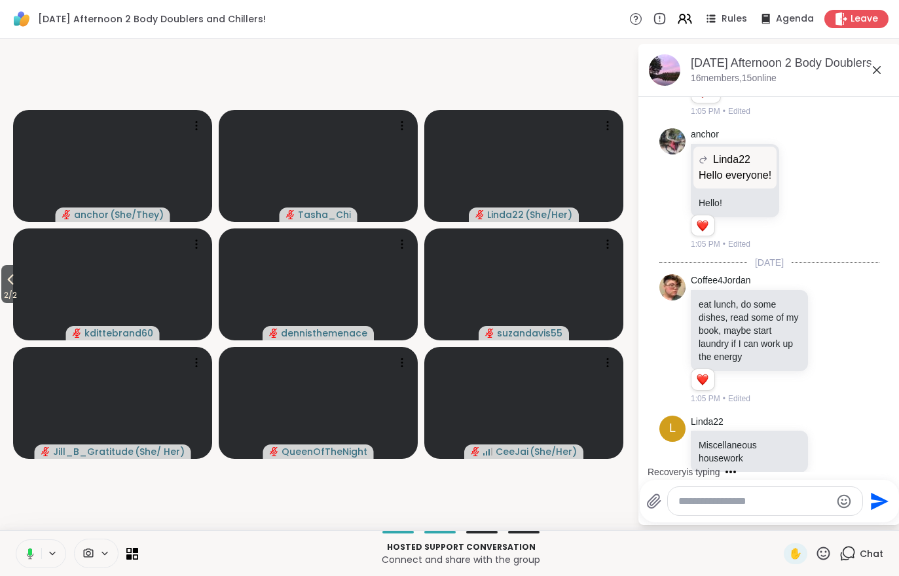
scroll to position [1050, 0]
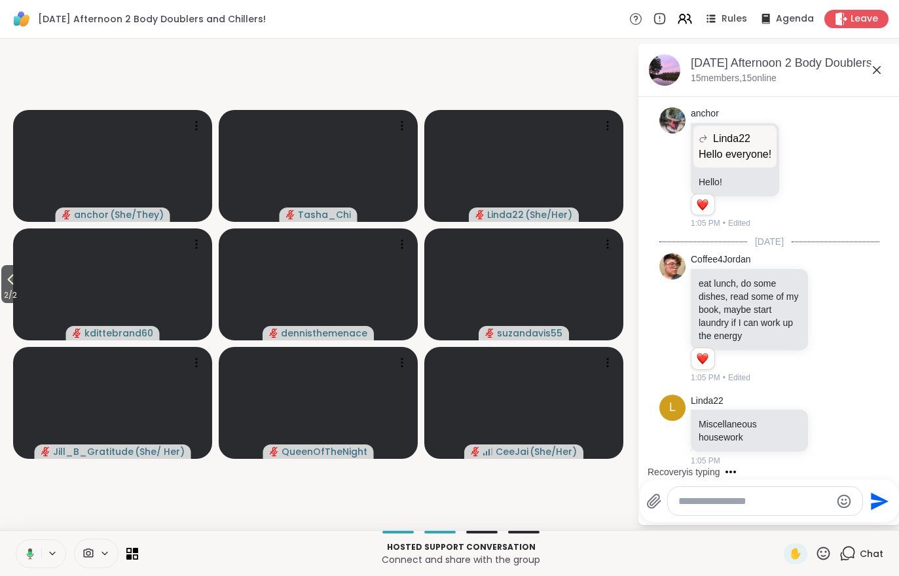
click at [20, 278] on button "2 / 2" at bounding box center [10, 284] width 18 height 38
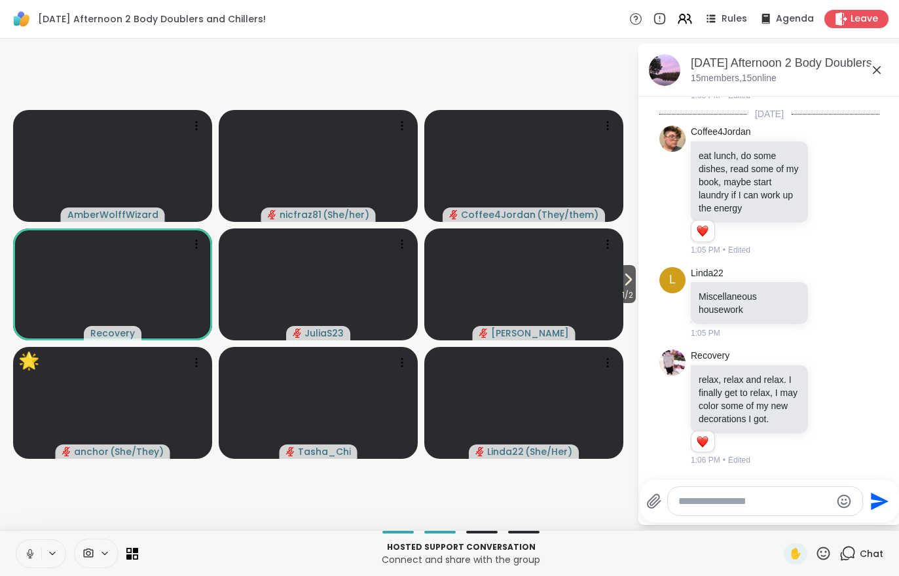
scroll to position [1177, 0]
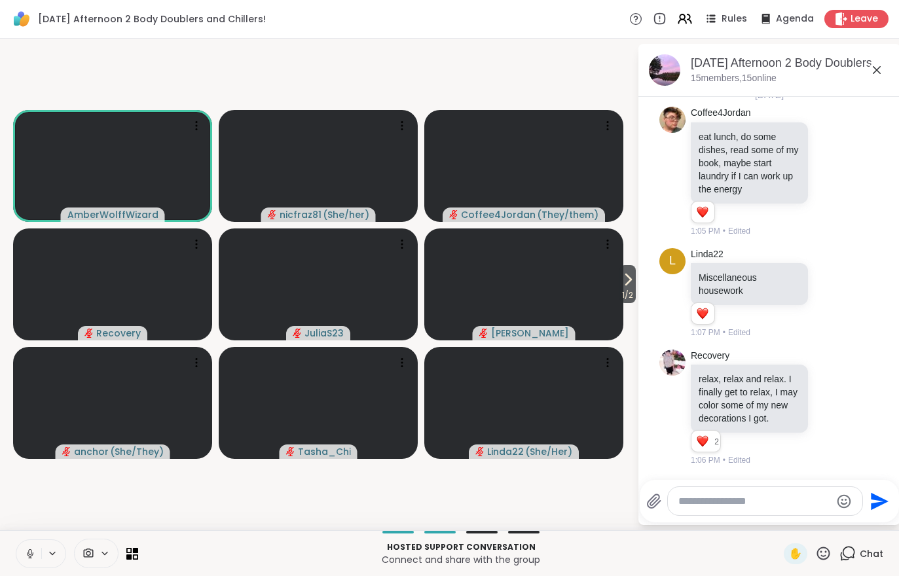
click at [629, 291] on span "1 / 2" at bounding box center [627, 295] width 16 height 16
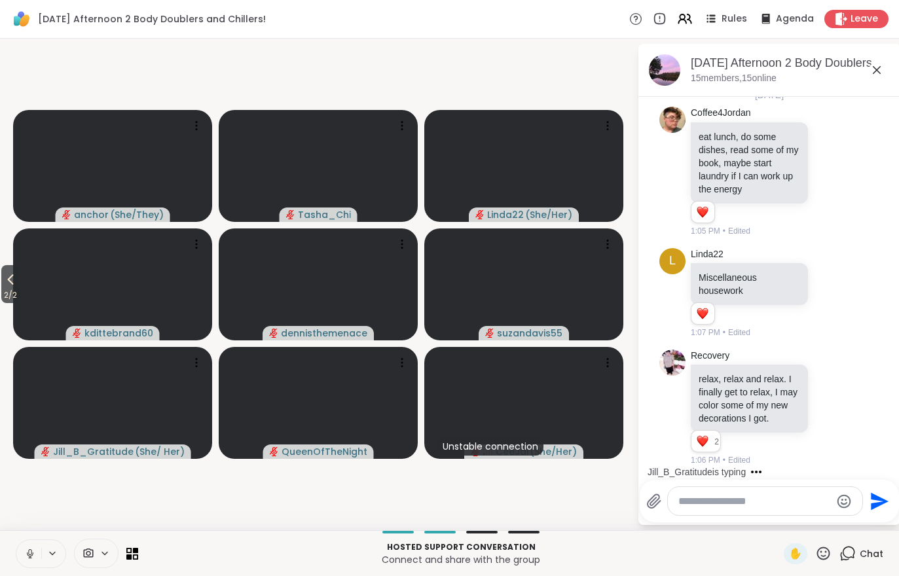
scroll to position [1277, 0]
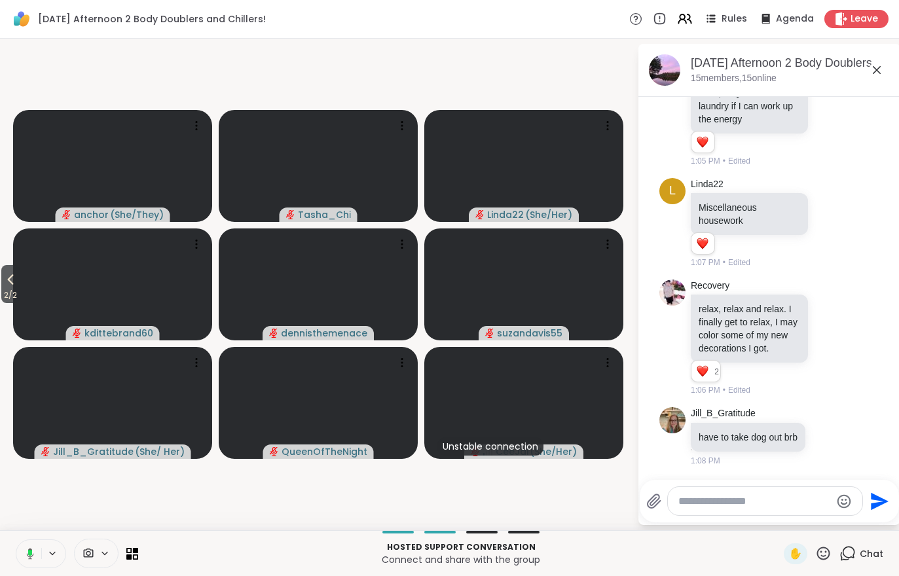
click at [693, 15] on icon at bounding box center [685, 19] width 16 height 16
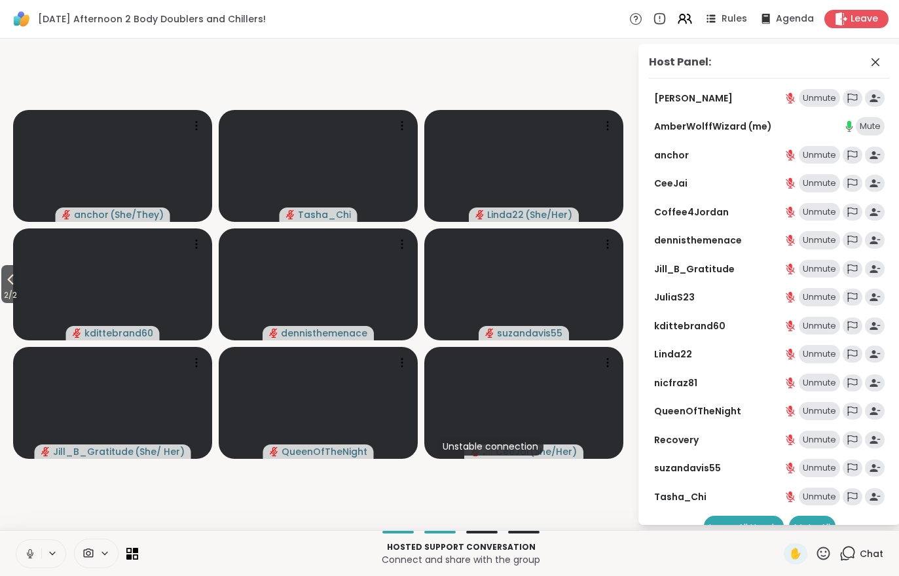
click at [822, 326] on div "Unmute" at bounding box center [819, 326] width 41 height 18
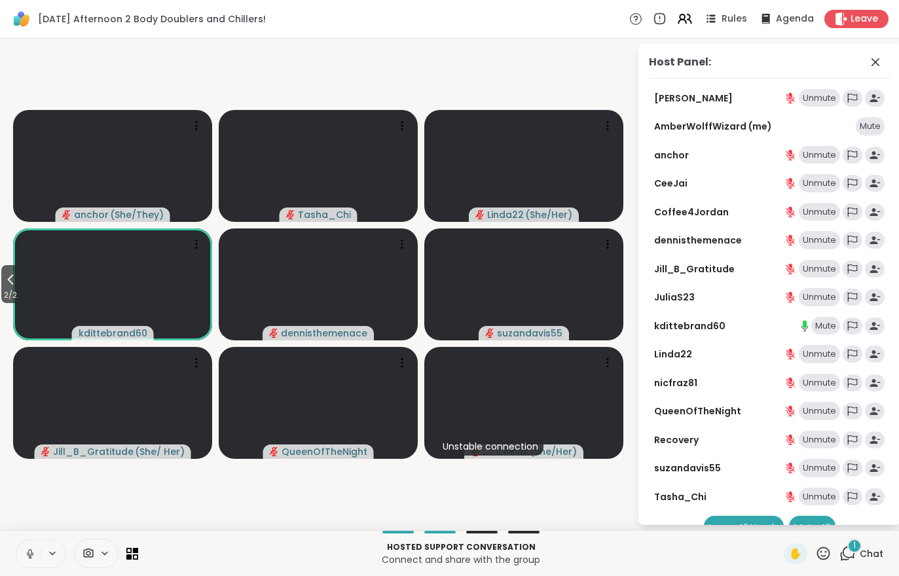
click at [869, 562] on div "1 Chat" at bounding box center [861, 553] width 44 height 21
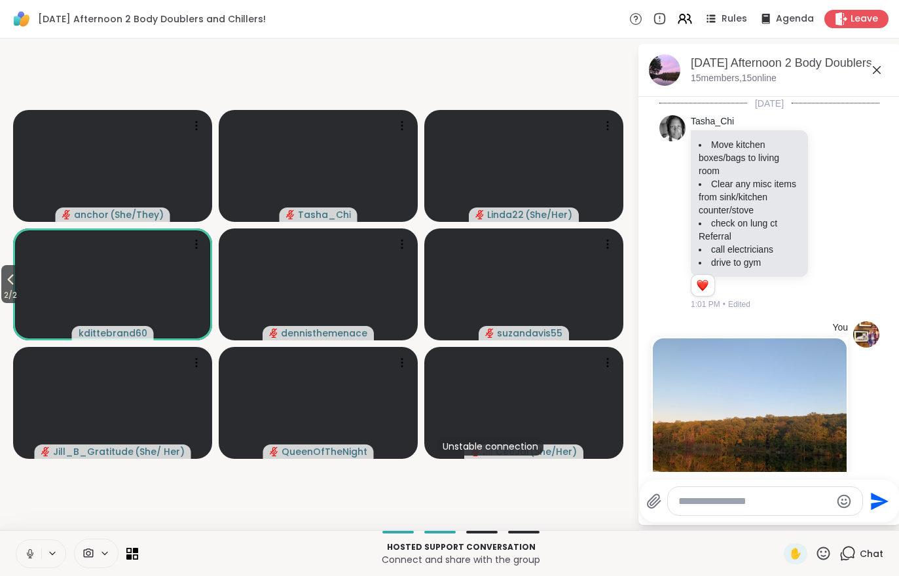
scroll to position [1427, 0]
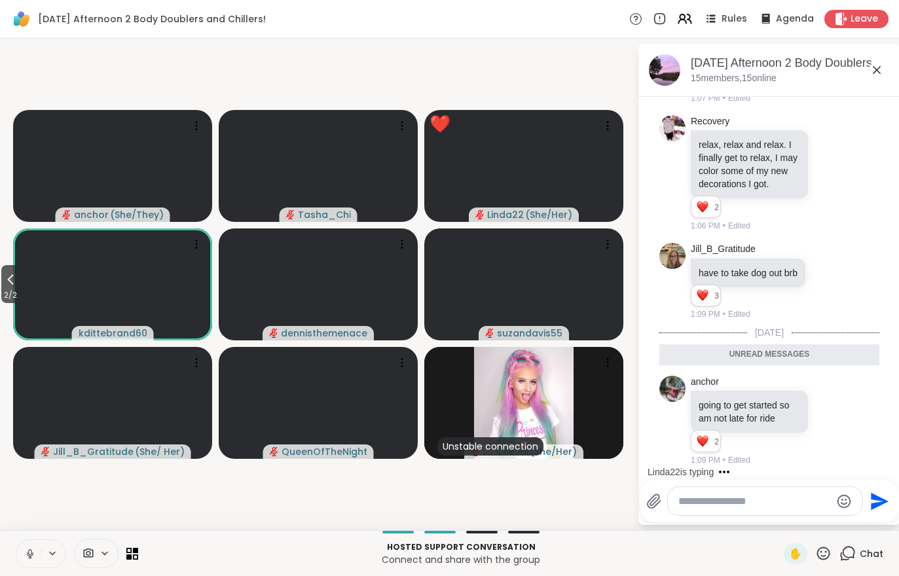
click at [1, 289] on span "2 / 2" at bounding box center [10, 295] width 18 height 16
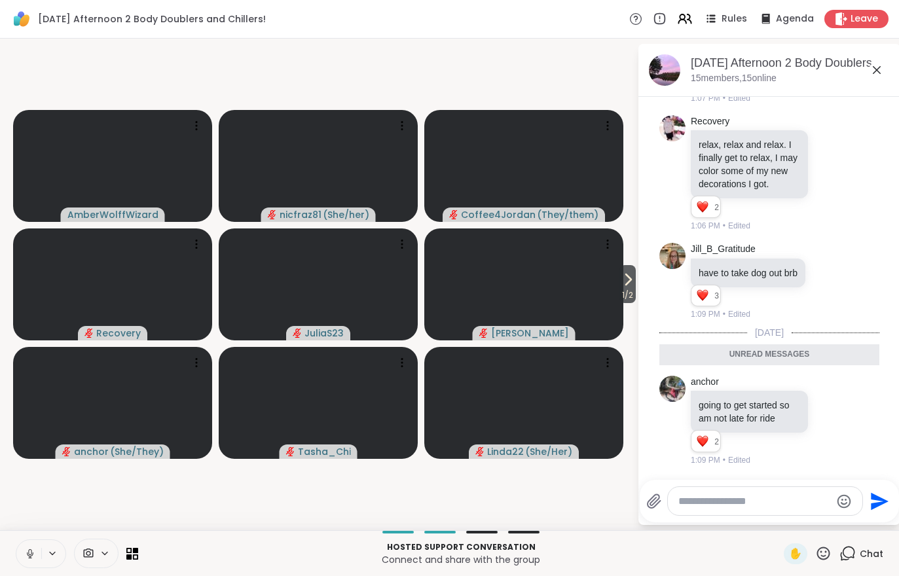
click at [629, 293] on span "1 / 2" at bounding box center [627, 295] width 16 height 16
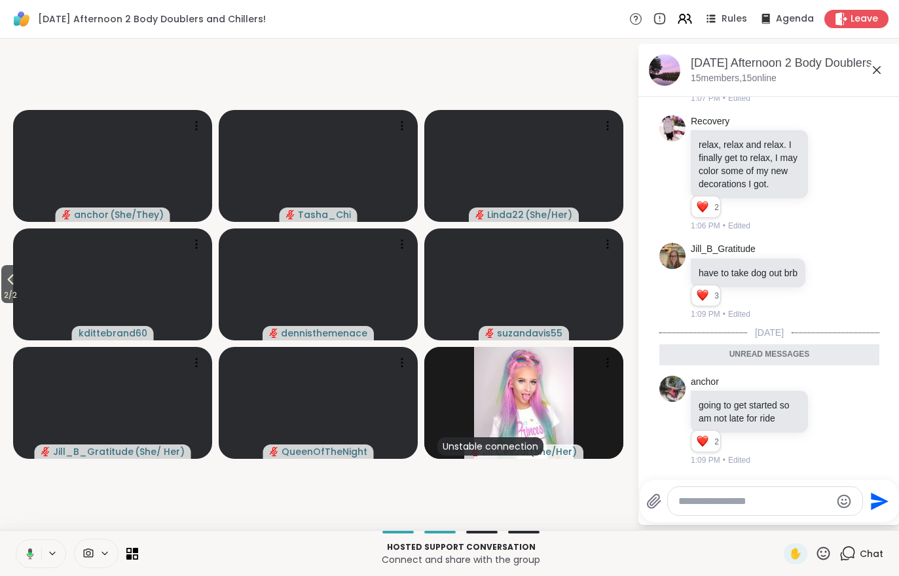
click at [4, 287] on icon at bounding box center [11, 280] width 16 height 16
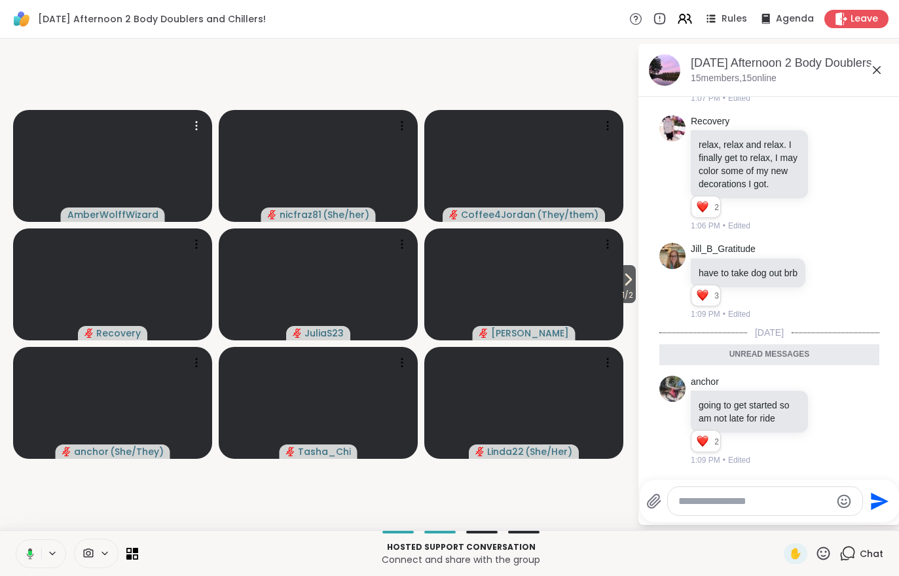
click at [105, 156] on video at bounding box center [112, 166] width 199 height 112
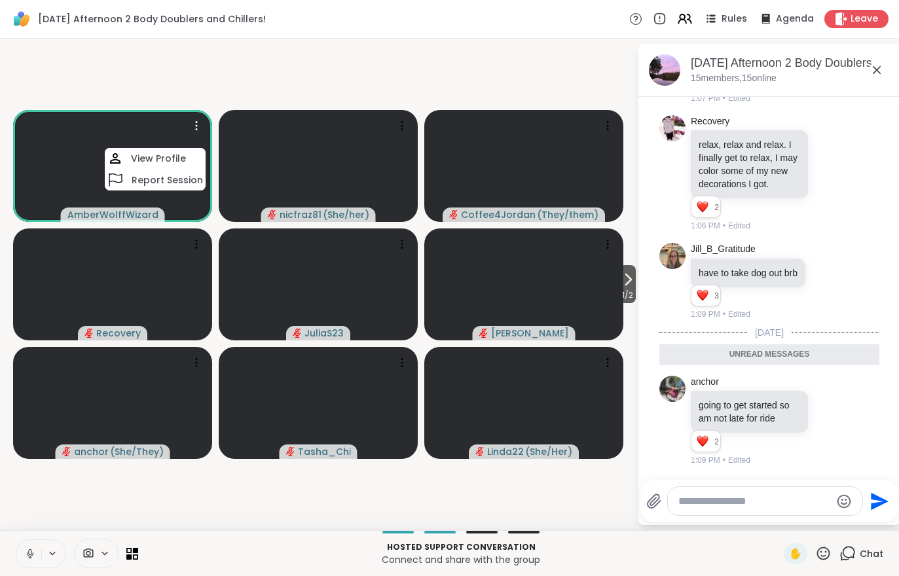
click at [164, 158] on h4 "View Profile" at bounding box center [158, 158] width 55 height 13
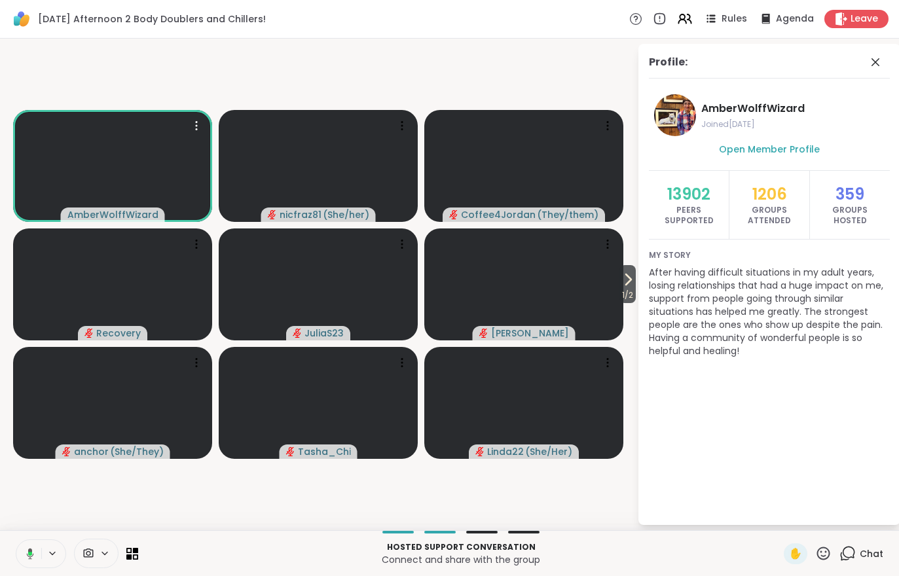
click at [620, 288] on span "1 / 2" at bounding box center [627, 295] width 16 height 16
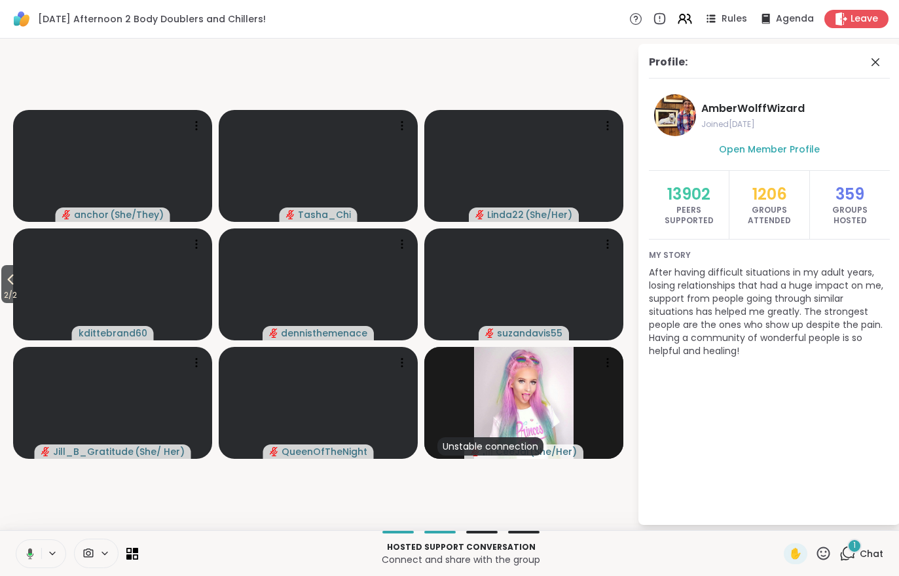
click at [877, 563] on div "1 Chat" at bounding box center [861, 553] width 44 height 21
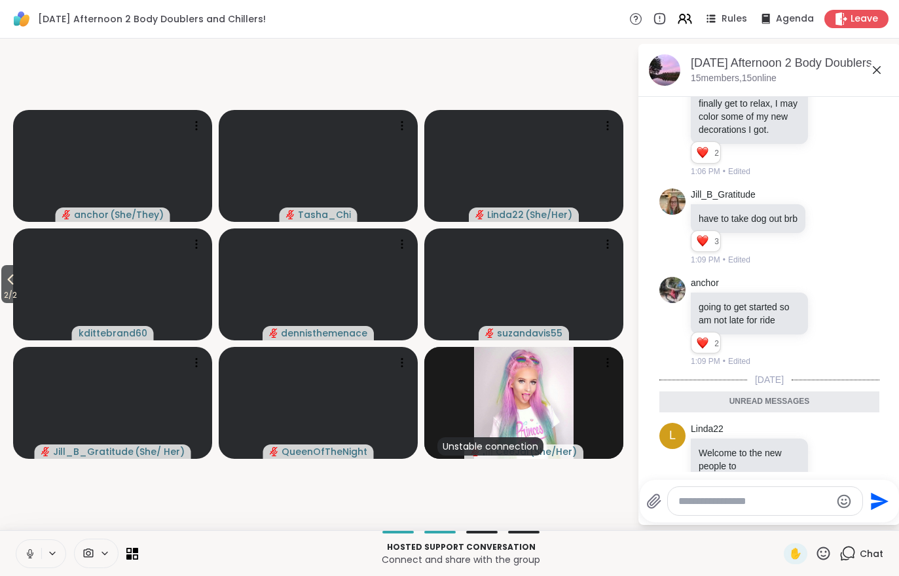
scroll to position [1510, 0]
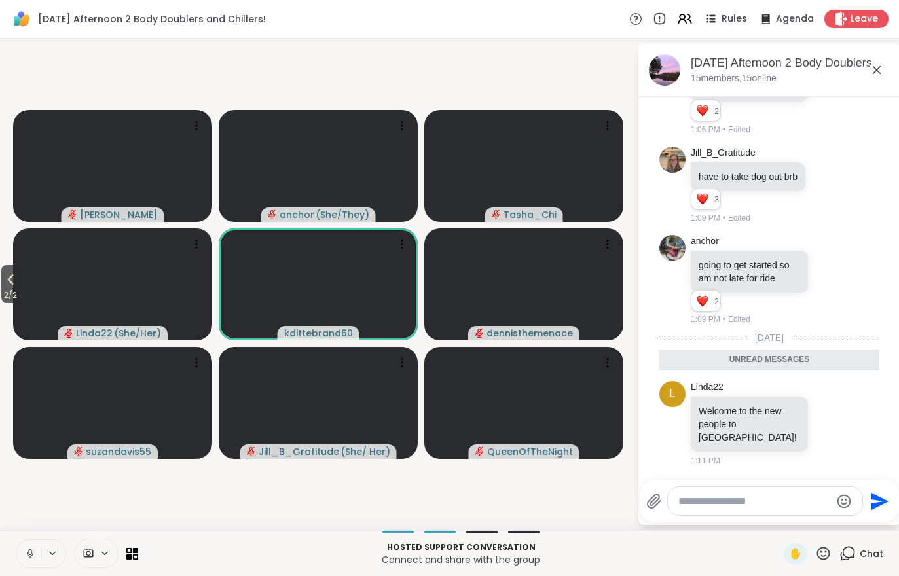
click at [13, 277] on icon at bounding box center [11, 280] width 6 height 10
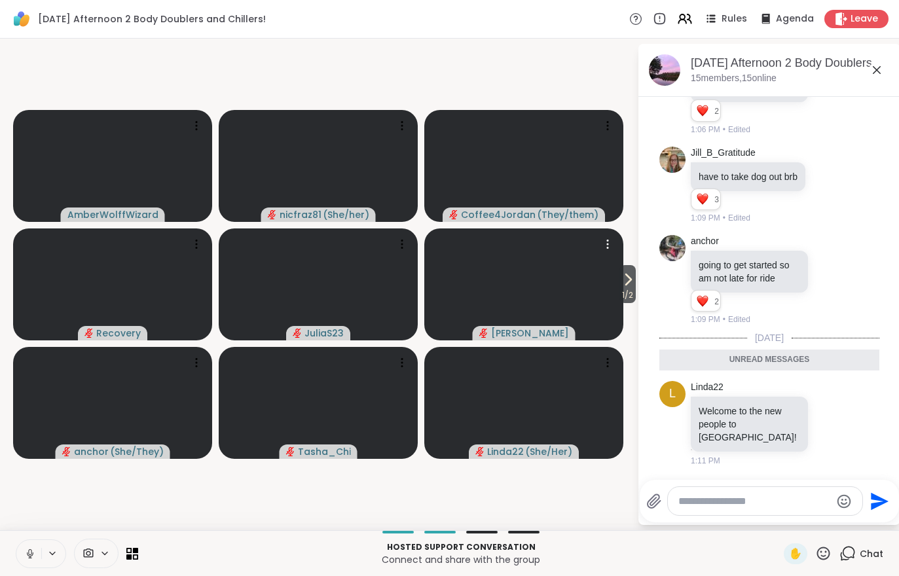
click at [602, 284] on video at bounding box center [523, 285] width 199 height 112
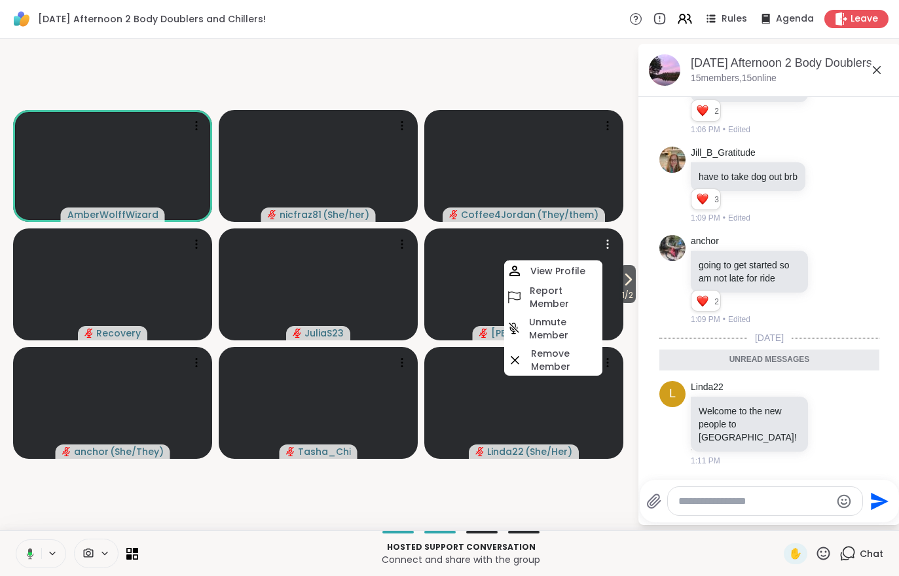
click at [628, 292] on span "1 / 2" at bounding box center [627, 295] width 16 height 16
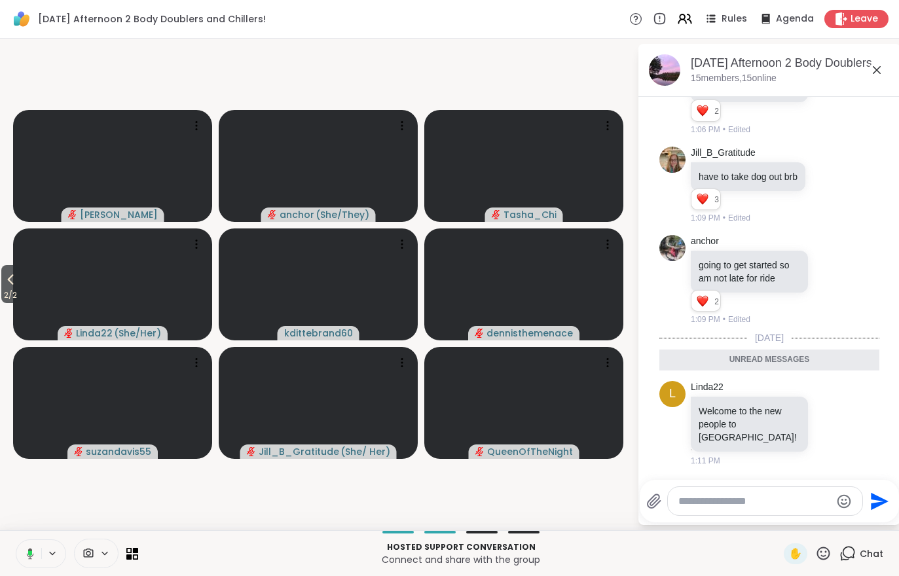
click at [3, 294] on span "2 / 2" at bounding box center [10, 295] width 18 height 16
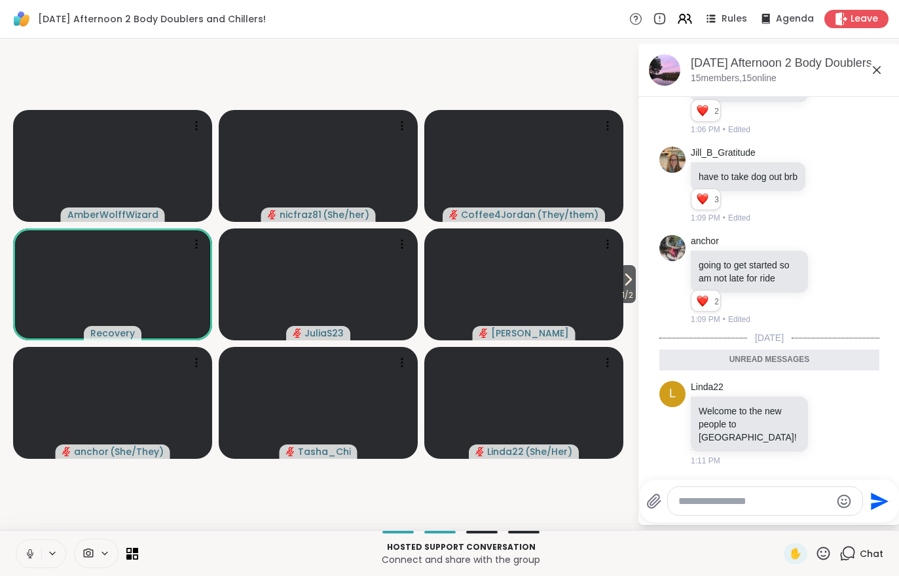
click at [631, 289] on span "1 / 2" at bounding box center [627, 295] width 16 height 16
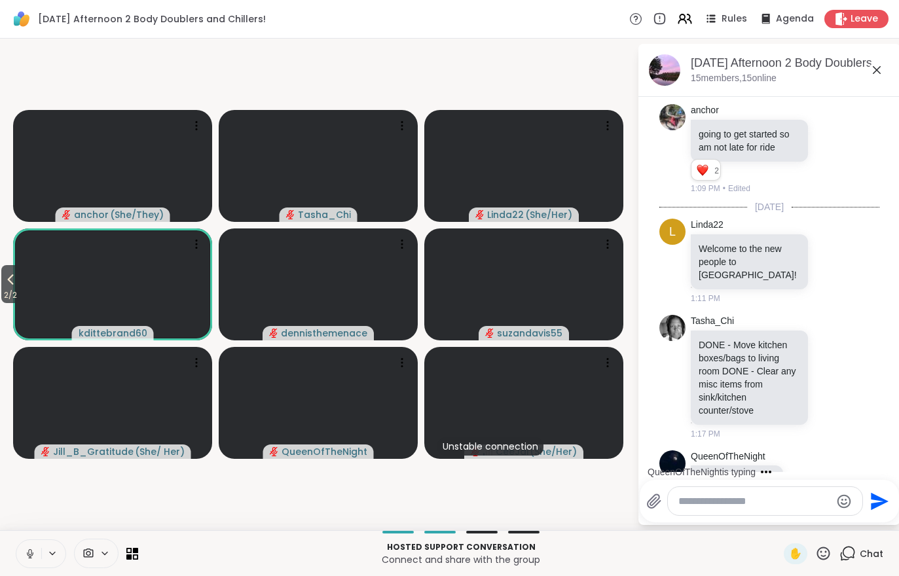
scroll to position [1683, 0]
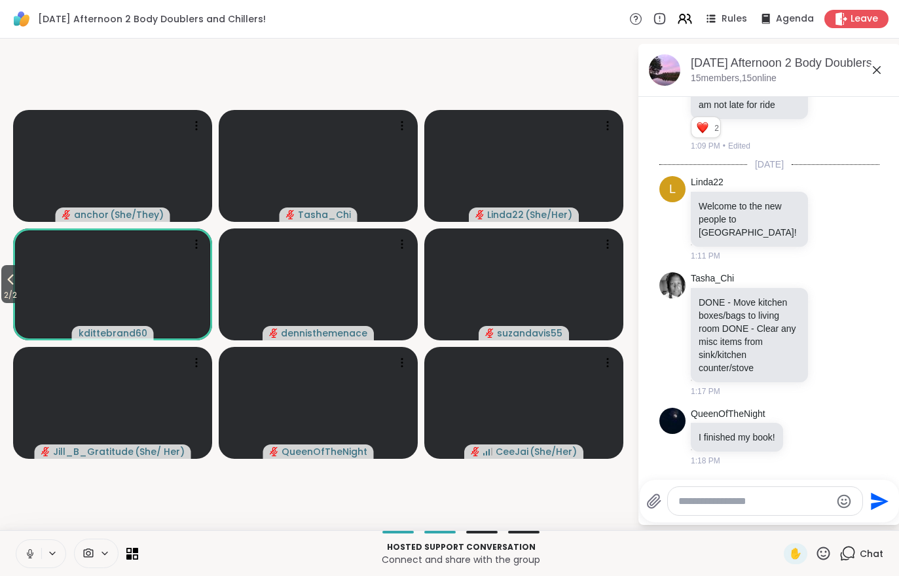
click at [2, 293] on span "2 / 2" at bounding box center [10, 295] width 18 height 16
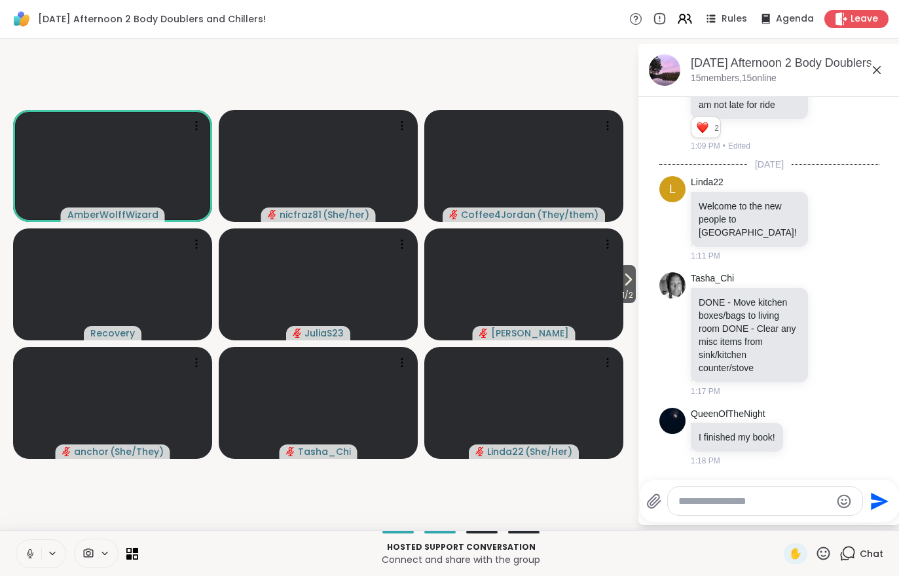
click at [626, 282] on icon at bounding box center [628, 279] width 5 height 10
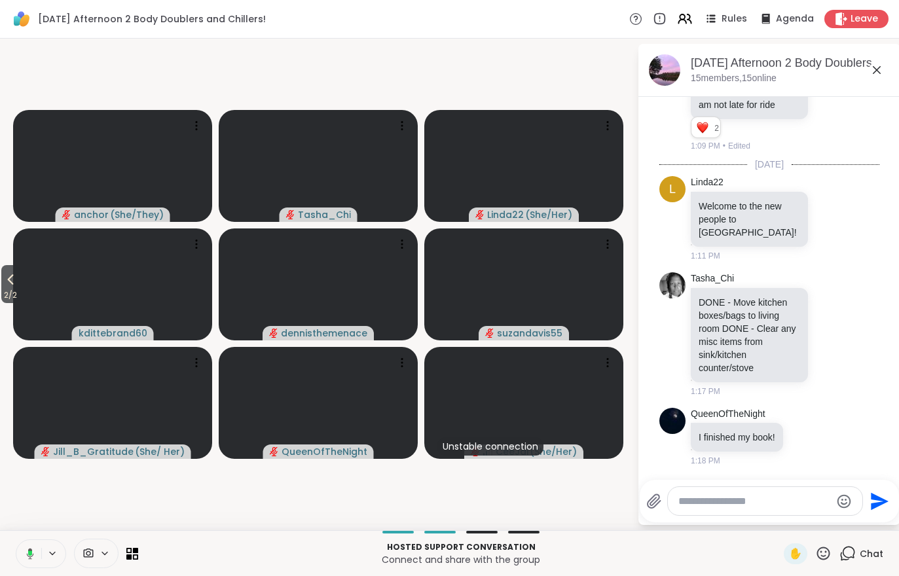
click at [12, 274] on icon at bounding box center [11, 280] width 16 height 16
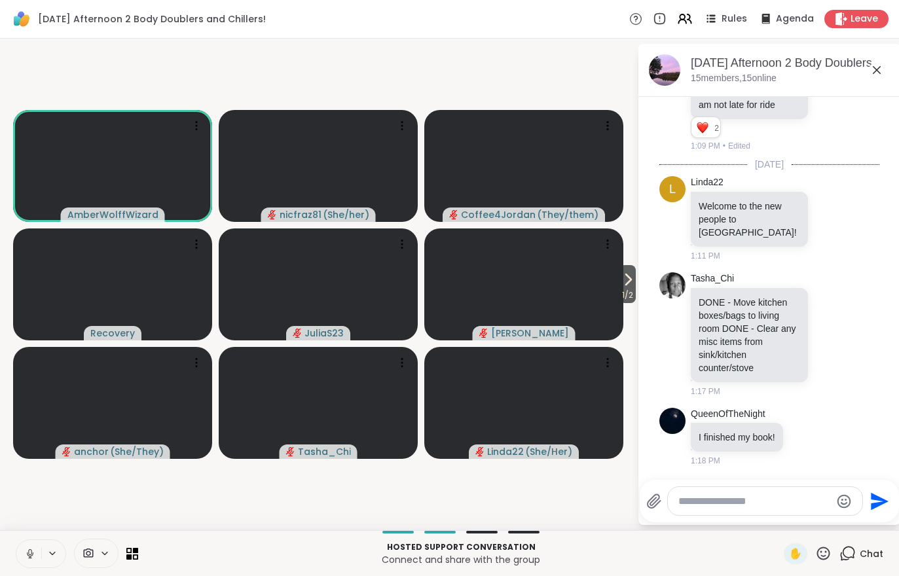
click at [625, 280] on icon at bounding box center [628, 280] width 16 height 16
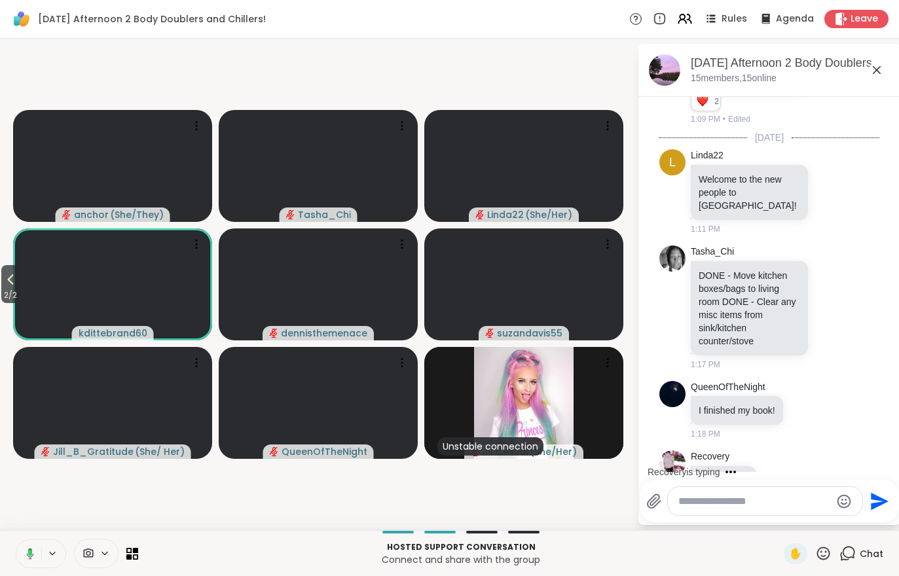
scroll to position [1753, 0]
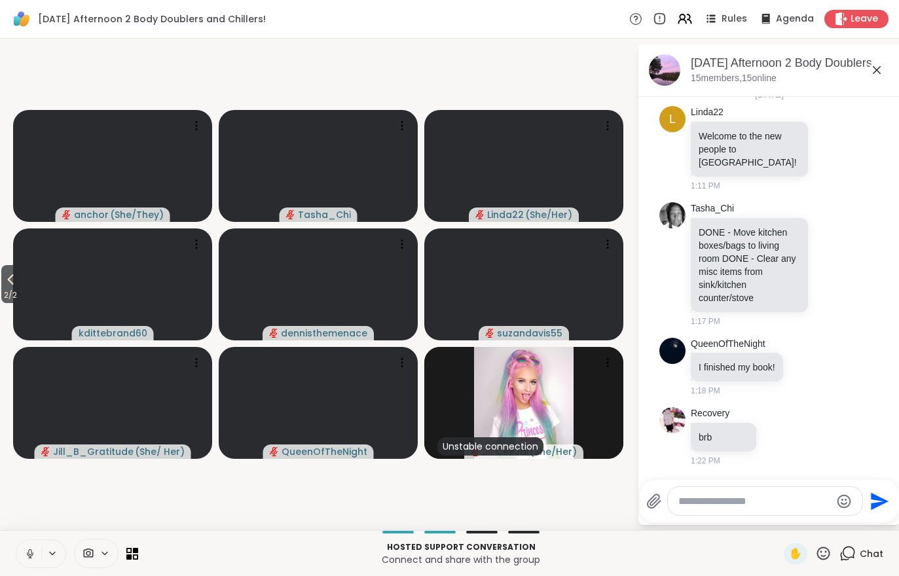
click at [16, 292] on span "2 / 2" at bounding box center [10, 295] width 18 height 16
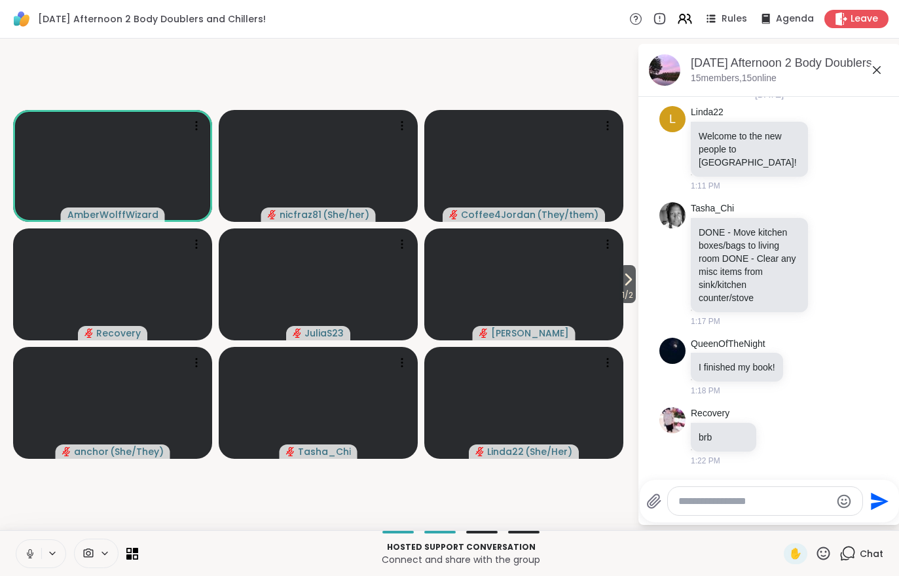
scroll to position [1822, 0]
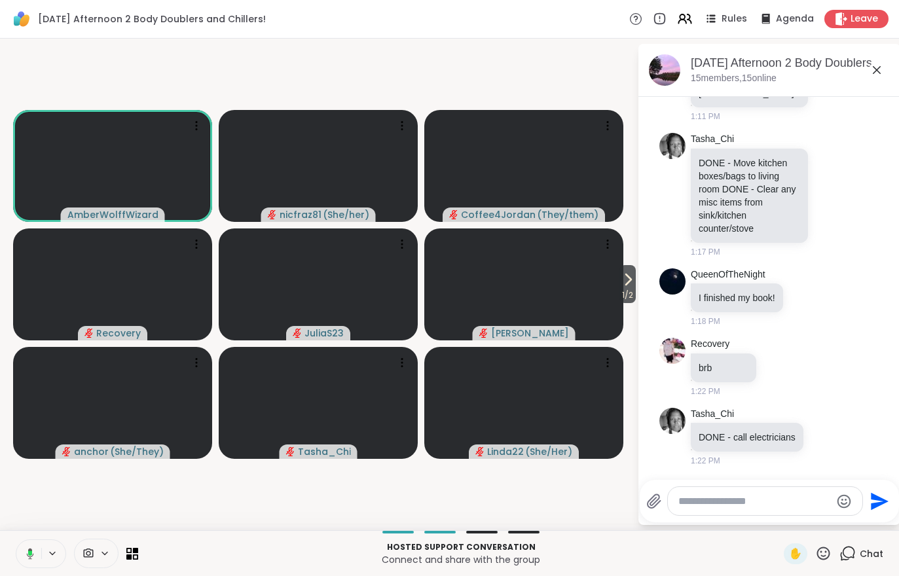
click at [625, 301] on span "1 / 2" at bounding box center [627, 295] width 16 height 16
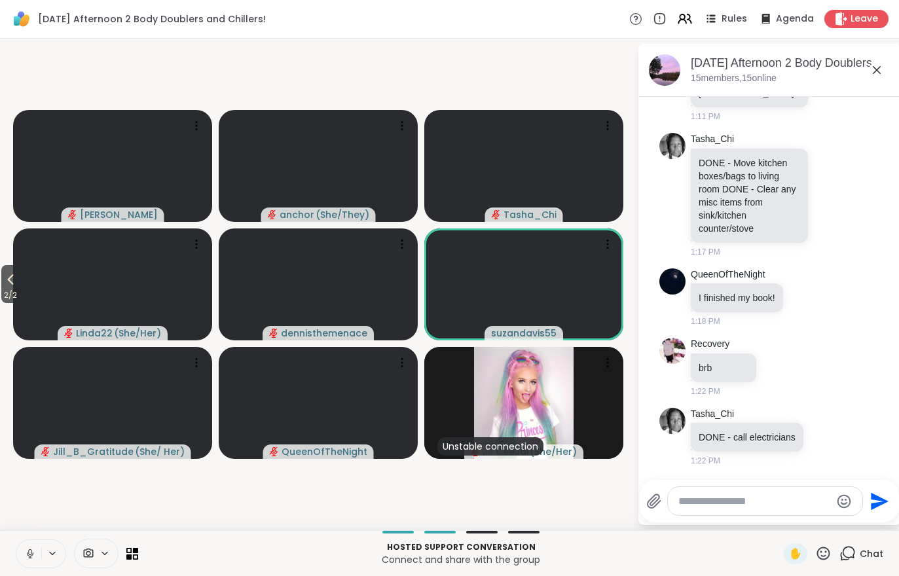
click at [2, 300] on span "2 / 2" at bounding box center [10, 295] width 18 height 16
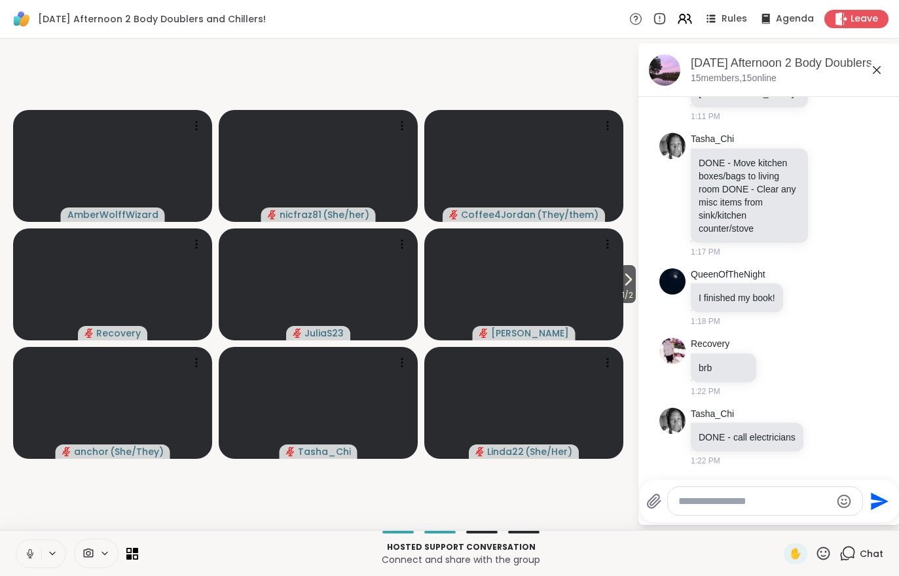
click at [632, 291] on span "1 / 2" at bounding box center [627, 295] width 16 height 16
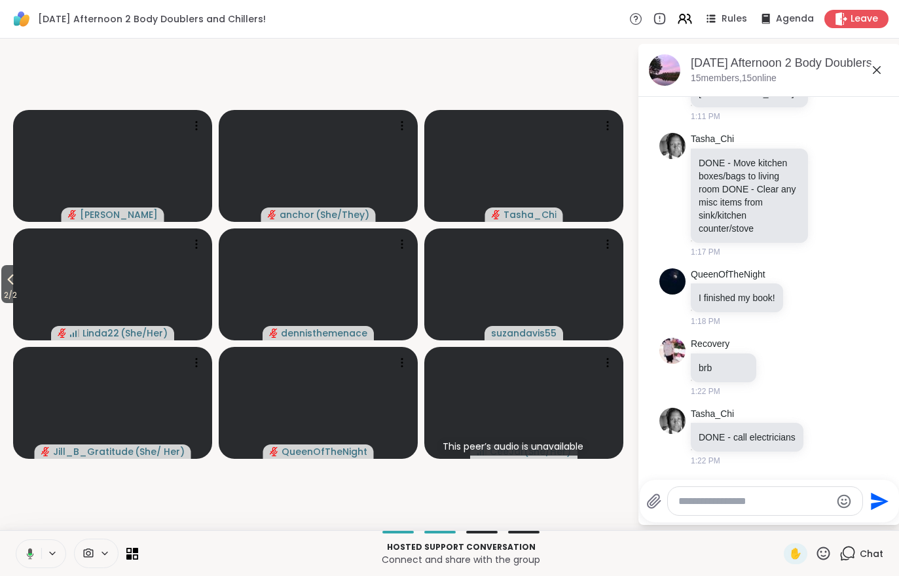
click at [1, 293] on span "2 / 2" at bounding box center [10, 295] width 18 height 16
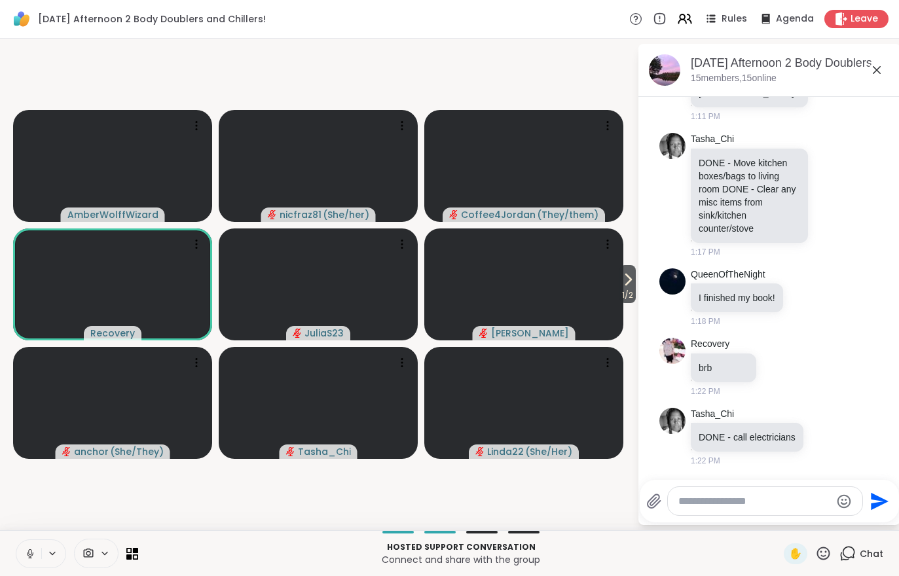
click at [95, 546] on div at bounding box center [96, 553] width 45 height 29
click at [113, 501] on div at bounding box center [124, 507] width 22 height 22
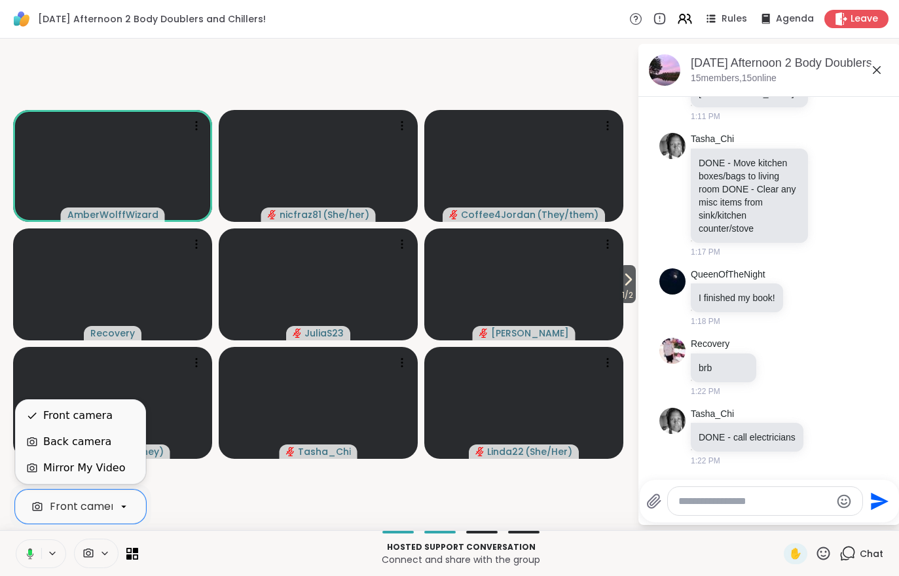
click at [106, 479] on div "Mirror My Video" at bounding box center [81, 468] width 130 height 26
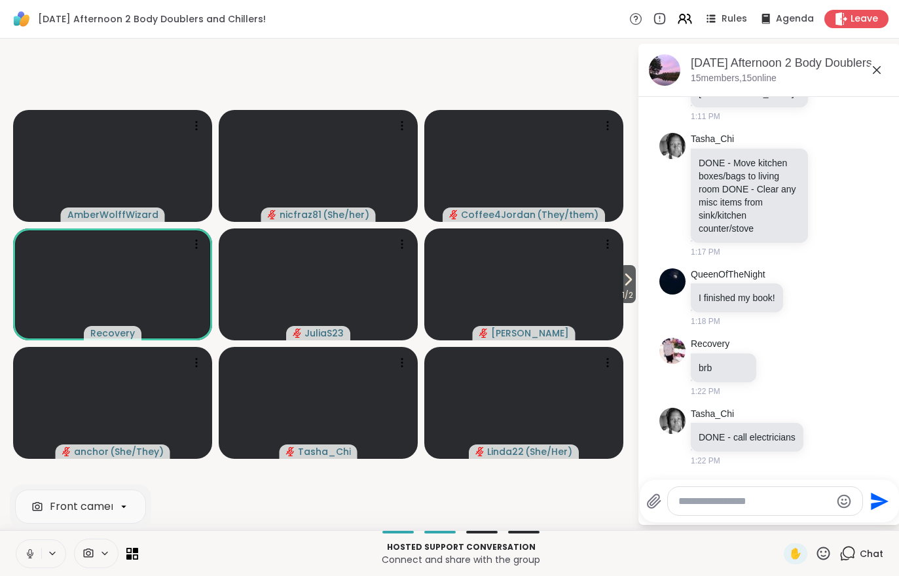
click at [625, 295] on span "1 / 2" at bounding box center [627, 295] width 16 height 16
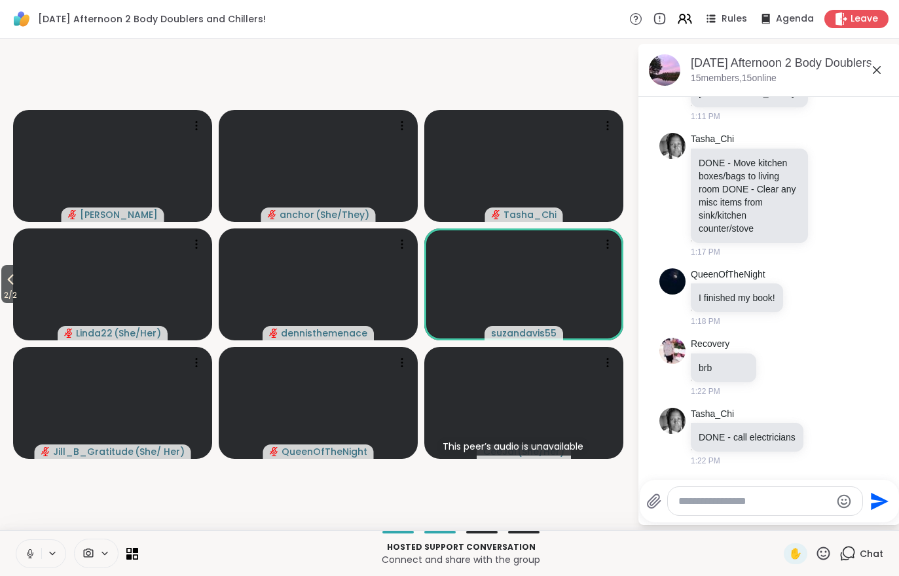
click at [1, 299] on span "2 / 2" at bounding box center [10, 295] width 18 height 16
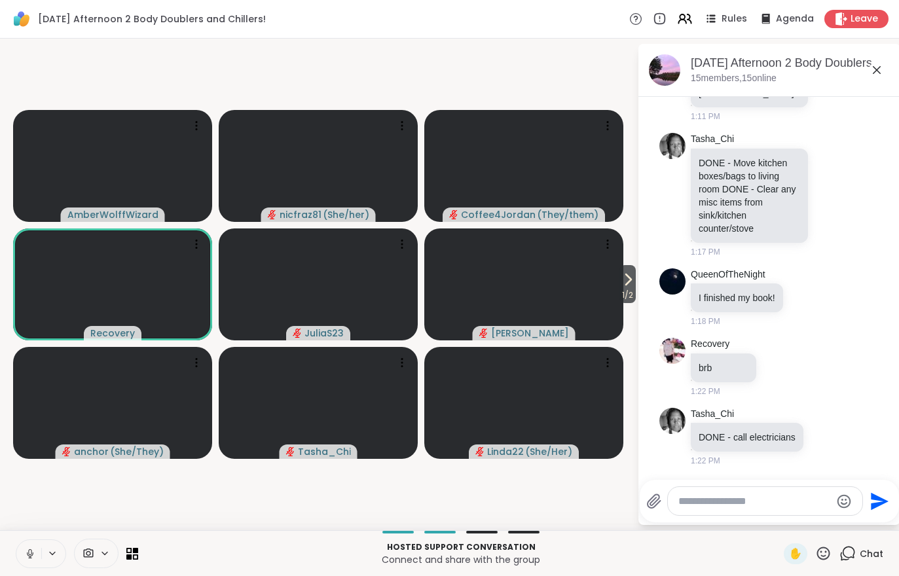
click at [627, 284] on icon at bounding box center [628, 280] width 16 height 16
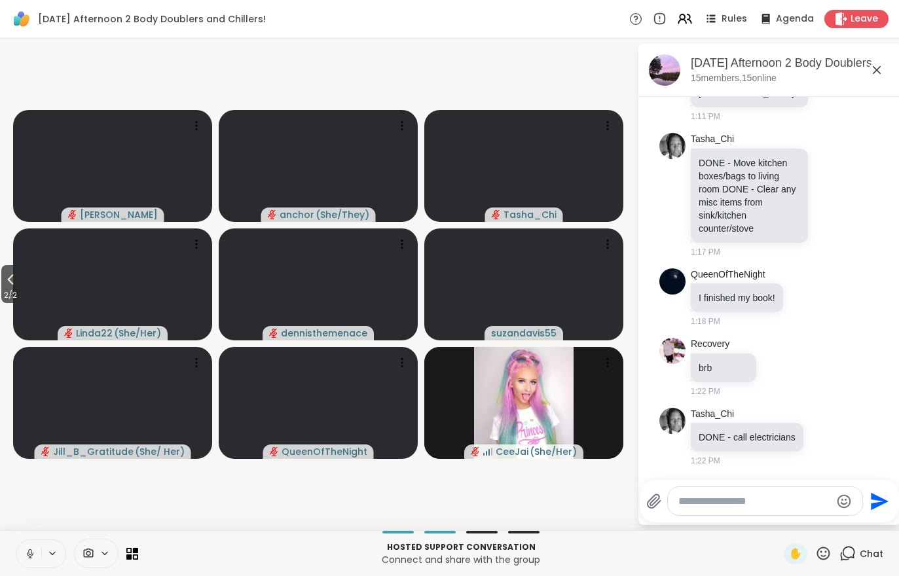
click at [3, 293] on span "2 / 2" at bounding box center [10, 295] width 18 height 16
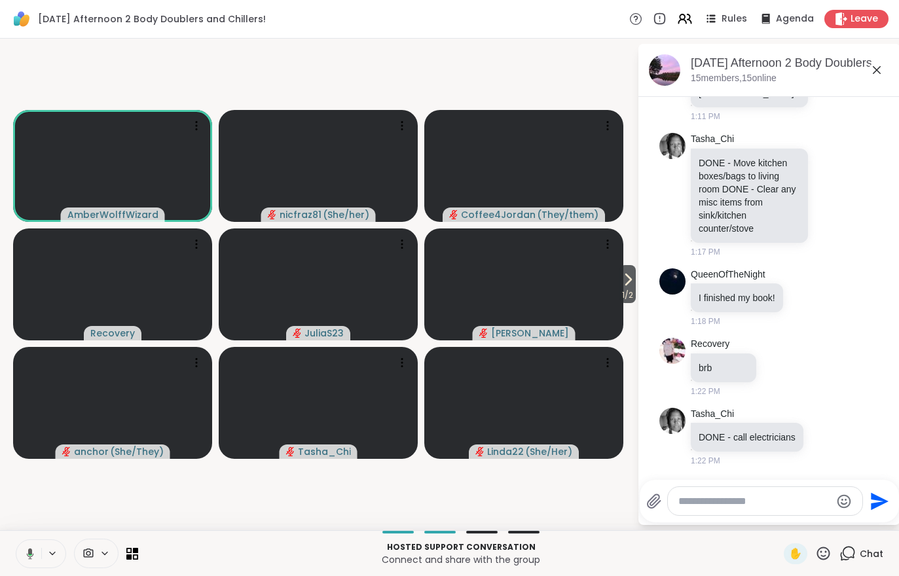
click at [635, 284] on button "1 / 2" at bounding box center [627, 284] width 16 height 38
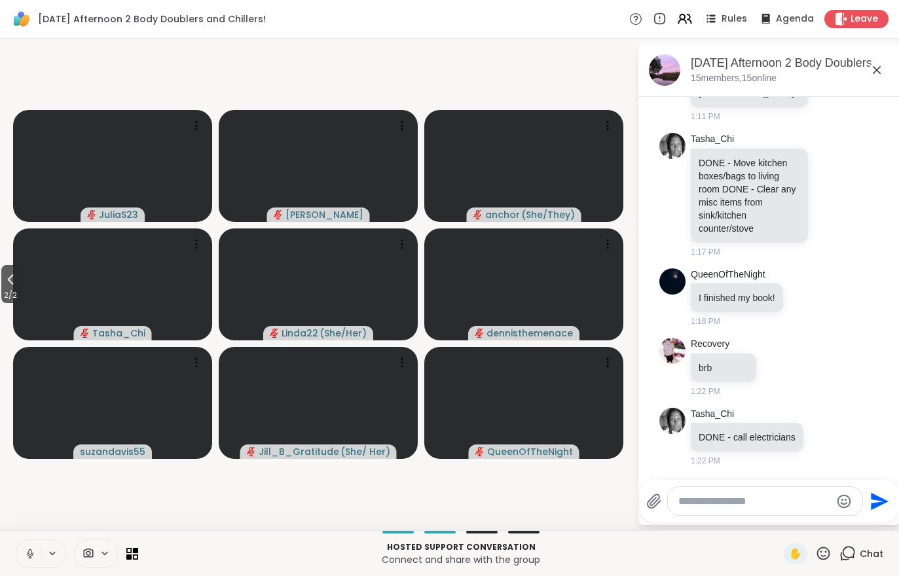
scroll to position [1918, 0]
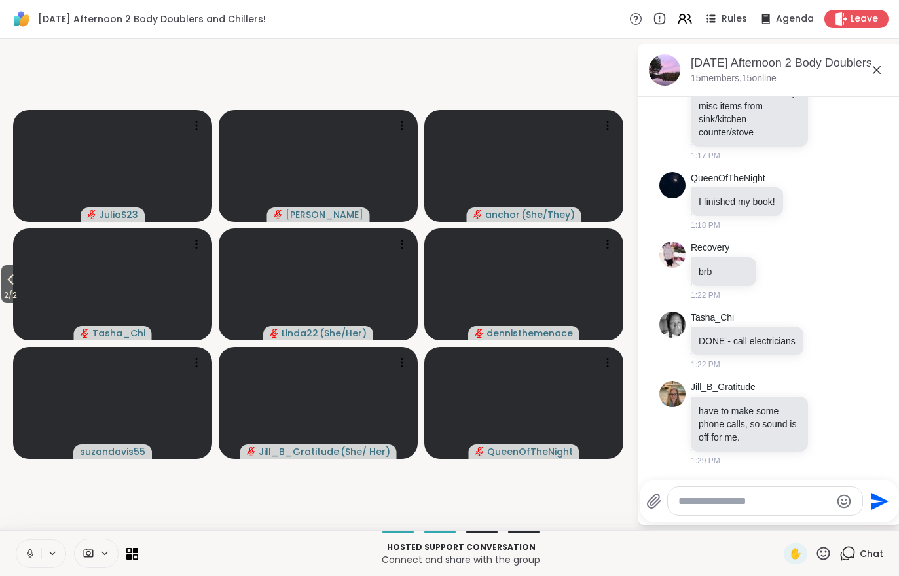
click at [2, 299] on span "2 / 2" at bounding box center [10, 295] width 18 height 16
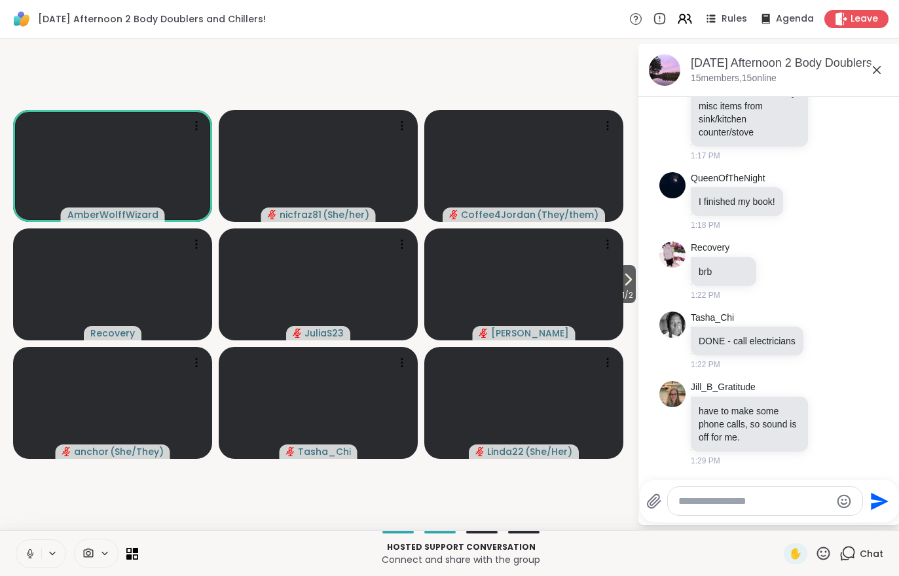
click at [621, 283] on icon at bounding box center [628, 280] width 16 height 16
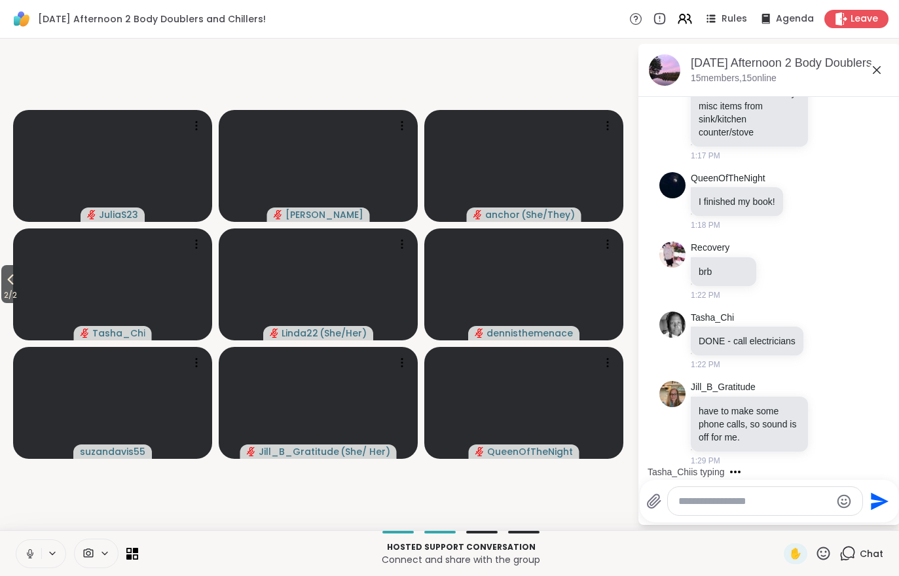
click at [0, 311] on div "2 / 2 JuliaS23 Adrienne_QueenOfTheDawn anchor ( She/They ) Tasha_Chi Linda22 ( …" at bounding box center [449, 285] width 899 height 492
click at [12, 293] on span "2 / 2" at bounding box center [10, 295] width 18 height 16
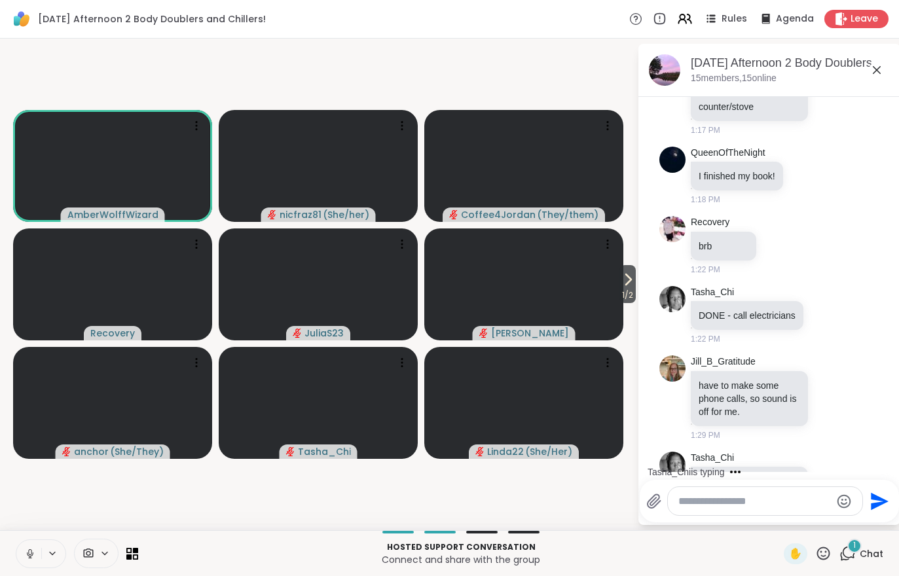
scroll to position [2040, 0]
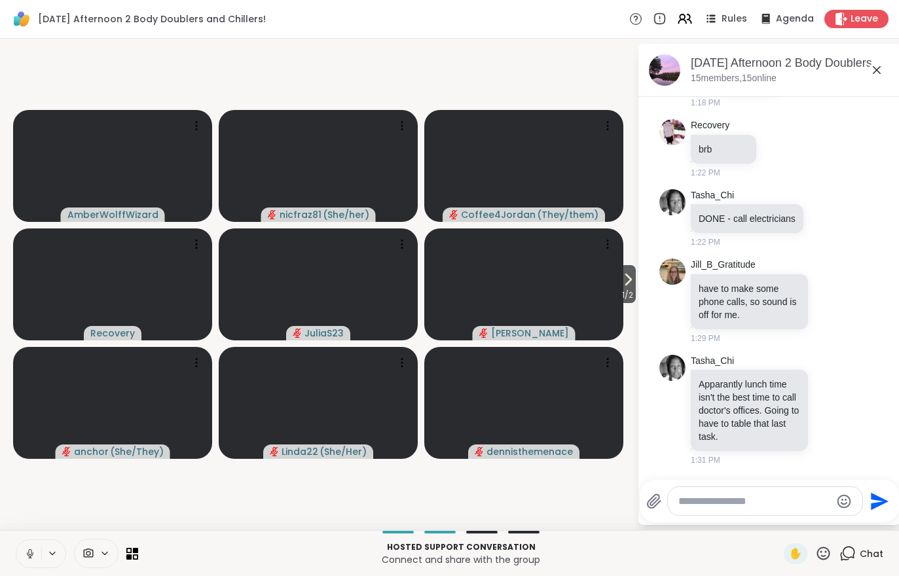
click at [619, 294] on span "1 / 2" at bounding box center [627, 295] width 16 height 16
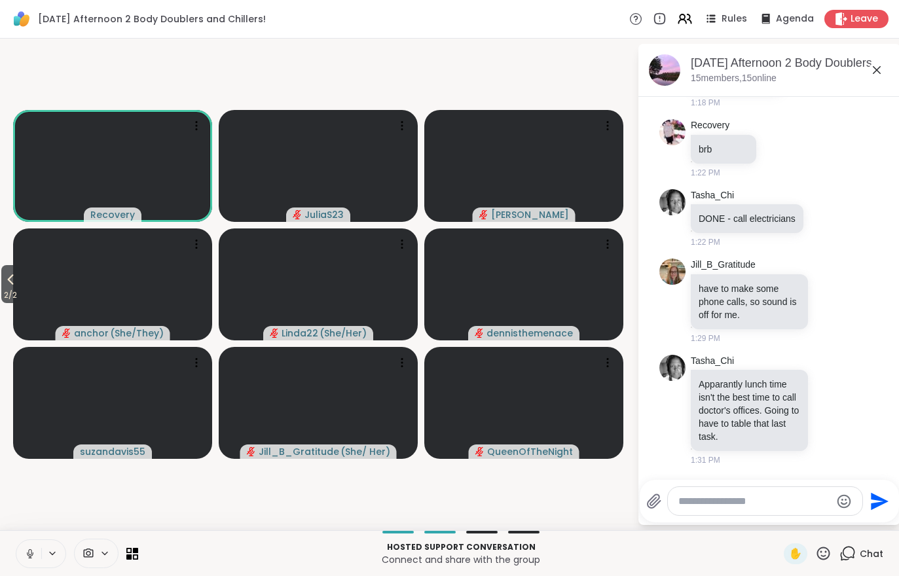
click at [5, 280] on icon at bounding box center [11, 280] width 16 height 16
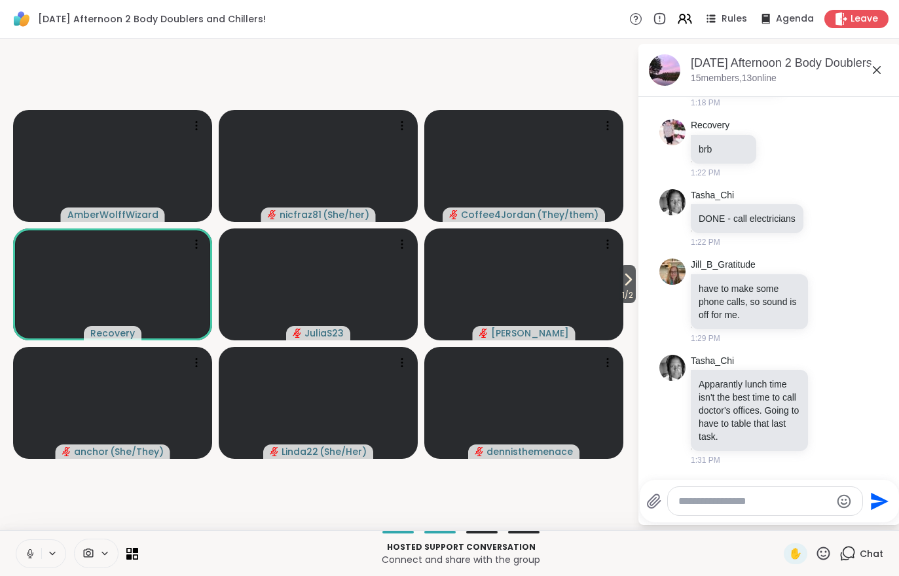
click at [631, 285] on icon at bounding box center [628, 280] width 16 height 16
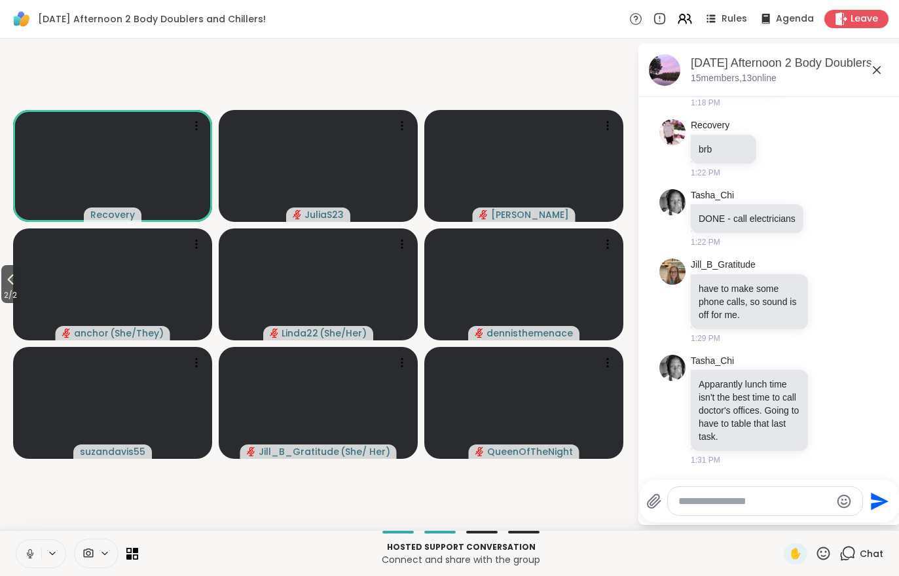
click at [6, 296] on span "2 / 2" at bounding box center [10, 295] width 18 height 16
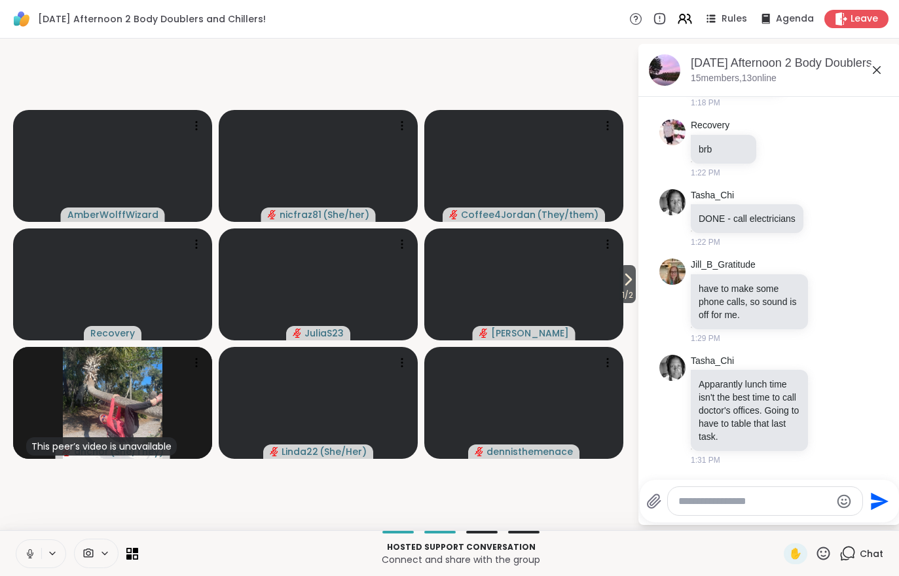
click at [630, 291] on span "1 / 2" at bounding box center [627, 295] width 16 height 16
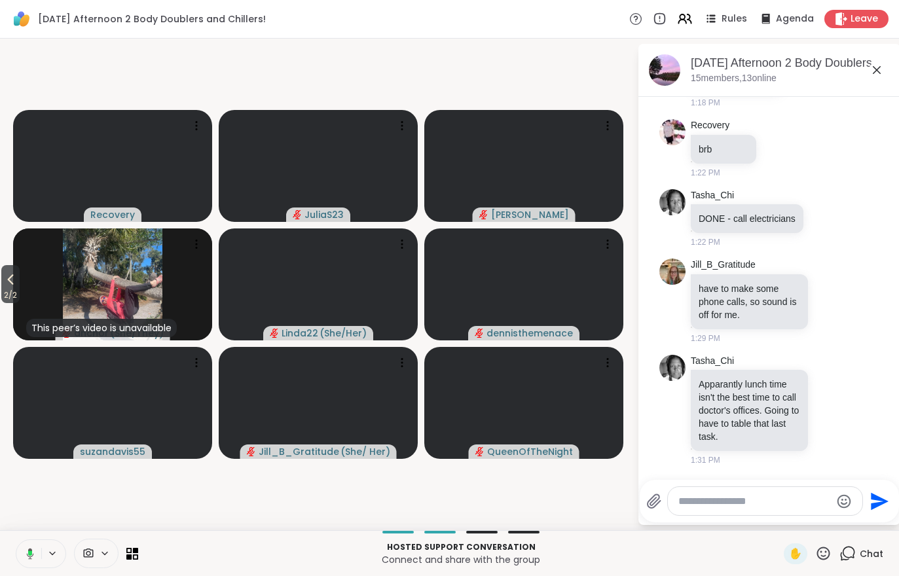
click at [3, 282] on button "2 / 2" at bounding box center [10, 284] width 18 height 38
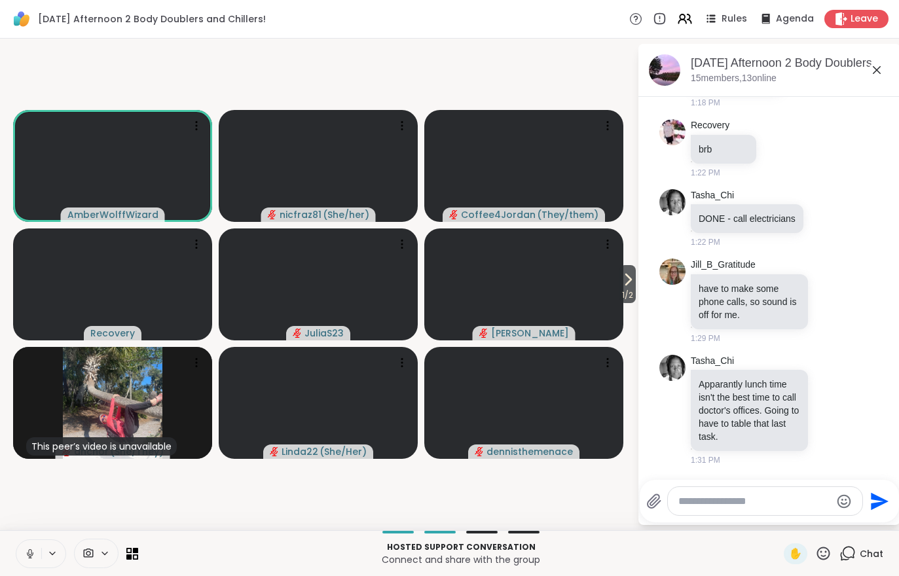
click at [626, 287] on icon at bounding box center [628, 280] width 16 height 16
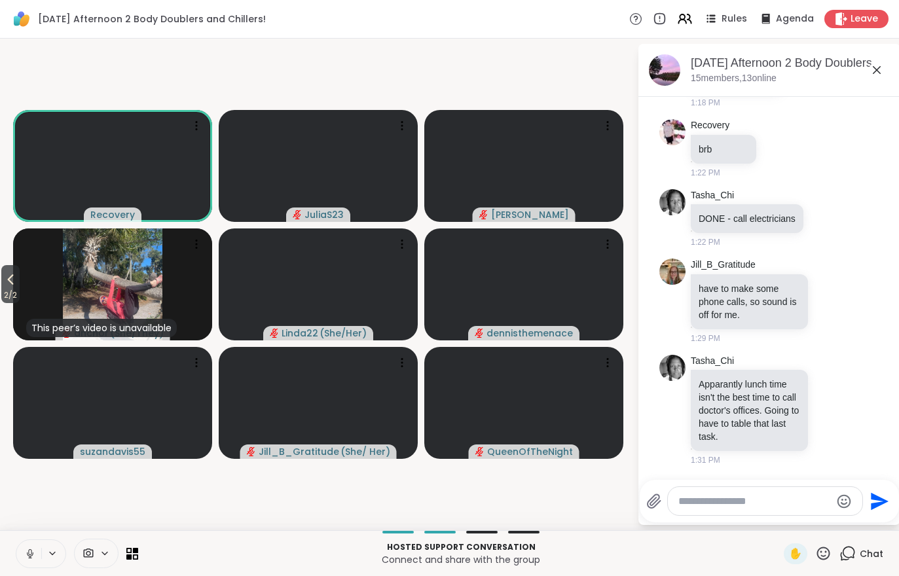
click at [17, 290] on span "2 / 2" at bounding box center [10, 295] width 18 height 16
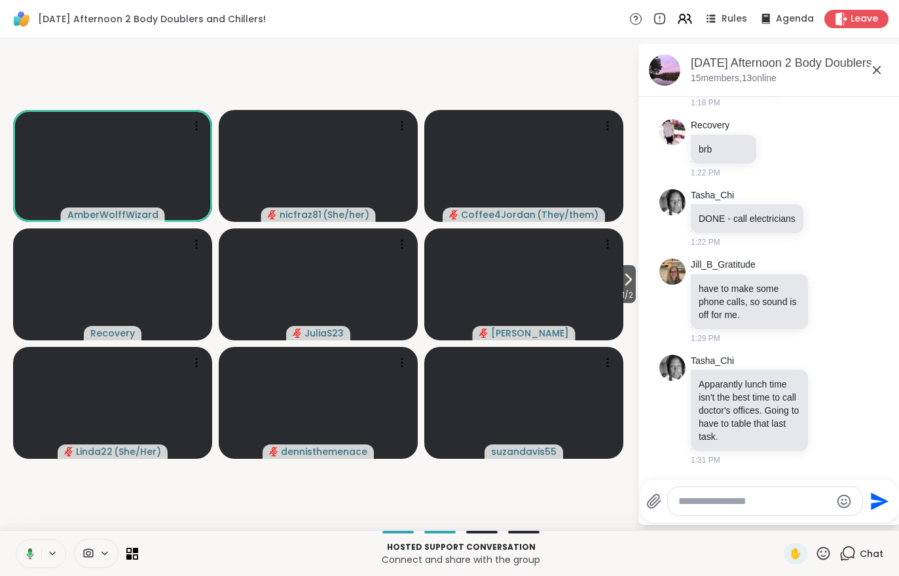
click at [632, 290] on span "1 / 2" at bounding box center [627, 295] width 16 height 16
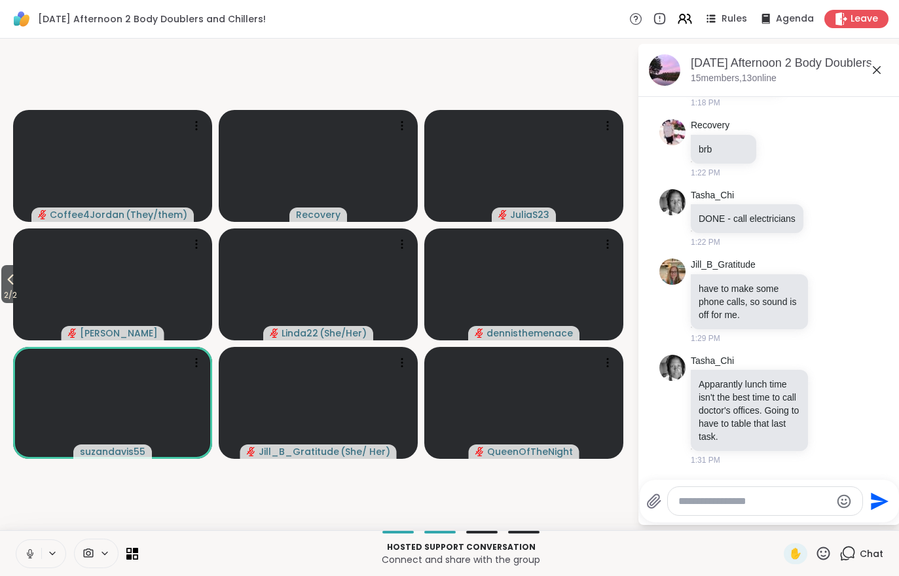
click at [18, 286] on icon at bounding box center [11, 280] width 16 height 16
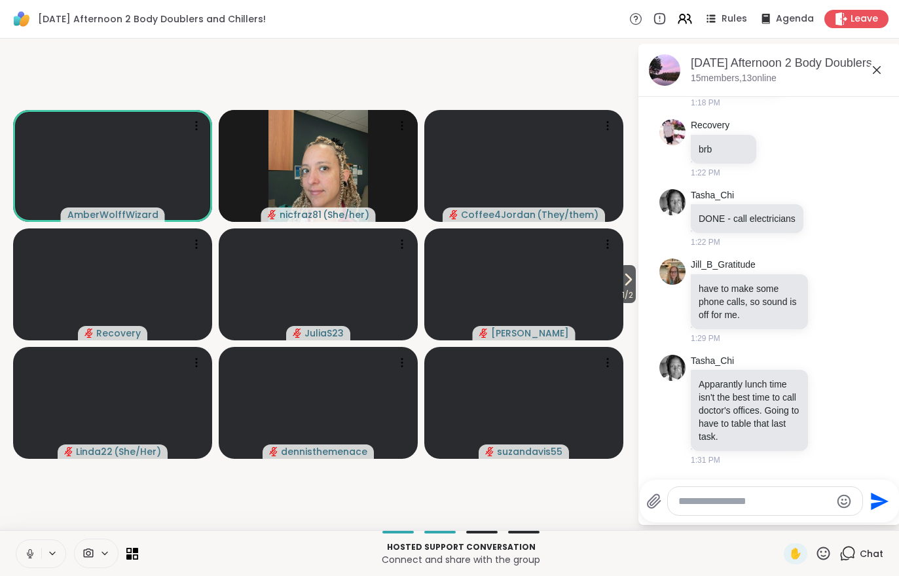
click at [37, 565] on button at bounding box center [28, 554] width 25 height 28
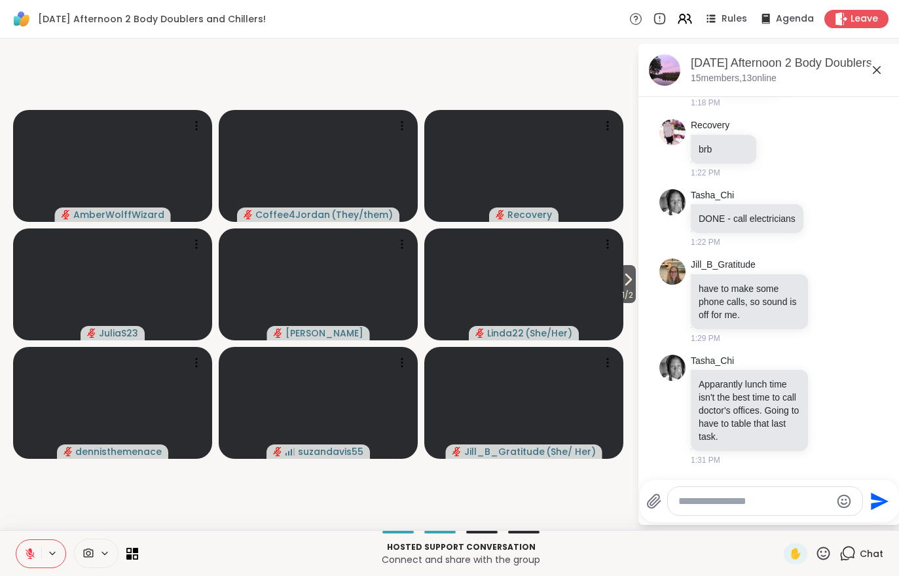
click at [632, 289] on span "1 / 2" at bounding box center [627, 295] width 16 height 16
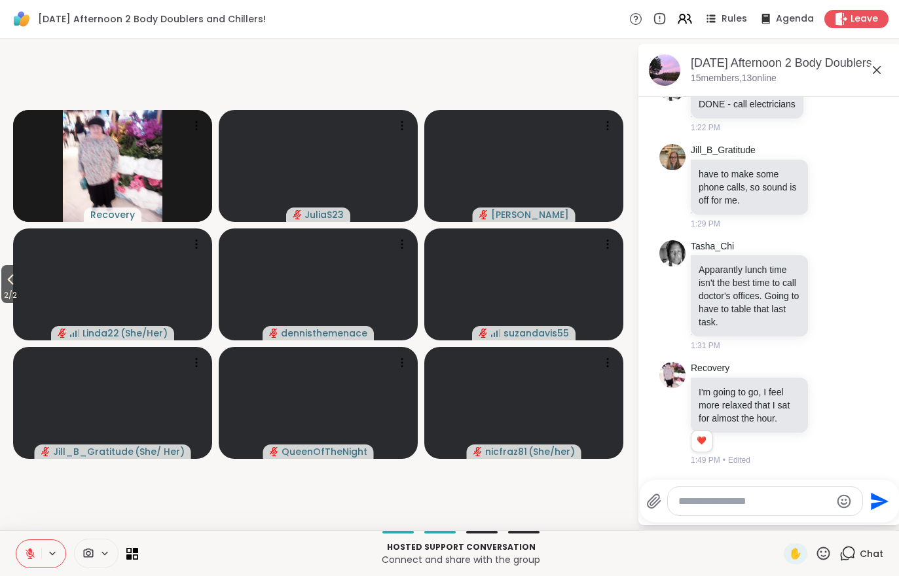
scroll to position [2154, 0]
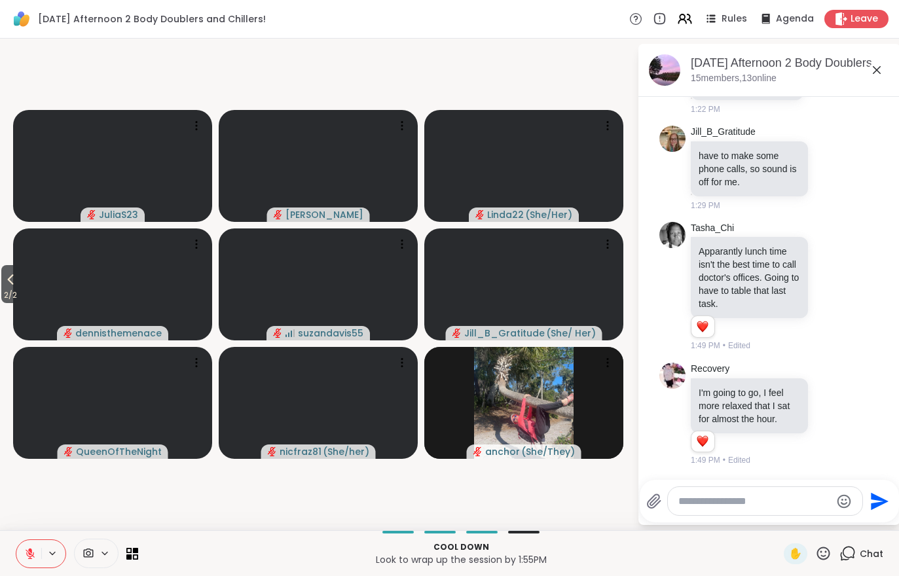
click at [25, 543] on button at bounding box center [28, 554] width 25 height 28
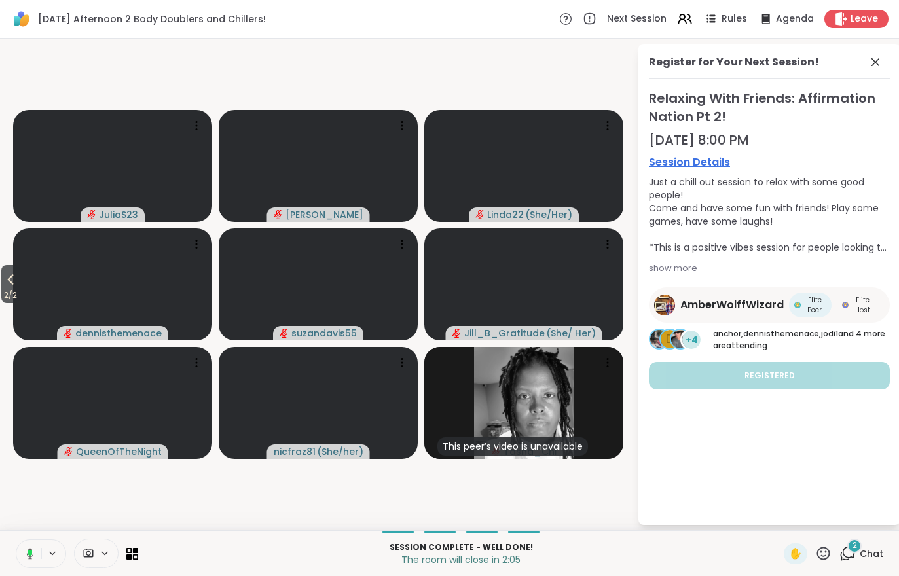
click at [856, 551] on span "2" at bounding box center [855, 545] width 5 height 11
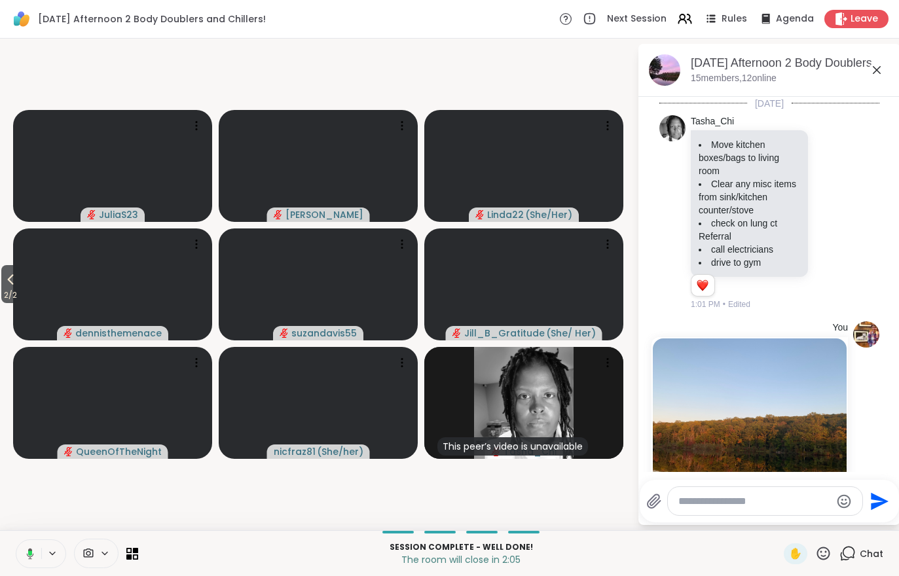
scroll to position [2450, 0]
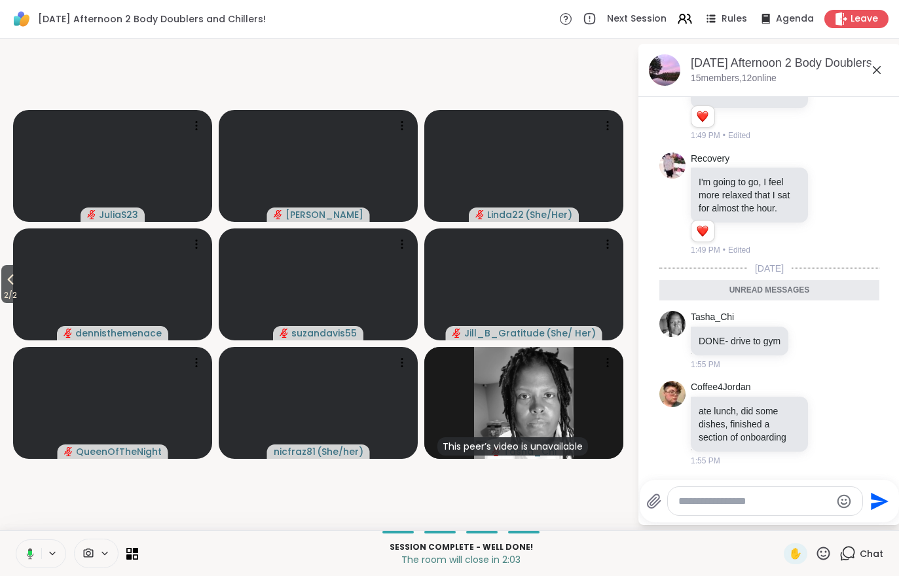
click at [681, 28] on div "Next Session Rules Agenda Leave" at bounding box center [723, 19] width 329 height 18
click at [685, 18] on icon at bounding box center [682, 16] width 5 height 5
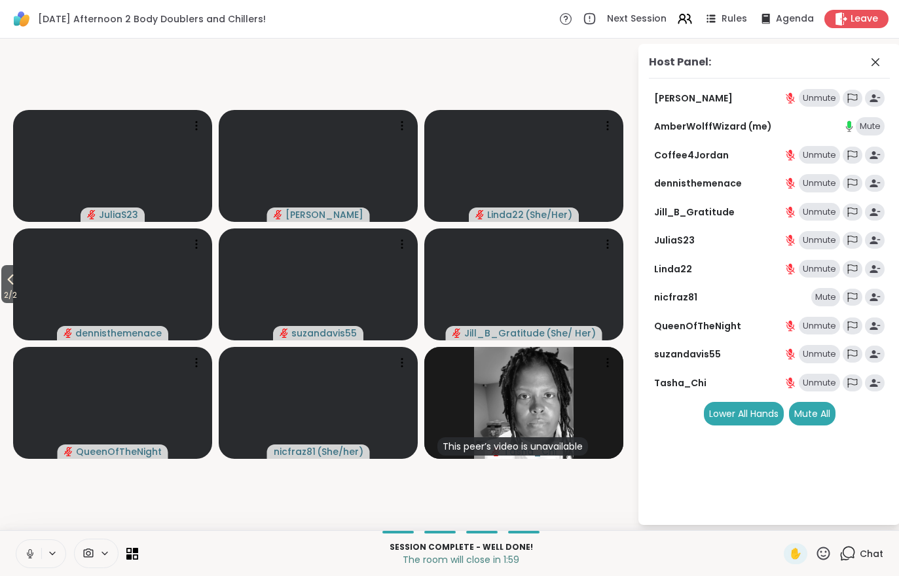
click at [824, 414] on div "Mute All" at bounding box center [812, 414] width 46 height 24
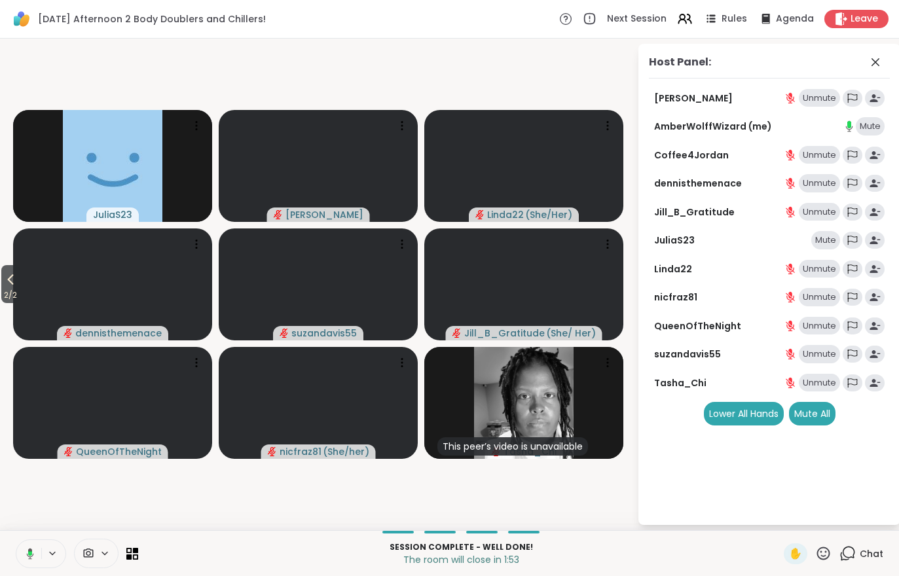
click at [855, 28] on div "Leave" at bounding box center [856, 19] width 64 height 18
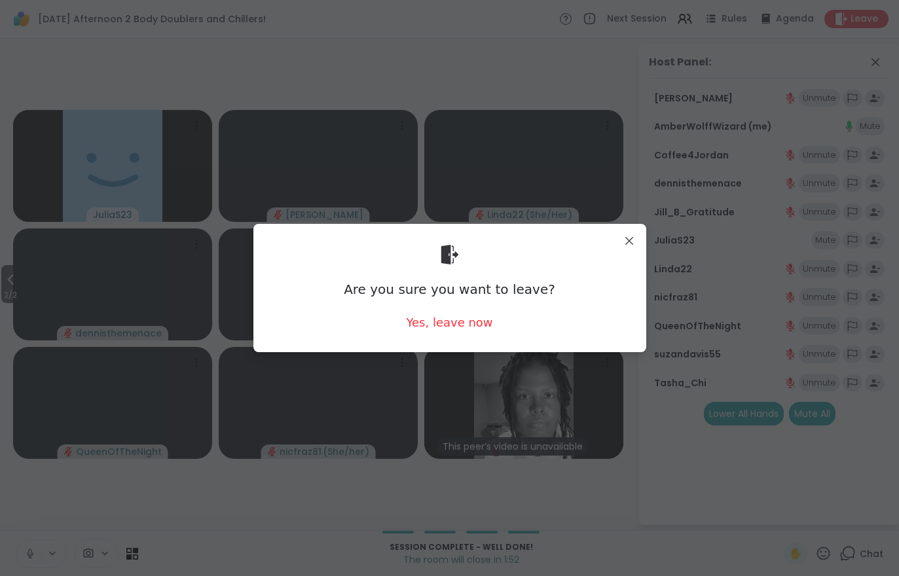
click at [465, 330] on div "Yes, leave now" at bounding box center [449, 322] width 86 height 16
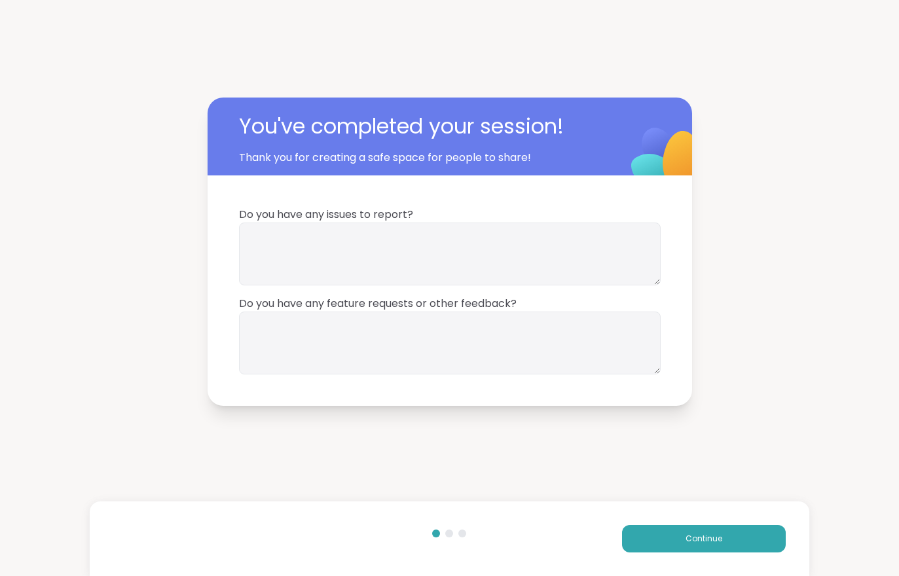
click at [708, 537] on span "Continue" at bounding box center [704, 539] width 37 height 12
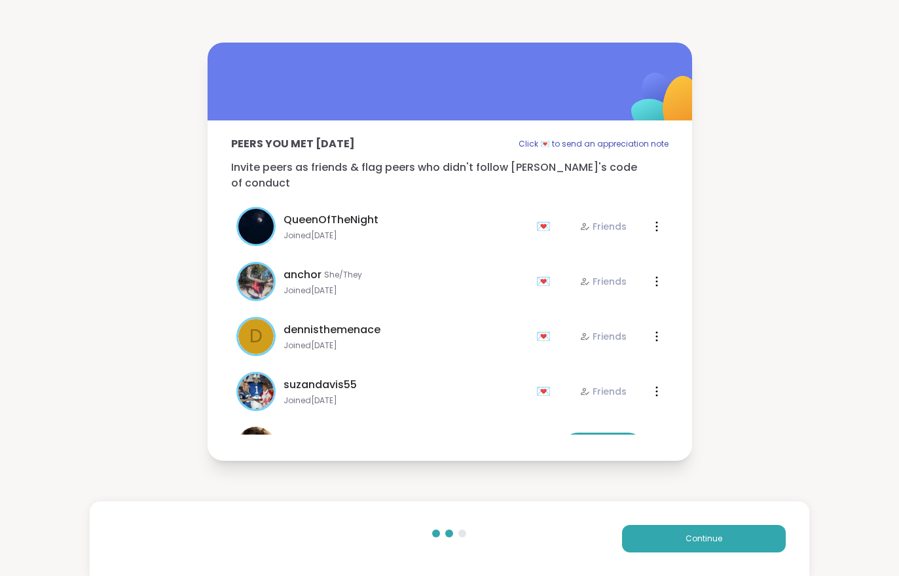
click at [704, 538] on span "Continue" at bounding box center [704, 539] width 37 height 12
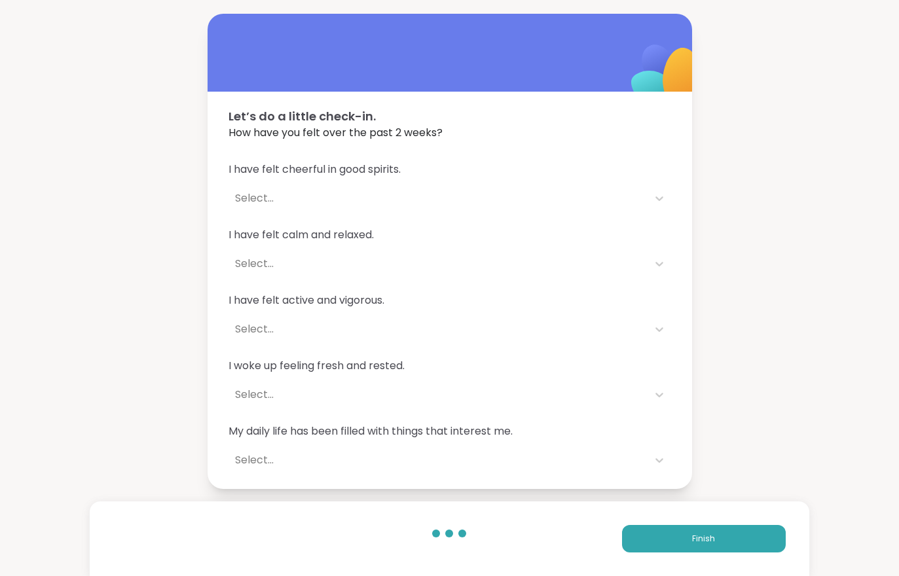
click at [669, 522] on div "Finish" at bounding box center [449, 539] width 719 height 75
click at [671, 534] on button "Finish" at bounding box center [704, 539] width 164 height 28
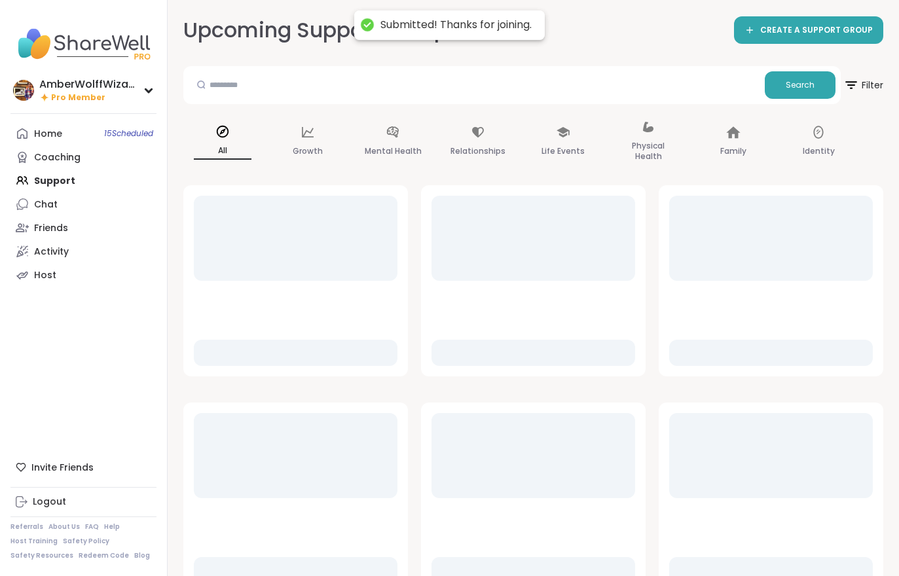
click at [678, 534] on div at bounding box center [771, 540] width 204 height 85
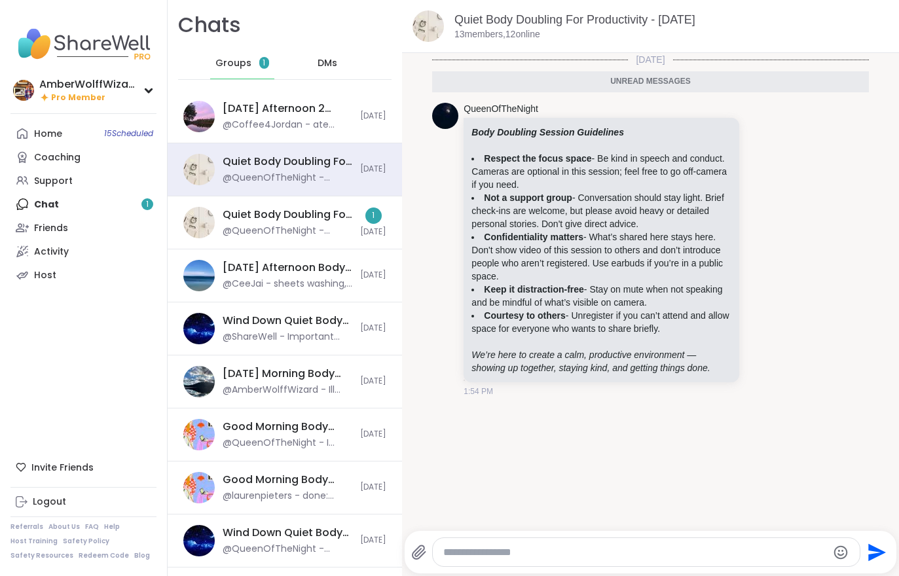
click at [262, 230] on div "@QueenOfTheNight - ***Body Doubling Session Guidelines*** - **Respect the focus…" at bounding box center [288, 231] width 130 height 13
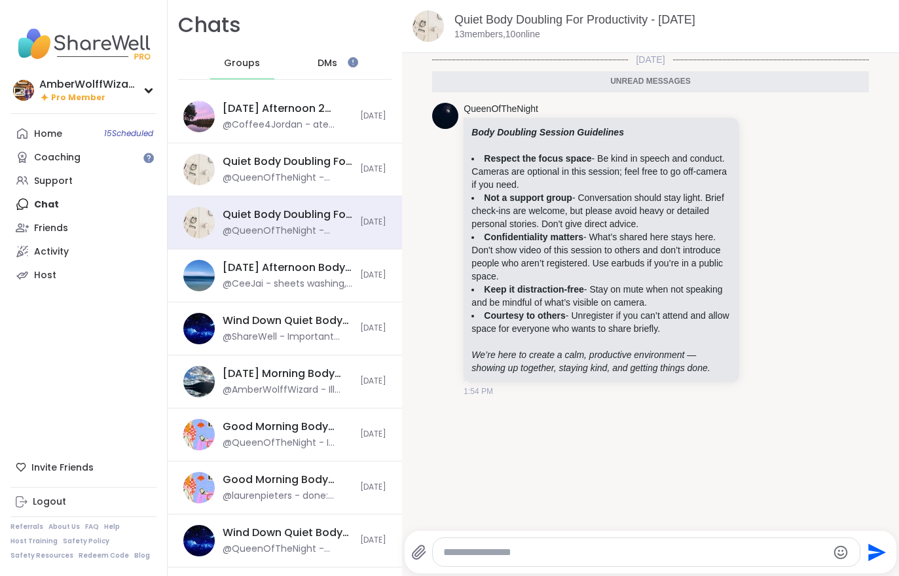
click at [237, 183] on div "@QueenOfTheNight - ***Body Doubling Session Guidelines*** - **Respect the focus…" at bounding box center [288, 178] width 130 height 13
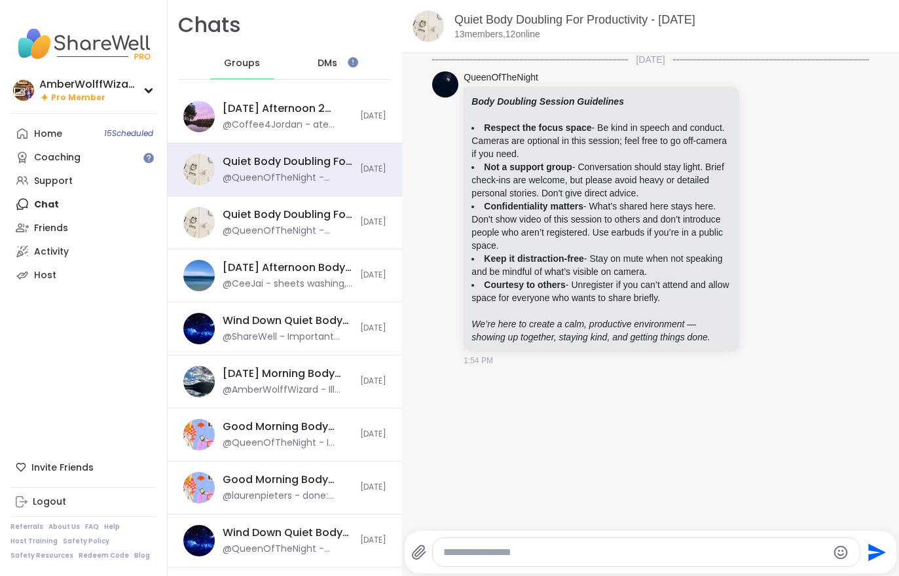
click at [47, 130] on div "Home 15 Scheduled" at bounding box center [48, 134] width 28 height 13
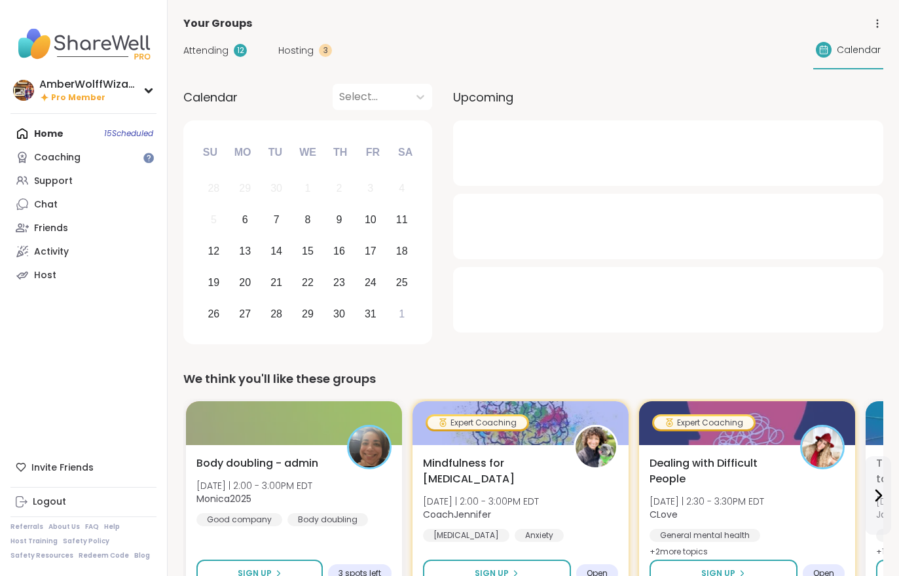
click at [308, 57] on span "Hosting" at bounding box center [295, 51] width 35 height 14
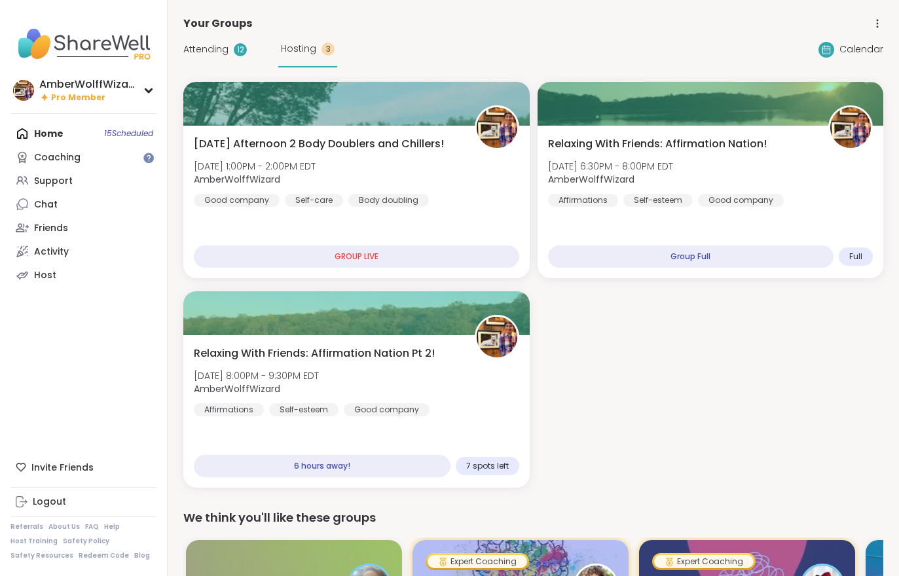
click at [328, 409] on div "Self-esteem" at bounding box center [303, 409] width 69 height 13
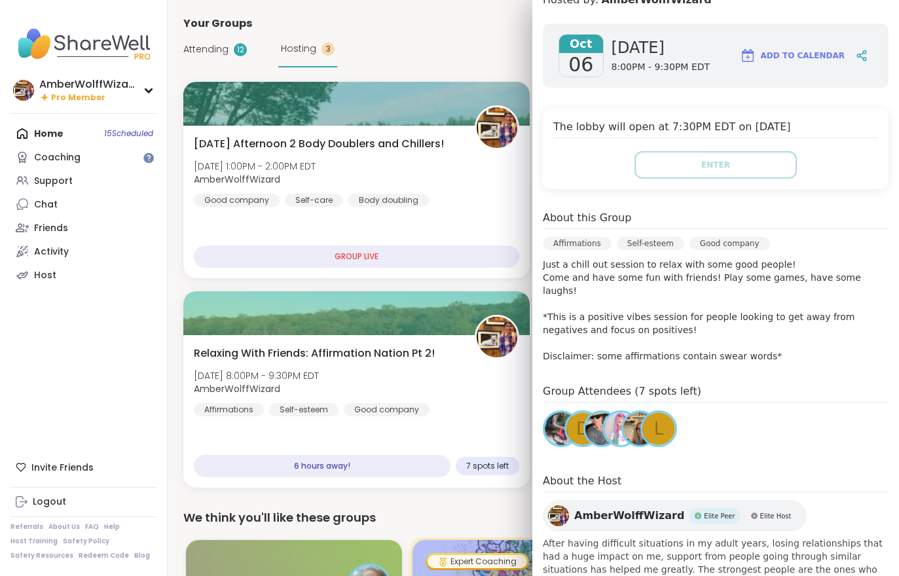
scroll to position [195, 0]
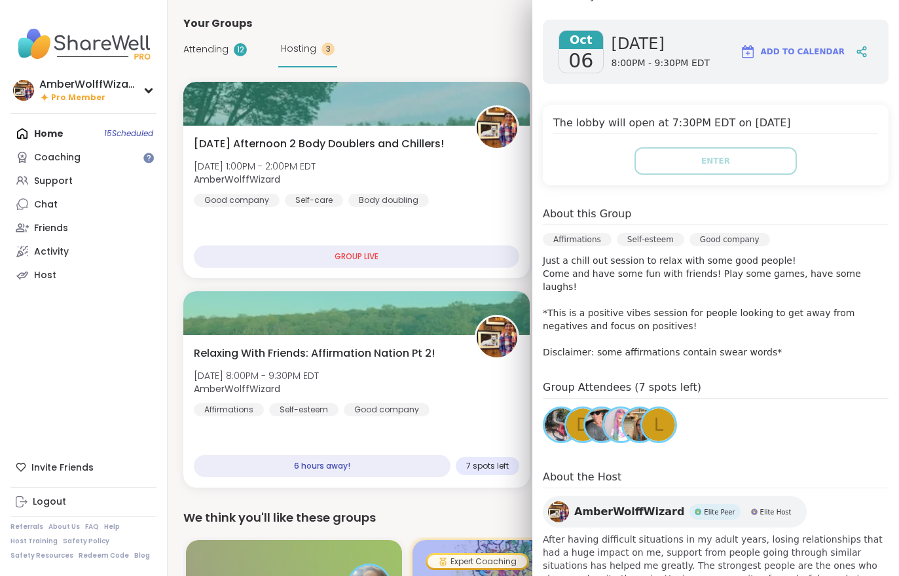
click at [310, 160] on span "[DATE] 1:00PM - 2:00PM EDT" at bounding box center [255, 166] width 122 height 13
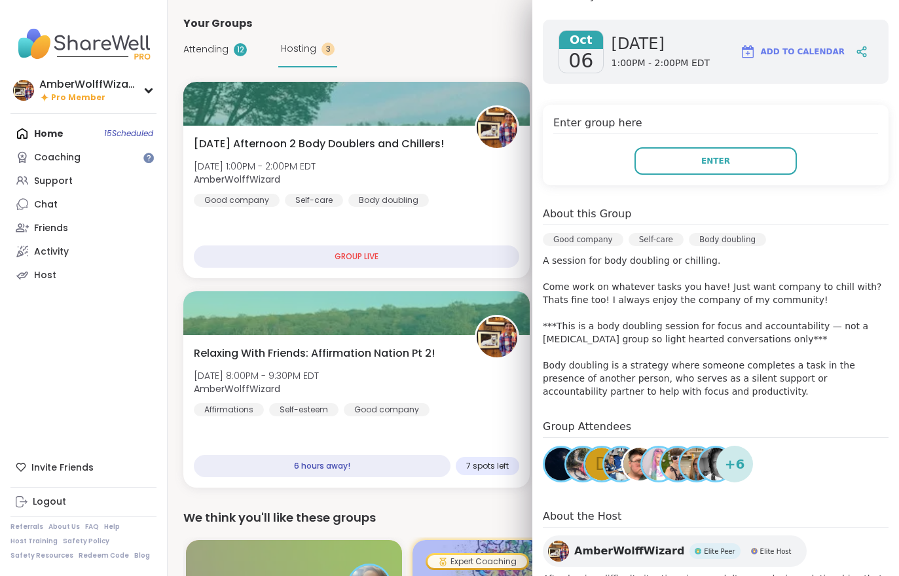
scroll to position [144, 0]
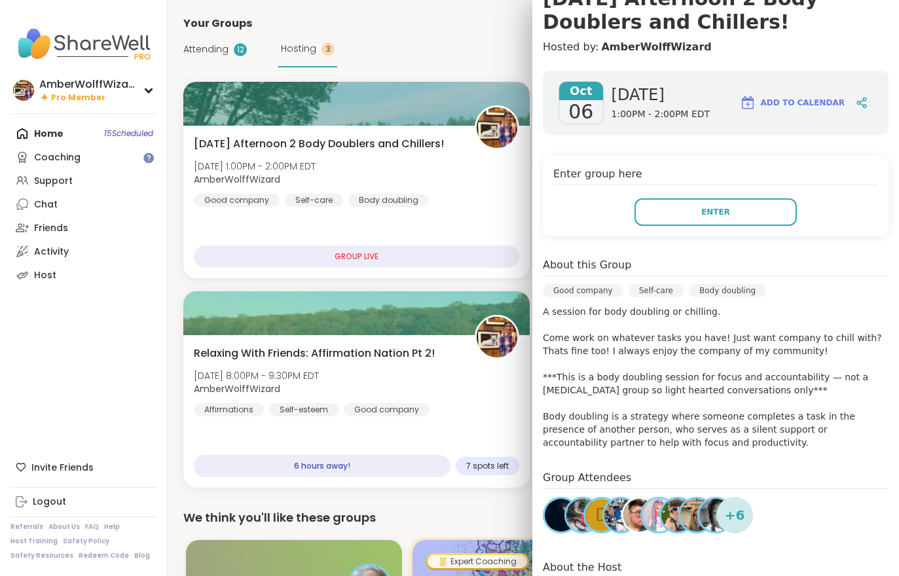
click at [206, 64] on div "Attending 12 Hosting 3" at bounding box center [260, 49] width 154 height 36
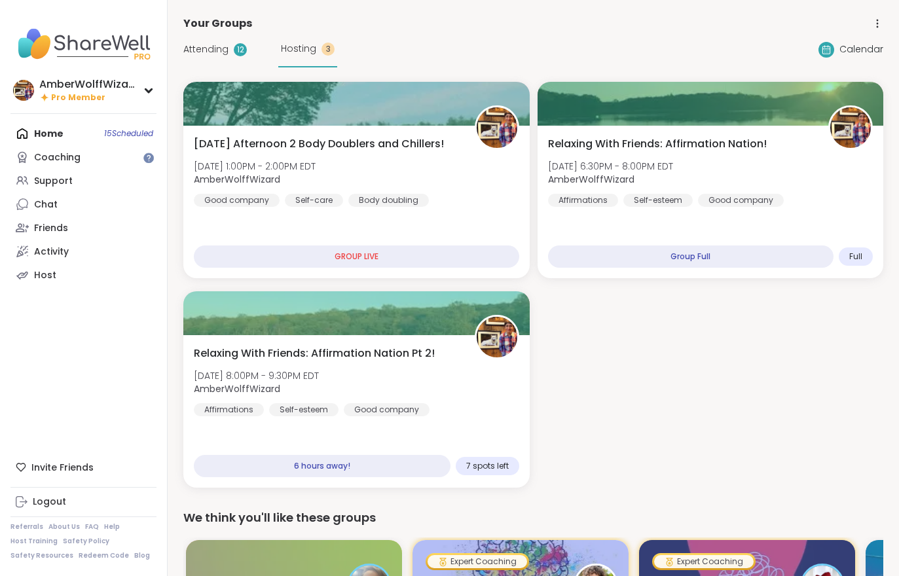
click at [206, 64] on div "Attending 12 Hosting 3" at bounding box center [260, 49] width 154 height 36
click at [205, 52] on span "Attending" at bounding box center [205, 50] width 45 height 14
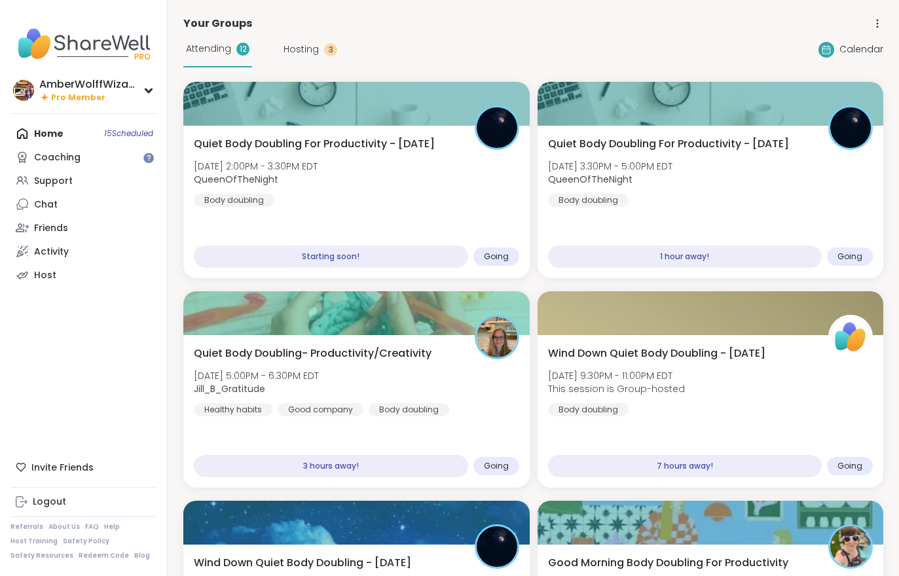
click at [315, 184] on span "QueenOfTheNight" at bounding box center [256, 179] width 124 height 13
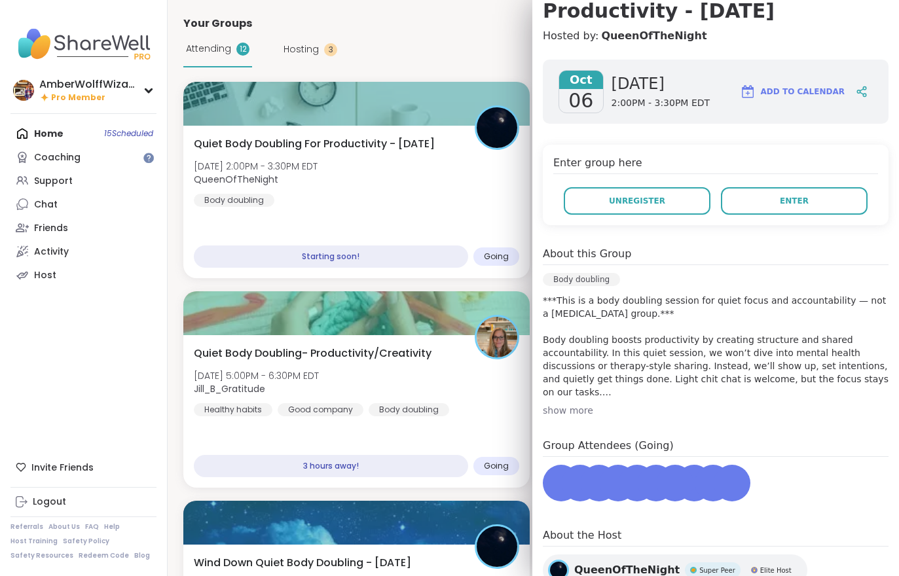
scroll to position [172, 0]
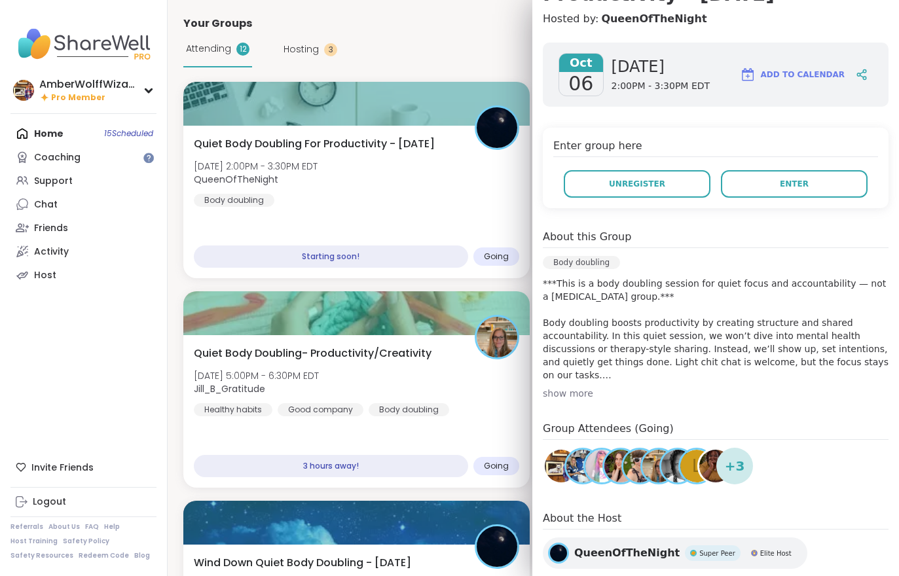
click at [771, 196] on button "Enter" at bounding box center [794, 184] width 147 height 28
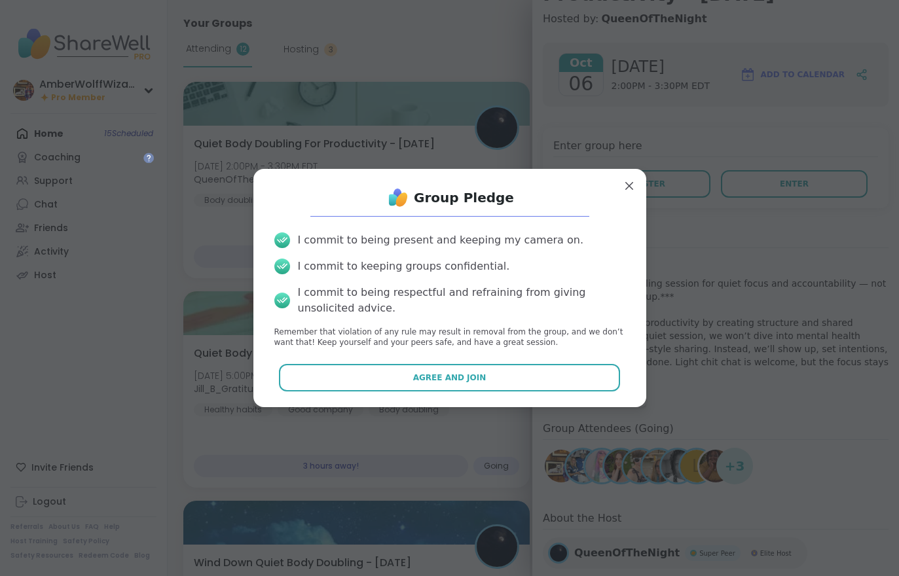
click at [466, 390] on button "Agree and Join" at bounding box center [449, 378] width 341 height 28
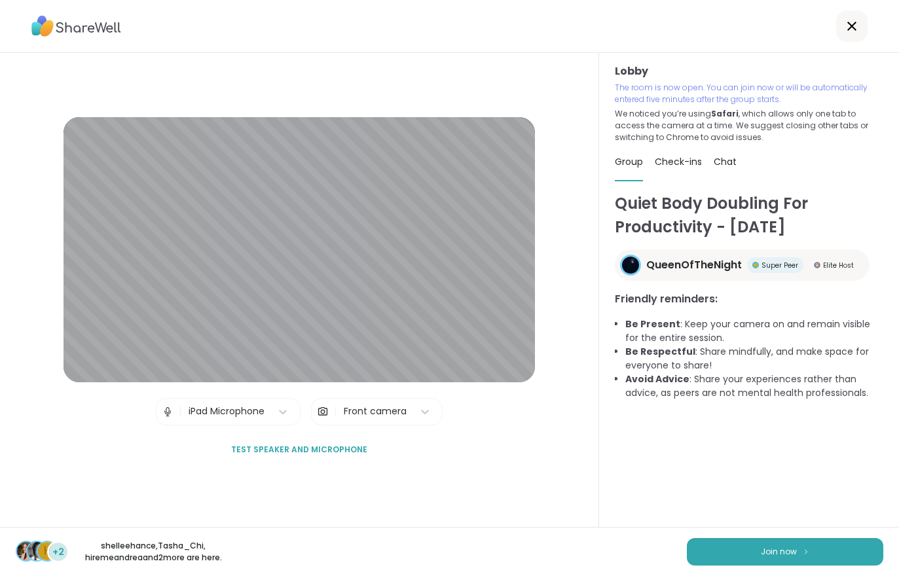
click at [798, 549] on button "Join now" at bounding box center [785, 552] width 196 height 28
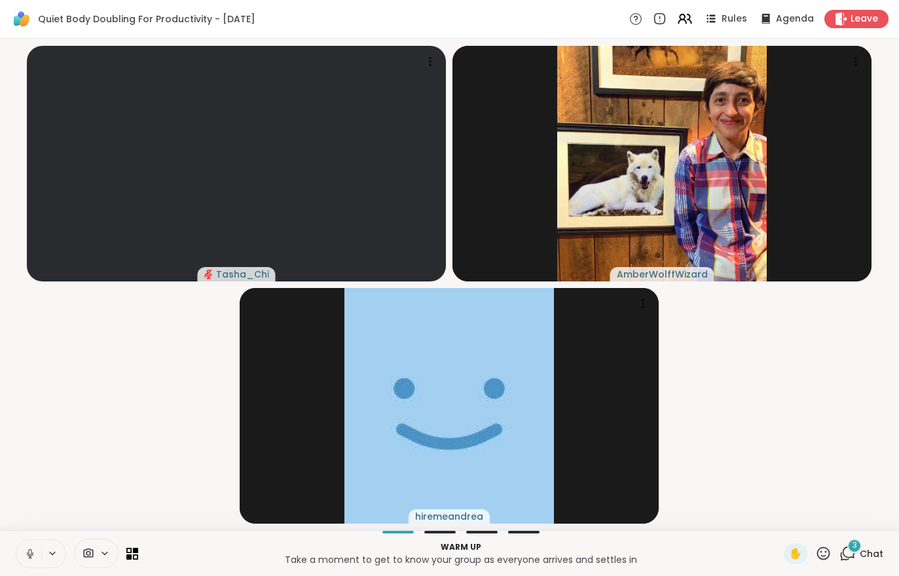
click at [855, 12] on span "Leave" at bounding box center [865, 18] width 28 height 13
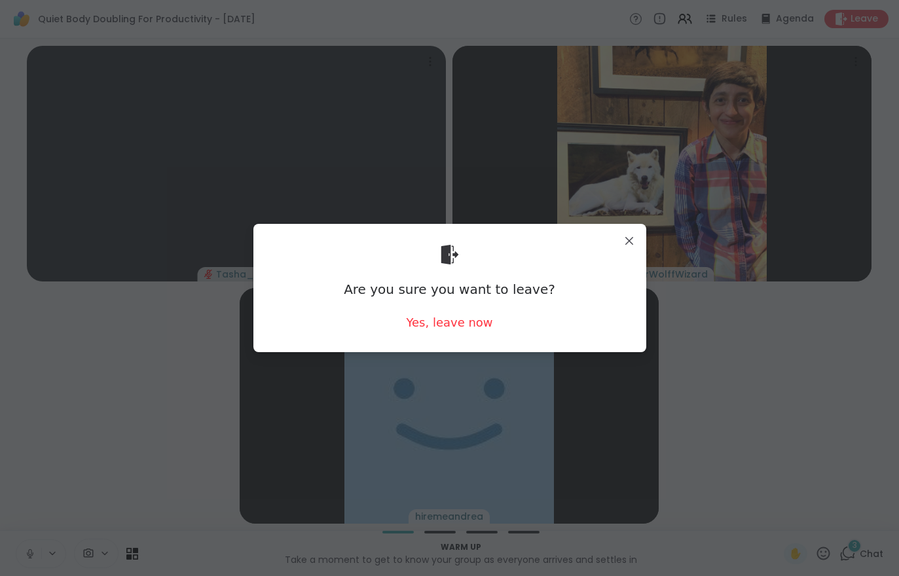
click at [445, 331] on div "Yes, leave now" at bounding box center [449, 322] width 86 height 16
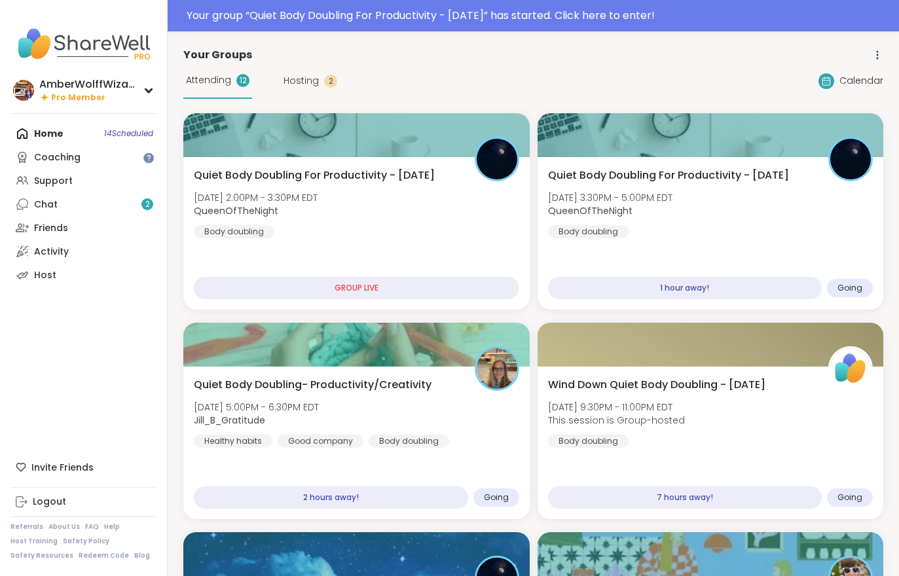
click at [380, 260] on div "Quiet Body Doubling For Productivity - [DATE] [DATE] 2:00PM - 3:30PM EDT QueenO…" at bounding box center [356, 233] width 346 height 153
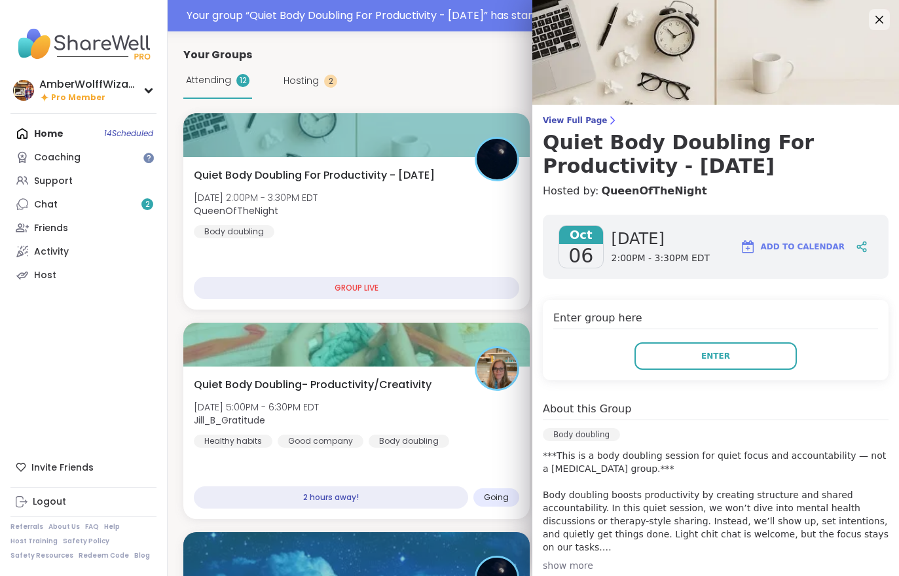
click at [716, 369] on button "Enter" at bounding box center [715, 356] width 162 height 28
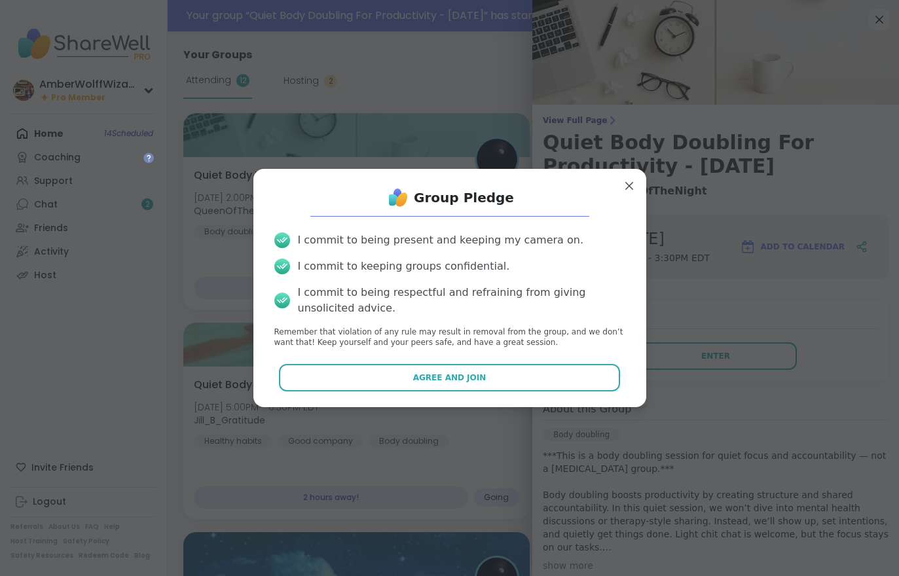
click at [580, 401] on div "Group Pledge I commit to being present and keeping my camera on. I commit to ke…" at bounding box center [449, 288] width 393 height 238
click at [555, 379] on button "Agree and Join" at bounding box center [449, 378] width 341 height 28
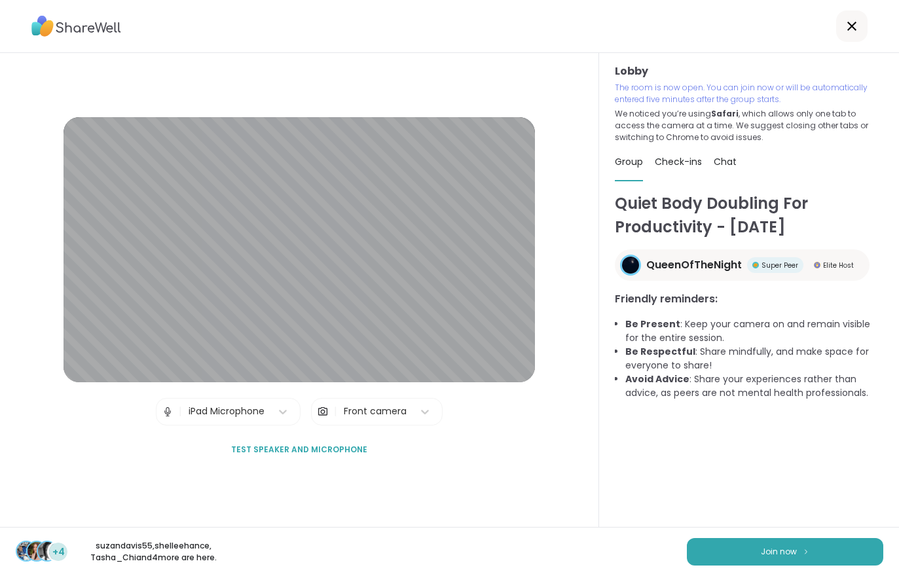
click at [746, 541] on button "Join now" at bounding box center [785, 552] width 196 height 28
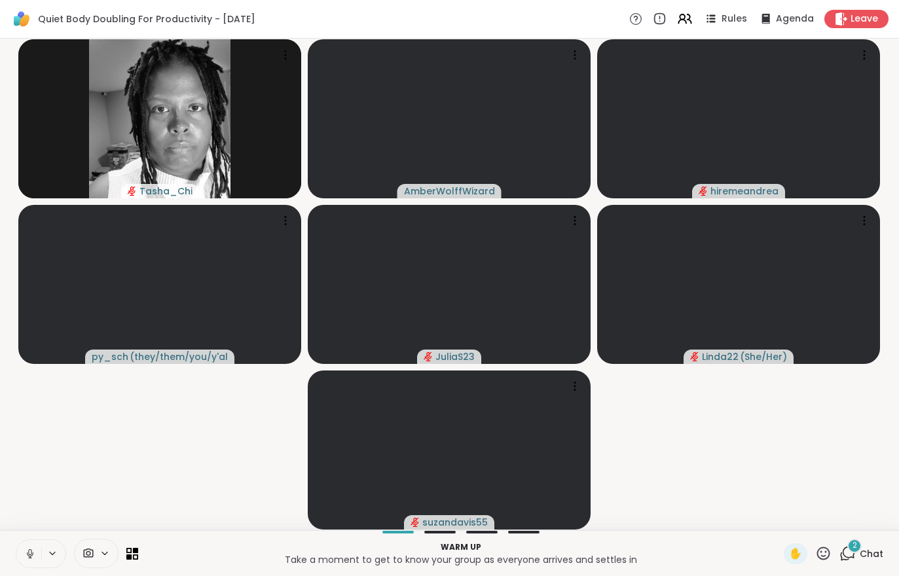
click at [720, 458] on video-player-container "Tasha_Chi AmberWolffWizard hiremeandrea py_sch ( they/them/you/y'all/i/we ) Jul…" at bounding box center [449, 284] width 883 height 481
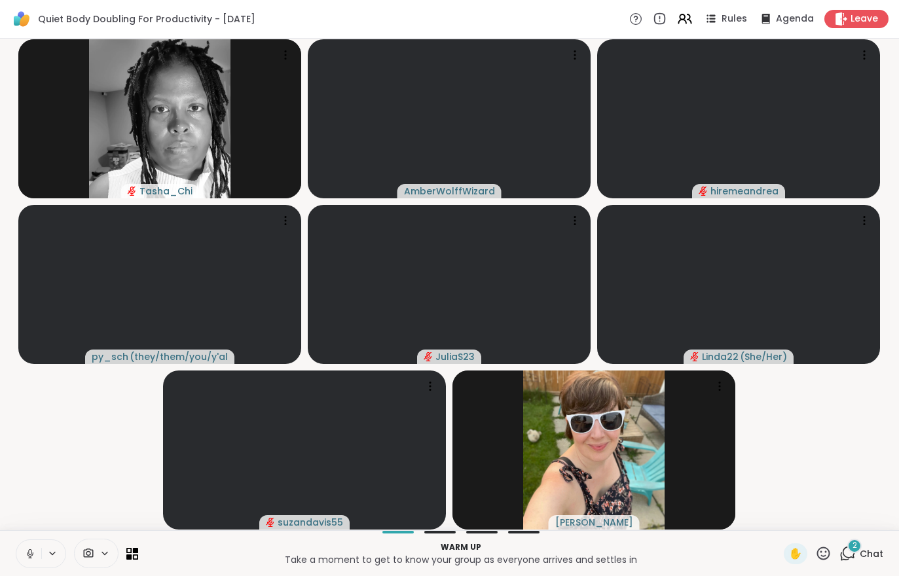
click at [849, 549] on div "2" at bounding box center [854, 546] width 14 height 14
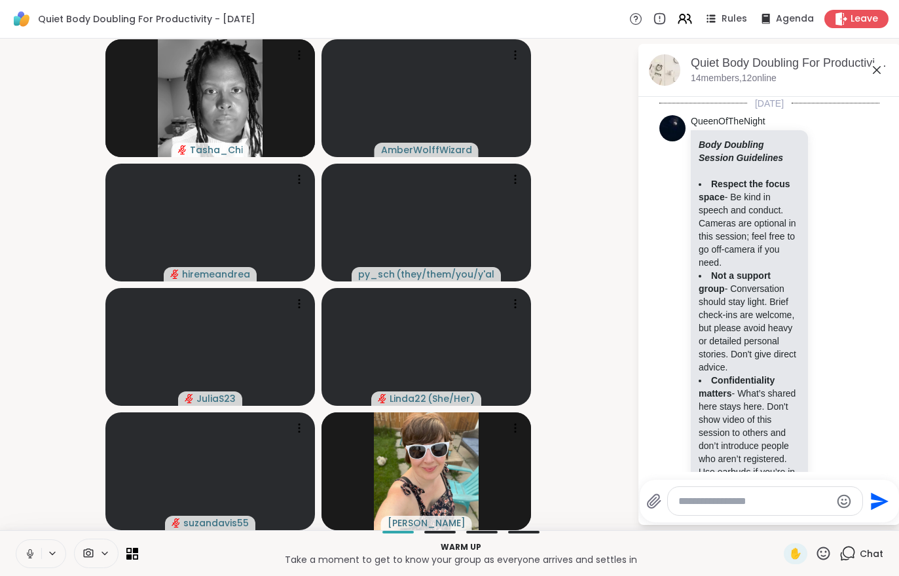
scroll to position [532, 0]
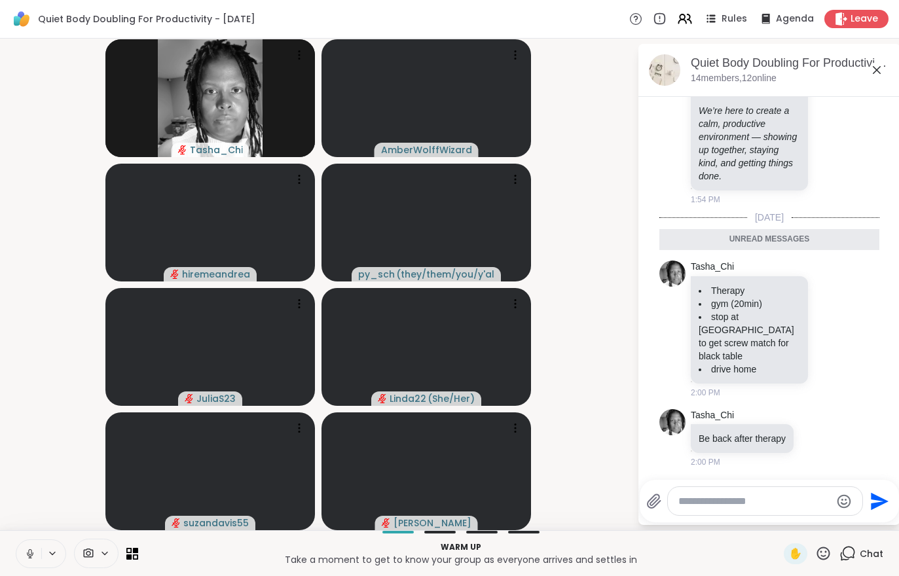
click at [20, 549] on button at bounding box center [28, 554] width 25 height 28
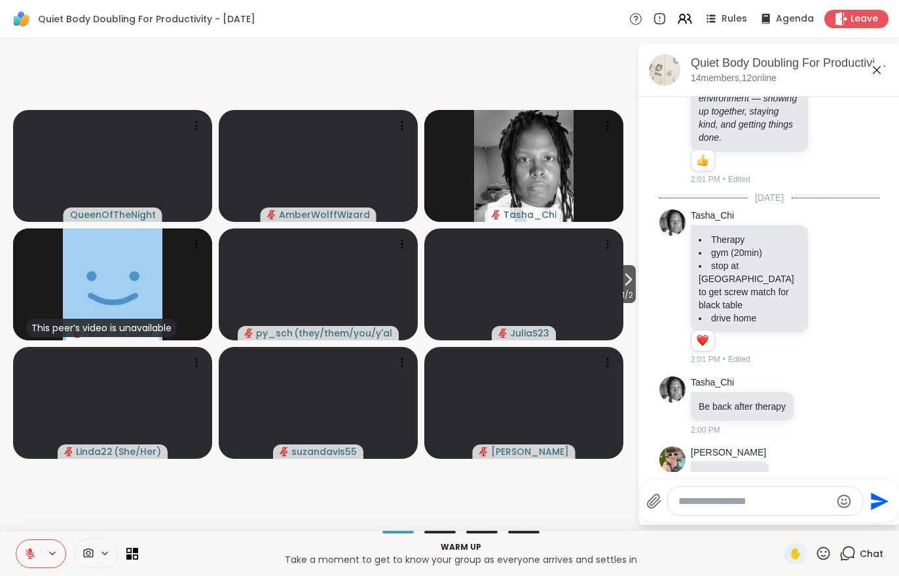
scroll to position [625, 0]
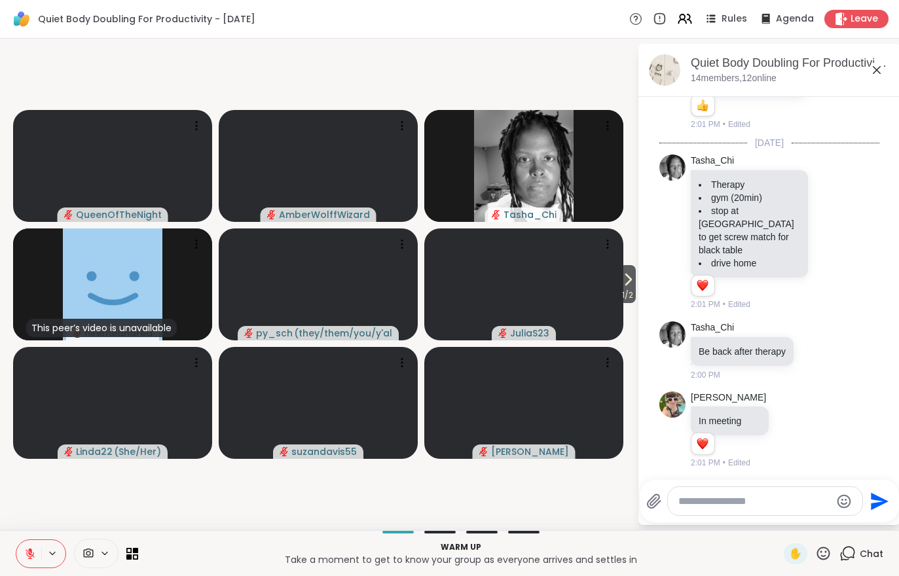
click at [626, 291] on span "1 / 2" at bounding box center [627, 295] width 16 height 16
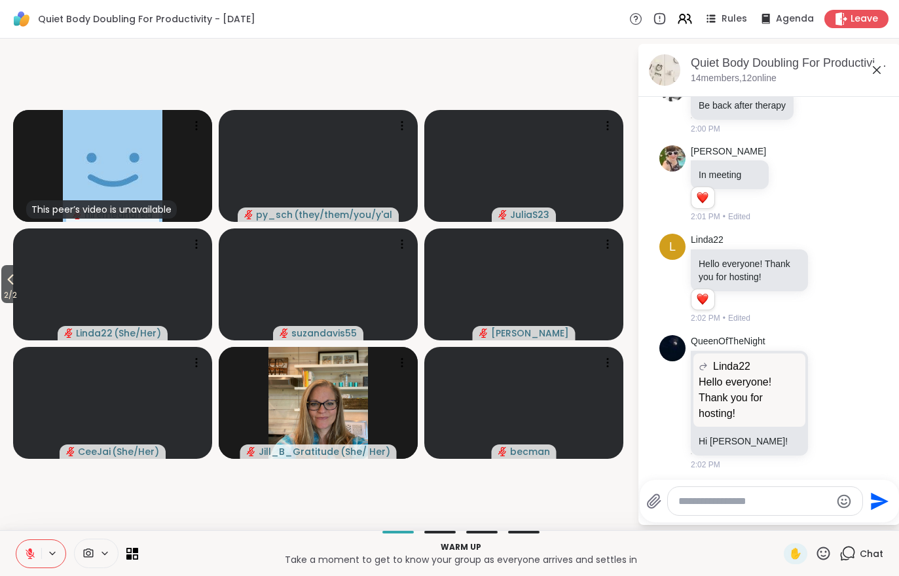
scroll to position [890, 0]
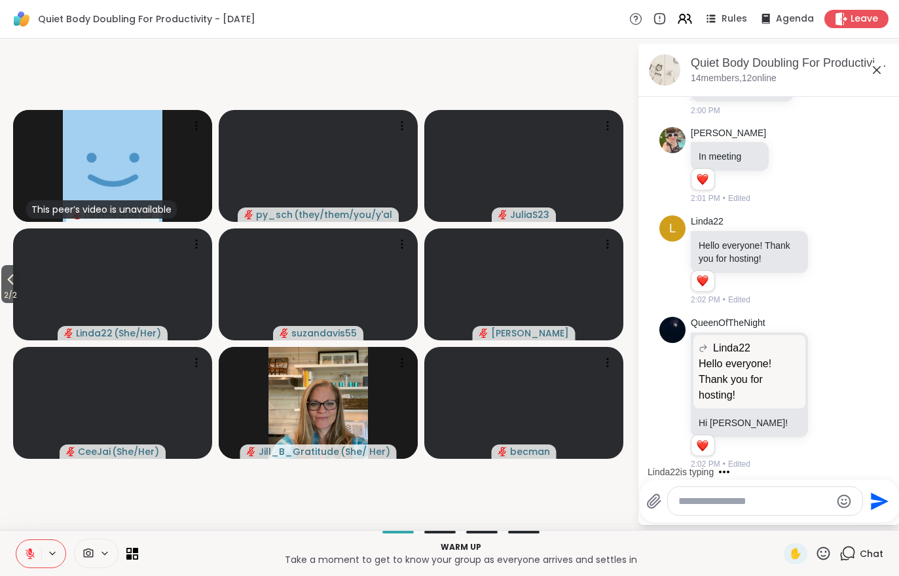
click at [680, 18] on icon at bounding box center [685, 19] width 16 height 16
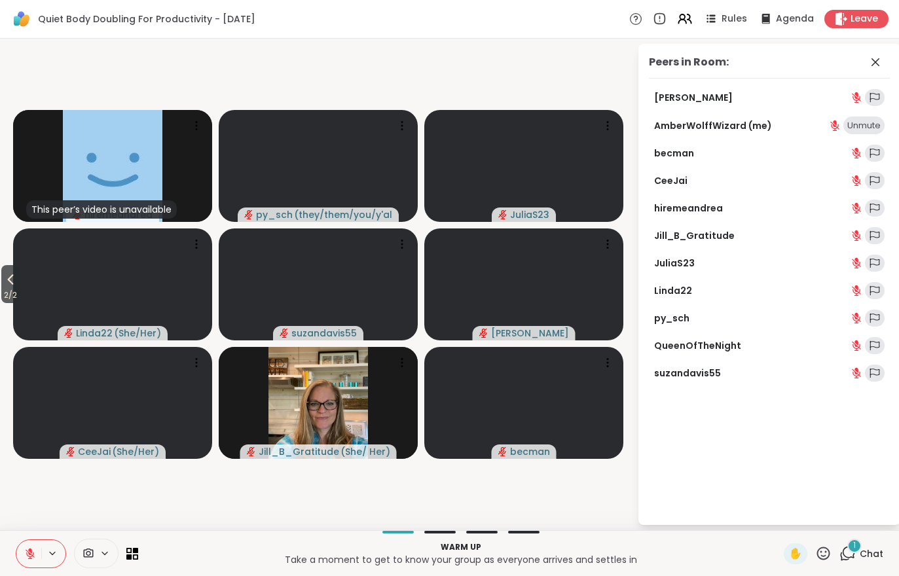
click at [868, 547] on span "Chat" at bounding box center [872, 553] width 24 height 13
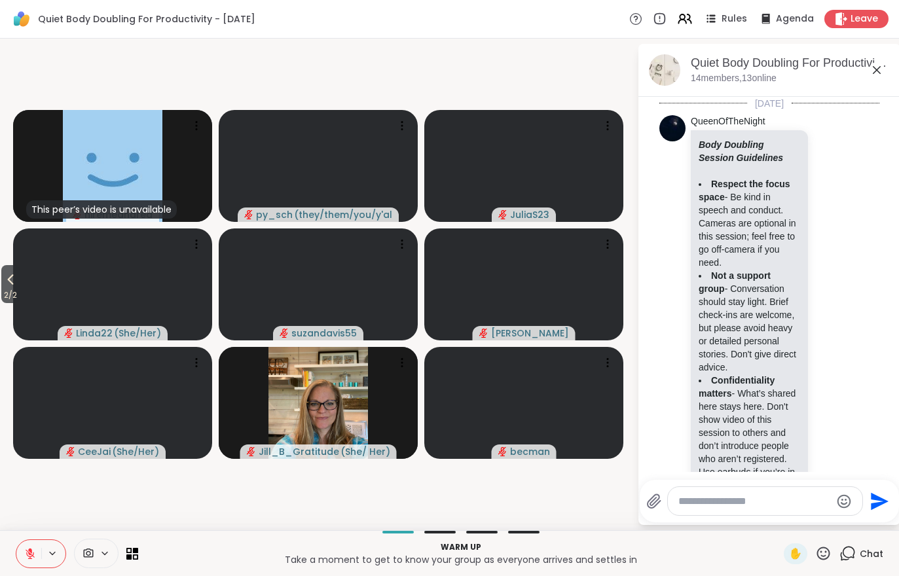
scroll to position [1008, 0]
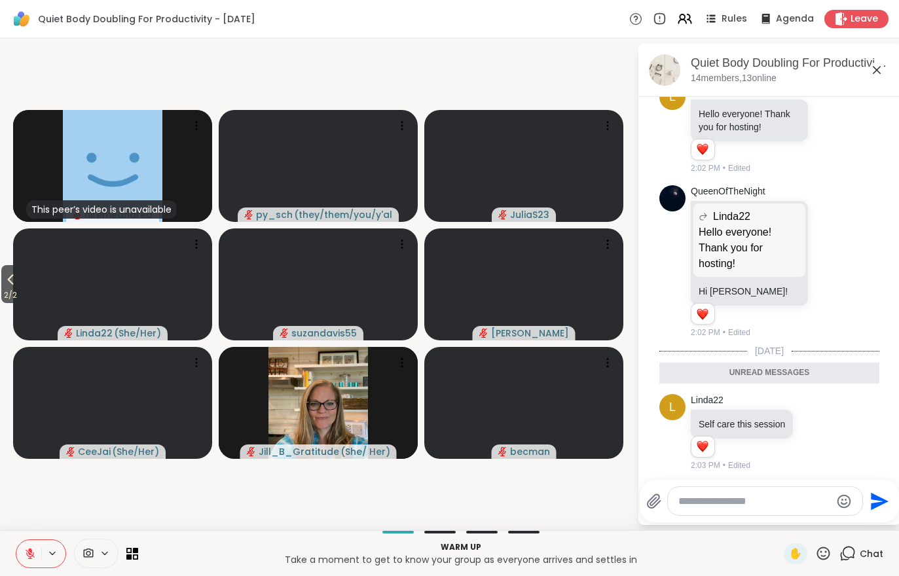
click at [18, 300] on span "2 / 2" at bounding box center [10, 295] width 18 height 16
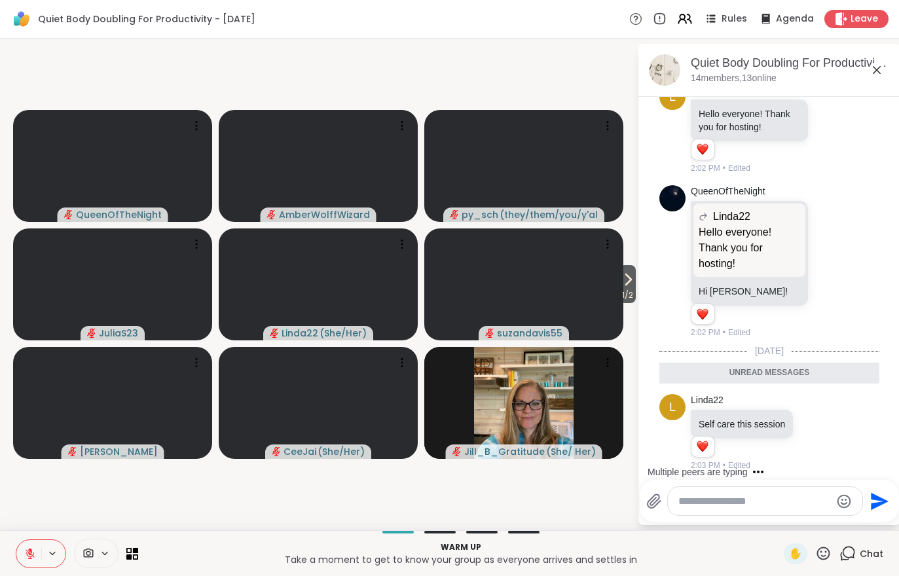
click at [625, 285] on icon at bounding box center [628, 280] width 16 height 16
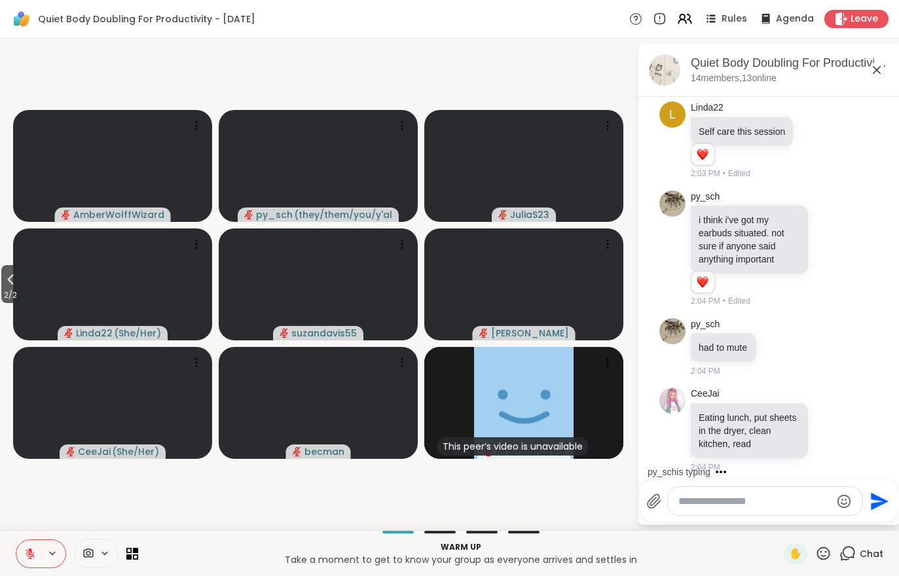
scroll to position [1288, 0]
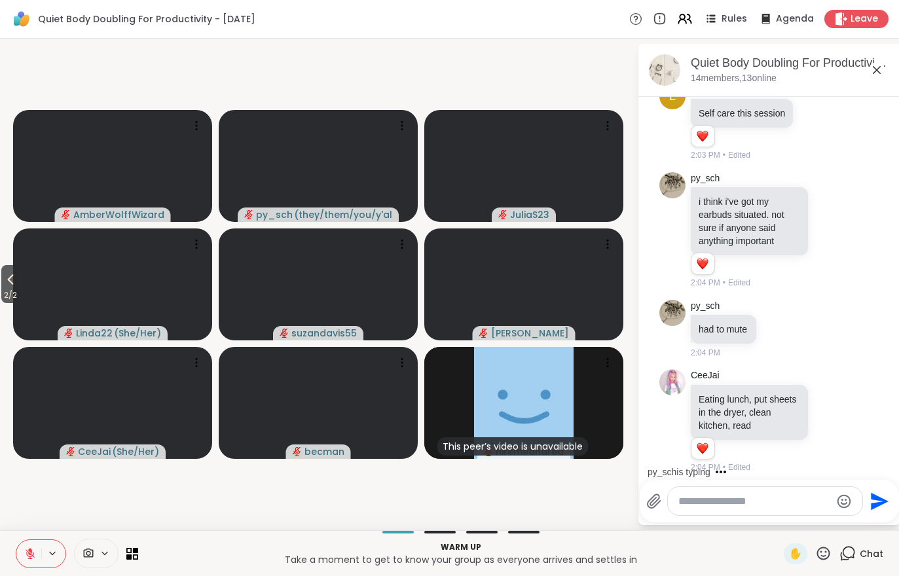
click at [6, 280] on icon at bounding box center [11, 280] width 16 height 16
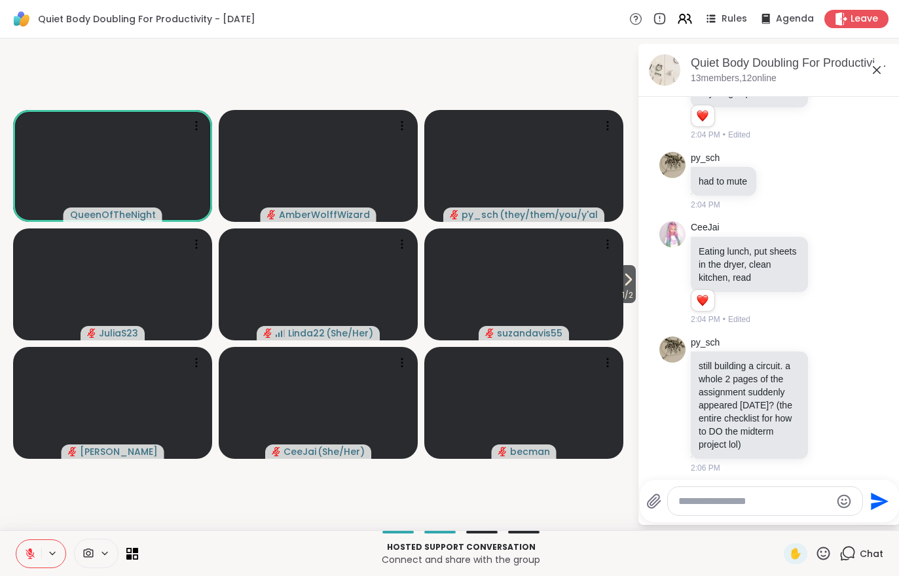
scroll to position [1545, 0]
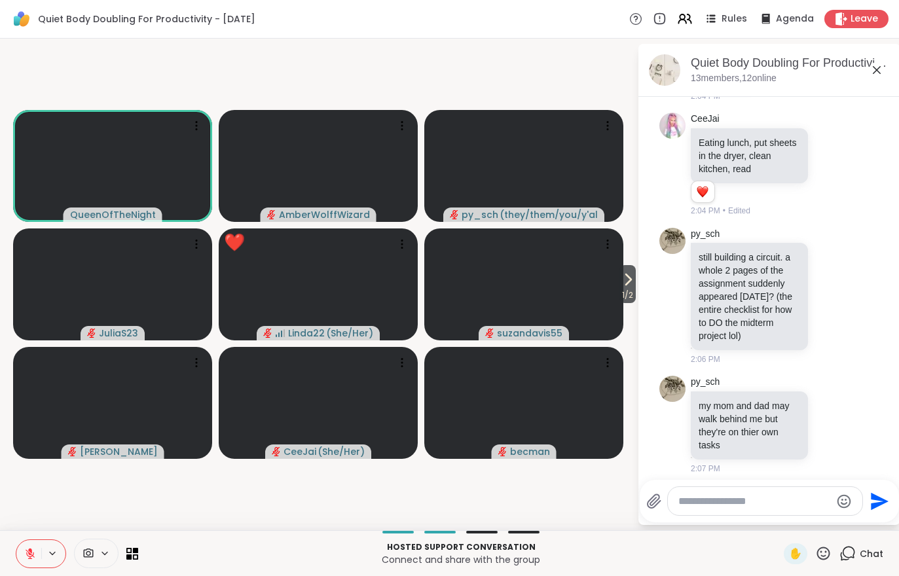
click at [34, 564] on button at bounding box center [28, 554] width 25 height 28
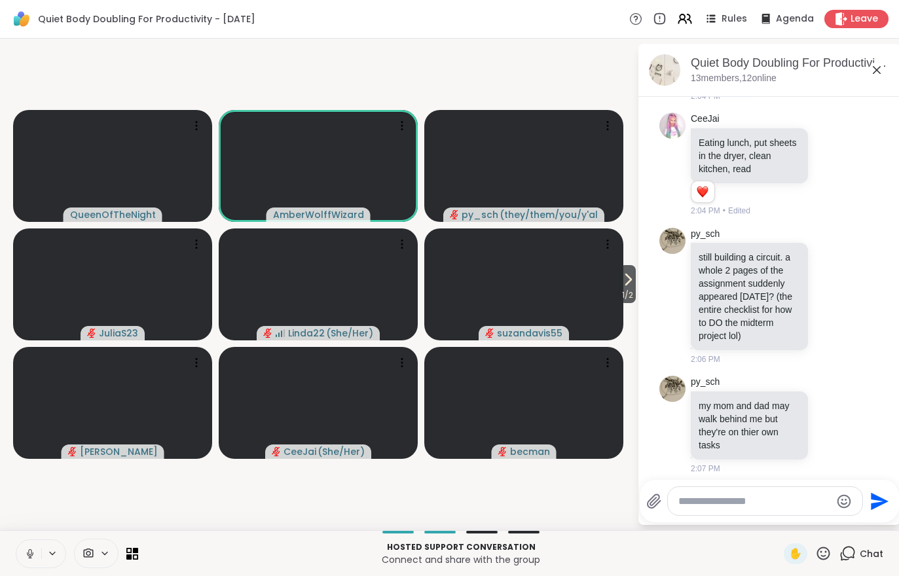
scroll to position [1563, 0]
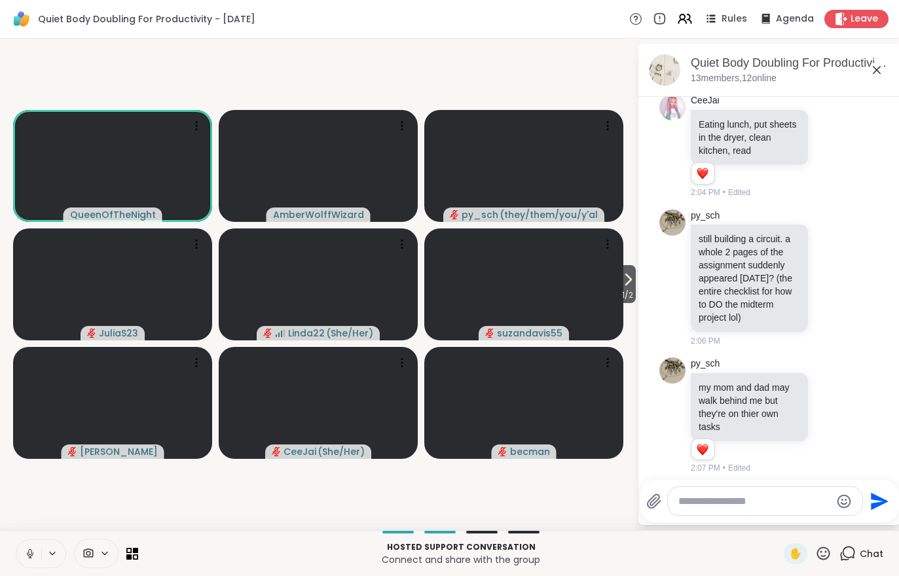
click at [34, 553] on icon at bounding box center [30, 554] width 12 height 12
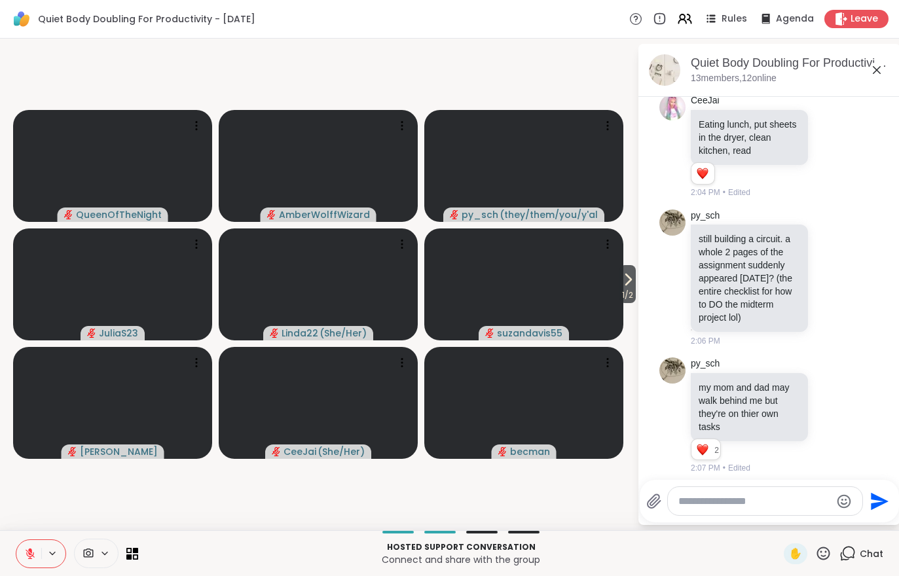
click at [626, 295] on span "1 / 2" at bounding box center [627, 295] width 16 height 16
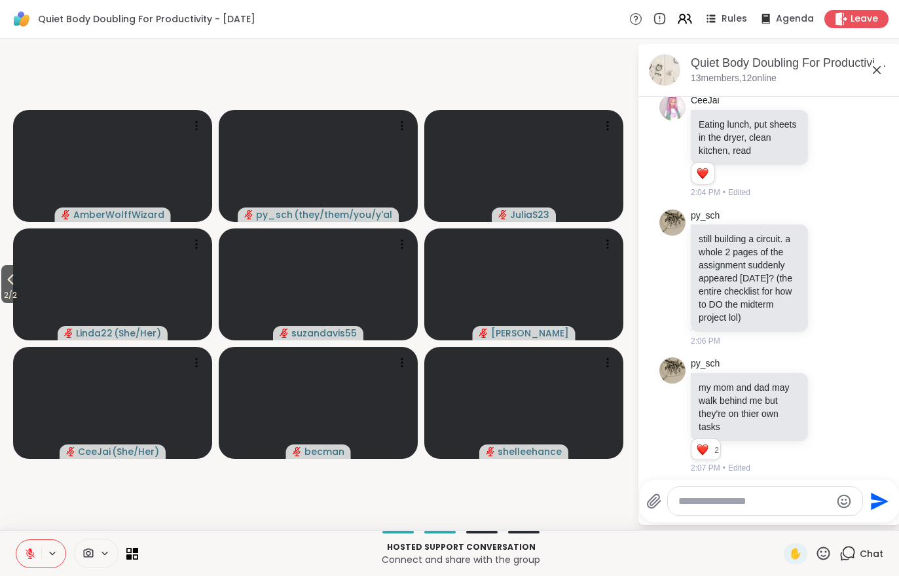
click at [853, 10] on div "Leave" at bounding box center [856, 19] width 64 height 18
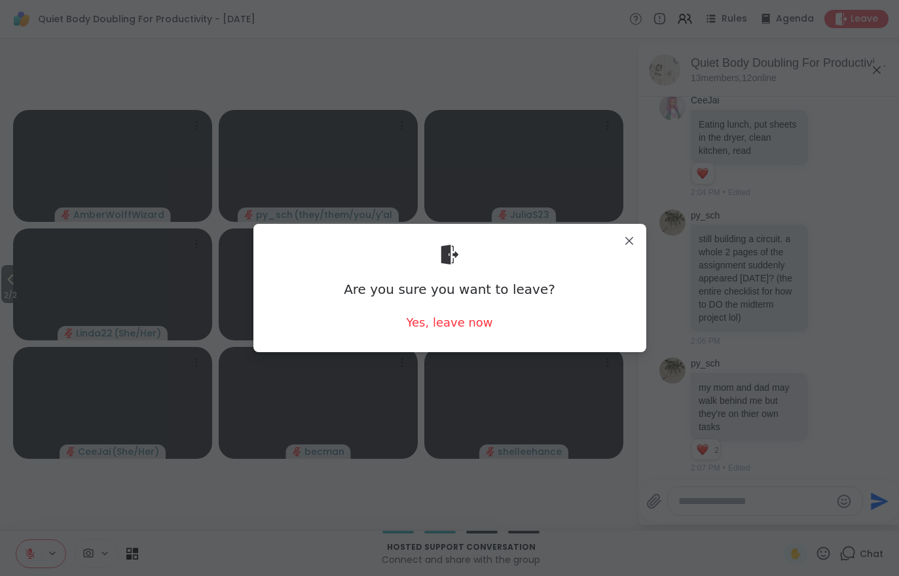
click at [444, 322] on div "Yes, leave now" at bounding box center [449, 322] width 86 height 16
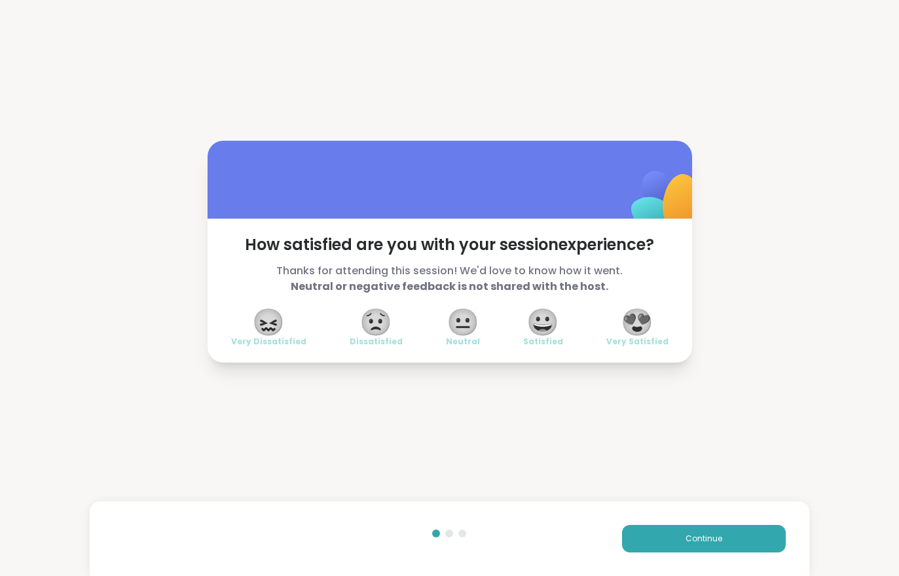
click at [699, 548] on button "Continue" at bounding box center [704, 539] width 164 height 28
click at [699, 547] on button "Continue" at bounding box center [704, 539] width 164 height 28
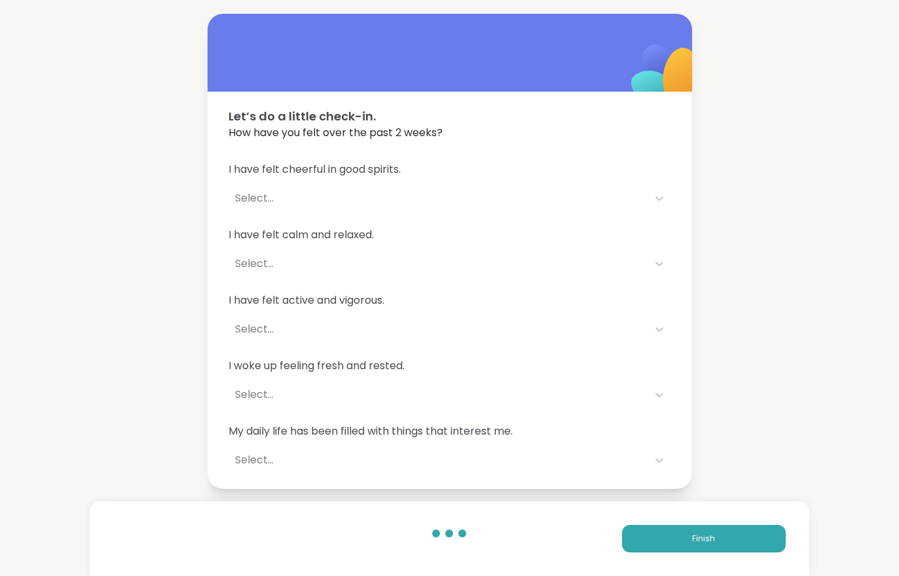
click at [693, 533] on span "Finish" at bounding box center [703, 539] width 23 height 12
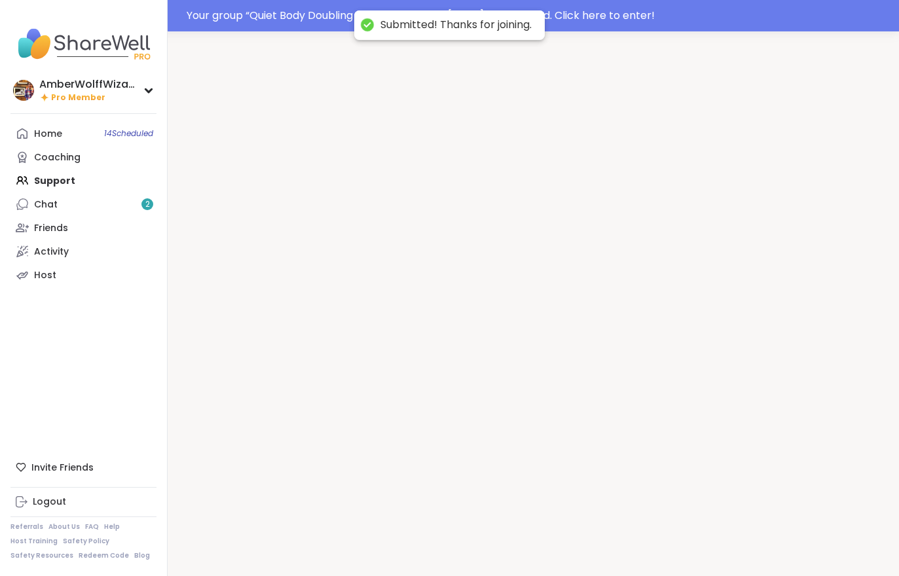
click at [693, 533] on div at bounding box center [533, 319] width 731 height 576
click at [703, 548] on div at bounding box center [533, 319] width 731 height 576
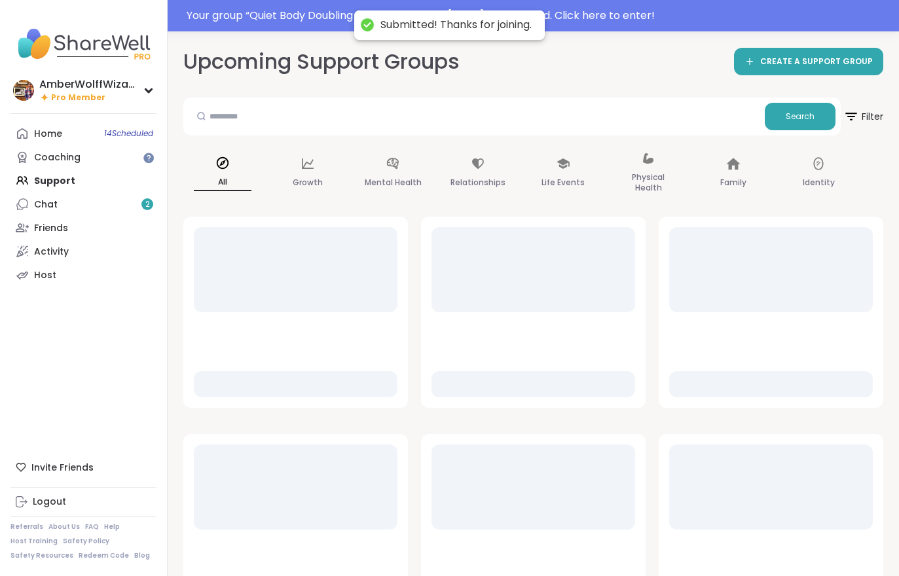
click at [131, 210] on link "Chat 2" at bounding box center [83, 205] width 146 height 24
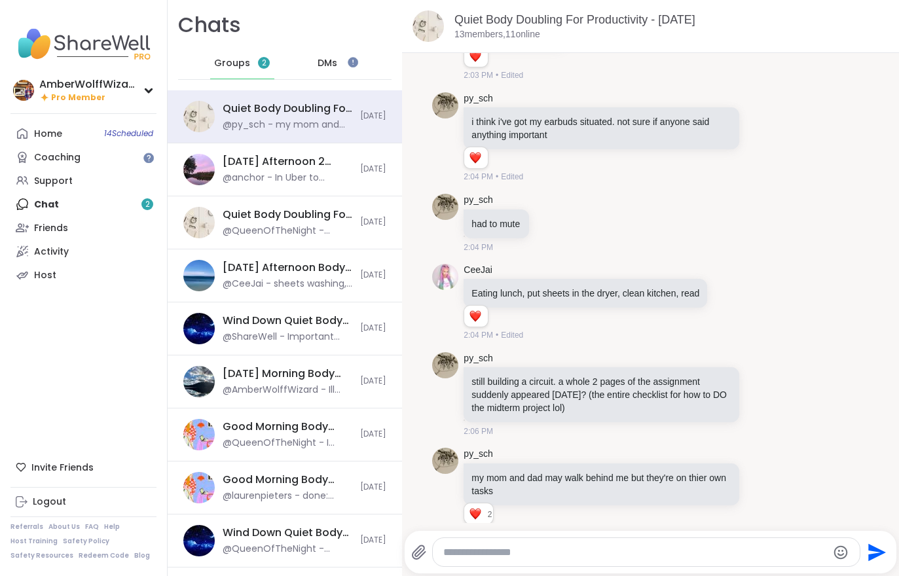
click at [311, 170] on div "[DATE] Afternoon 2 Body Doublers and Chillers!, [DATE] @anchor - In [GEOGRAPHIC…" at bounding box center [288, 170] width 130 height 30
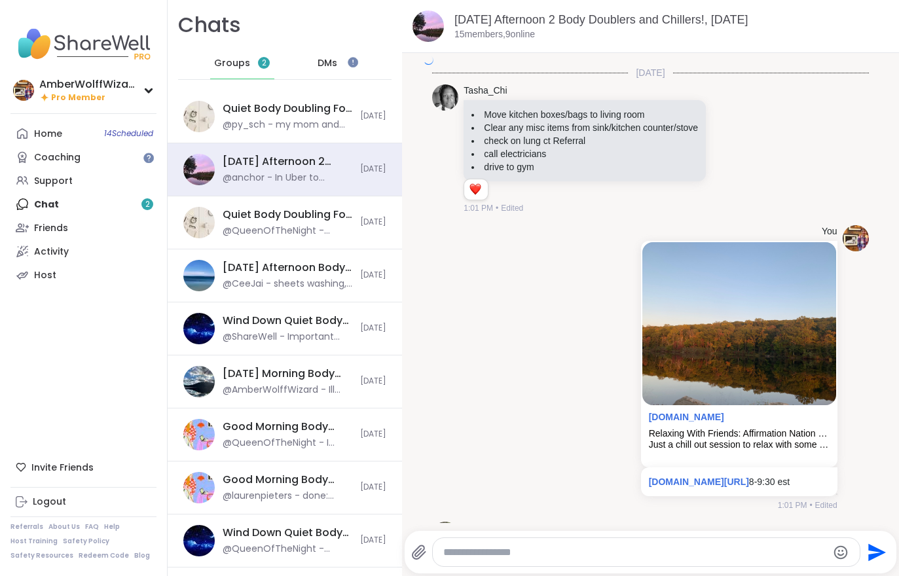
scroll to position [1985, 0]
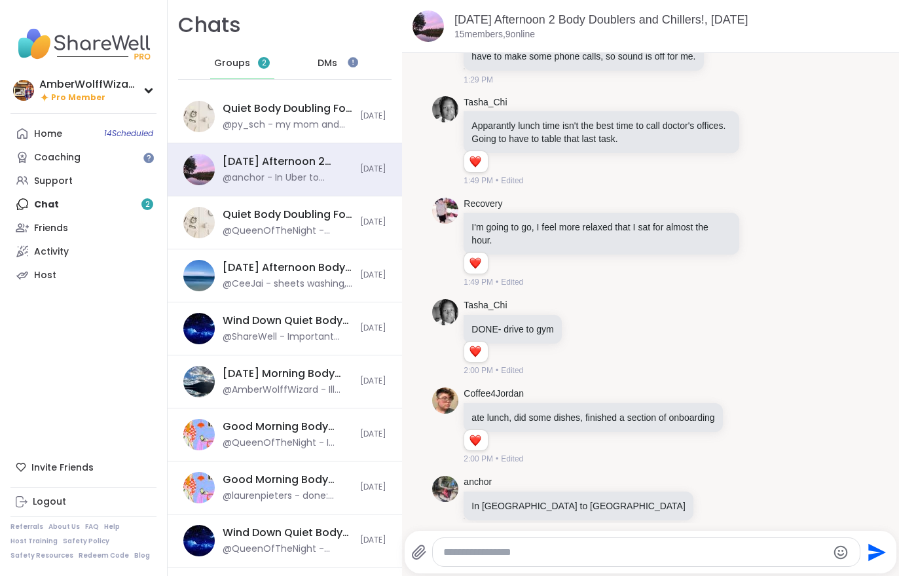
click at [322, 126] on div "@py_sch - my mom and dad may walk behind me but they're on thier own tasks" at bounding box center [288, 125] width 130 height 13
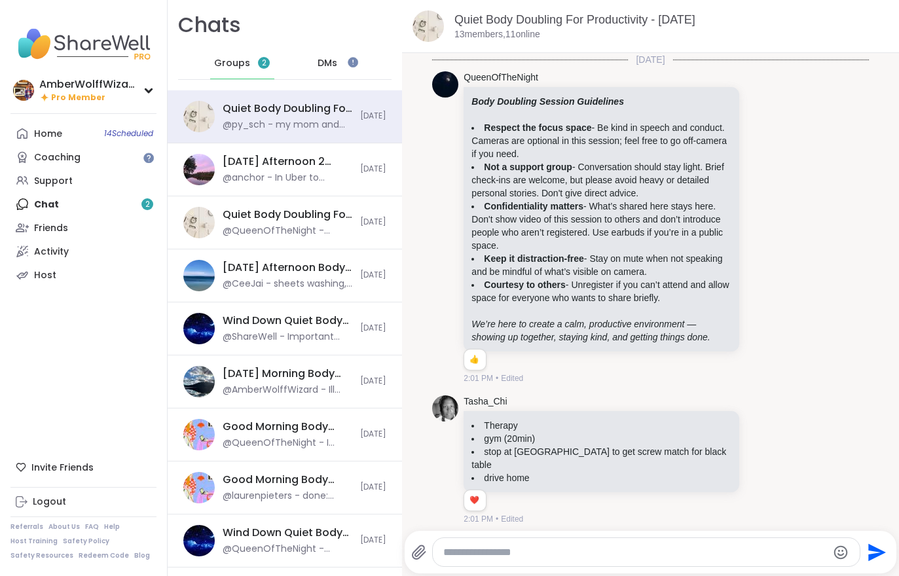
scroll to position [913, 0]
